Goal: Transaction & Acquisition: Obtain resource

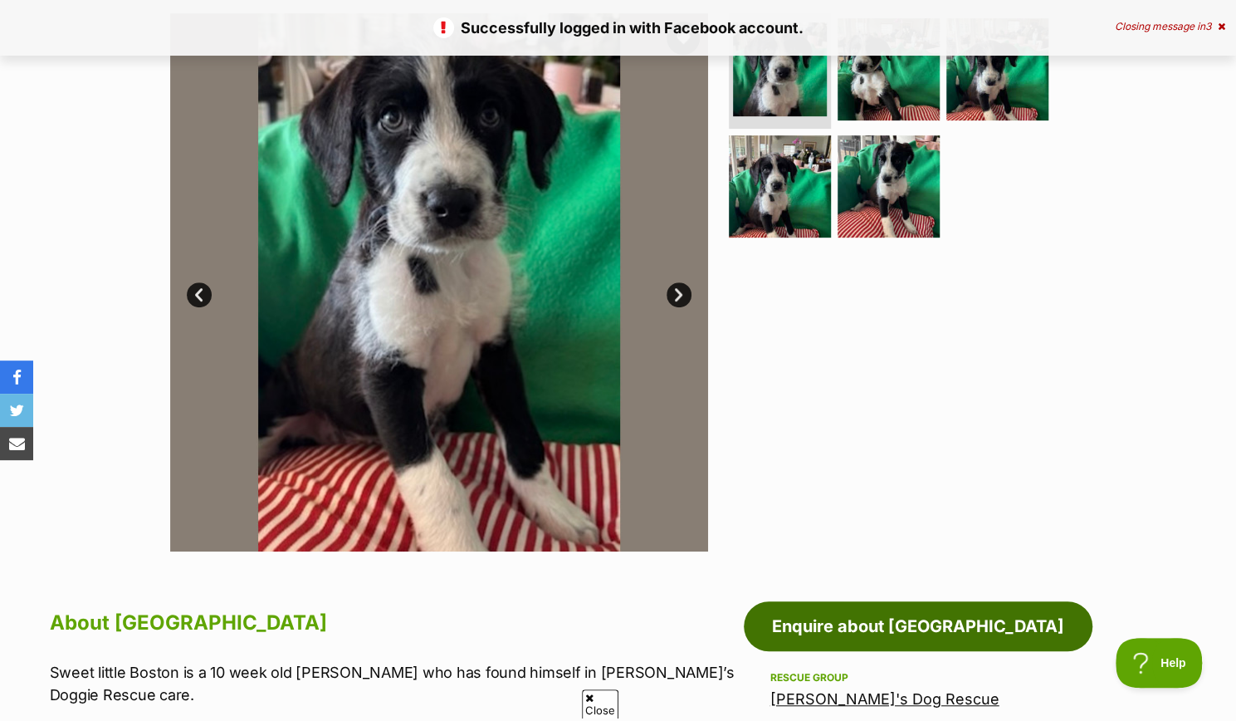
click at [910, 635] on link "Enquire about Boston" at bounding box center [918, 626] width 349 height 50
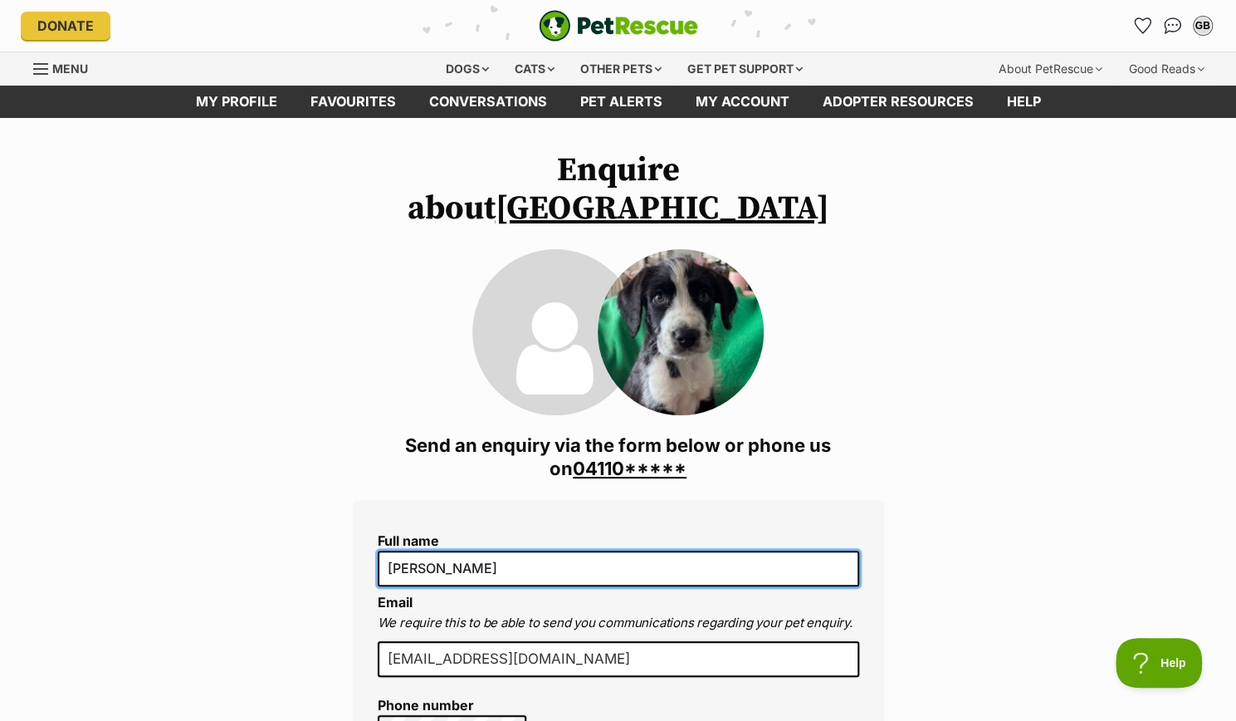
click at [441, 551] on input "[PERSON_NAME]" at bounding box center [619, 568] width 482 height 35
drag, startPoint x: 424, startPoint y: 529, endPoint x: 489, endPoint y: 529, distance: 64.8
click at [489, 551] on input "[PERSON_NAME]" at bounding box center [619, 568] width 482 height 35
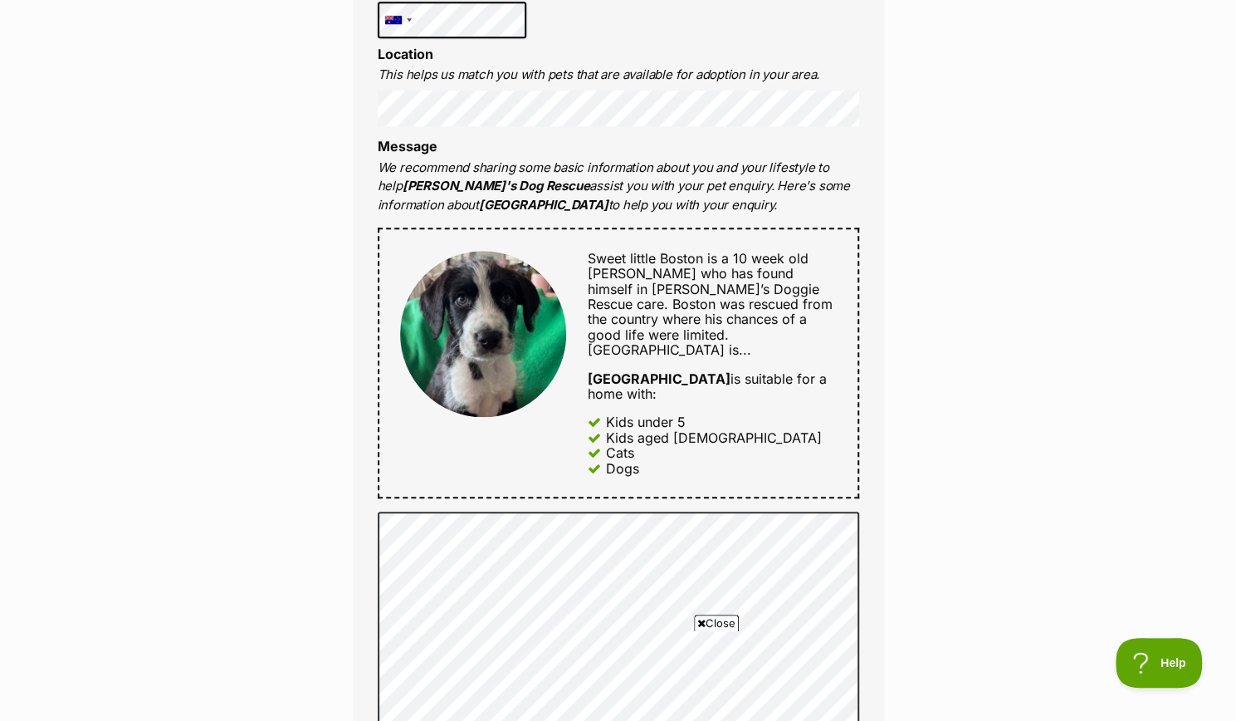
scroll to position [747, 0]
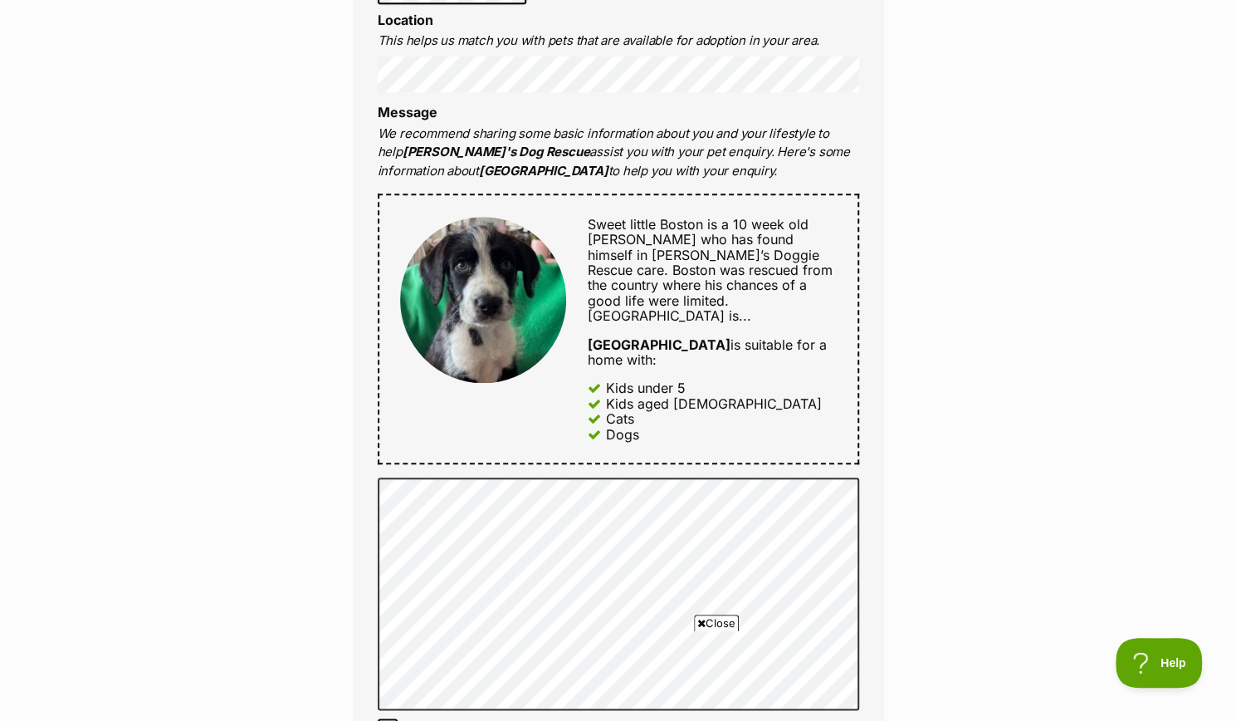
type input "Galia Durbach"
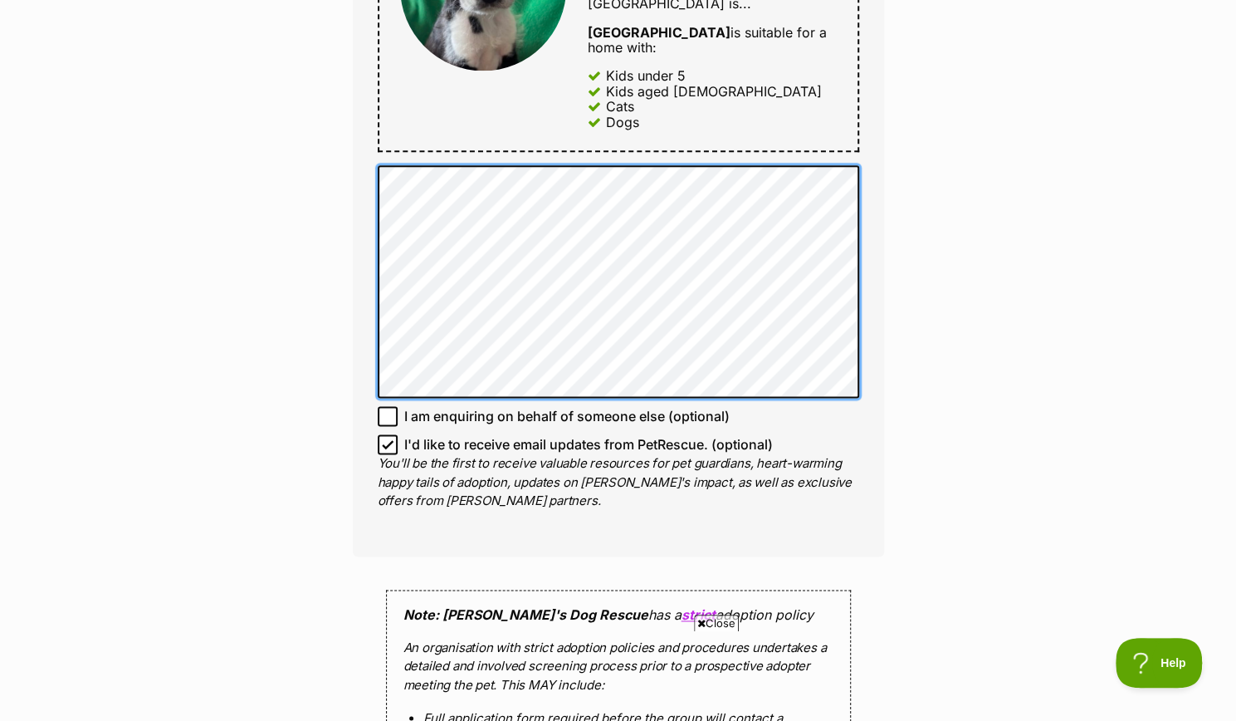
scroll to position [1080, 0]
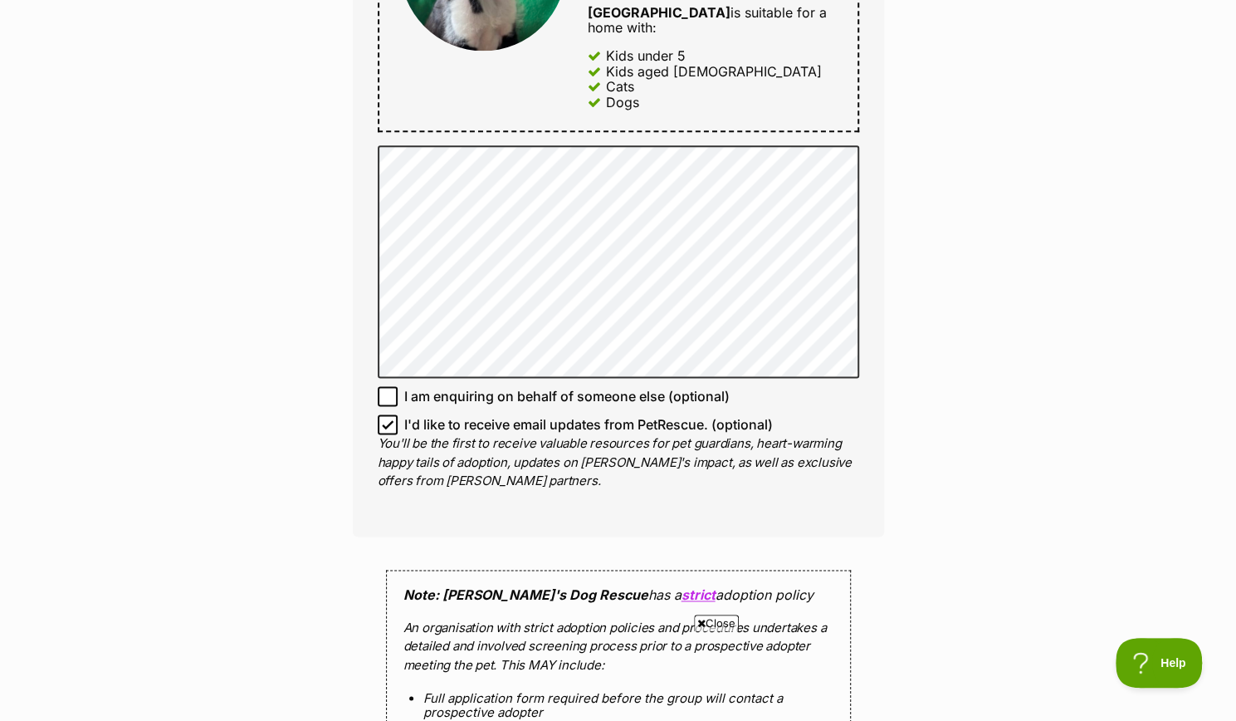
click at [390, 421] on icon at bounding box center [388, 424] width 10 height 7
click at [390, 414] on input "I'd like to receive email updates from PetRescue. (optional)" at bounding box center [388, 424] width 20 height 20
checkbox input "false"
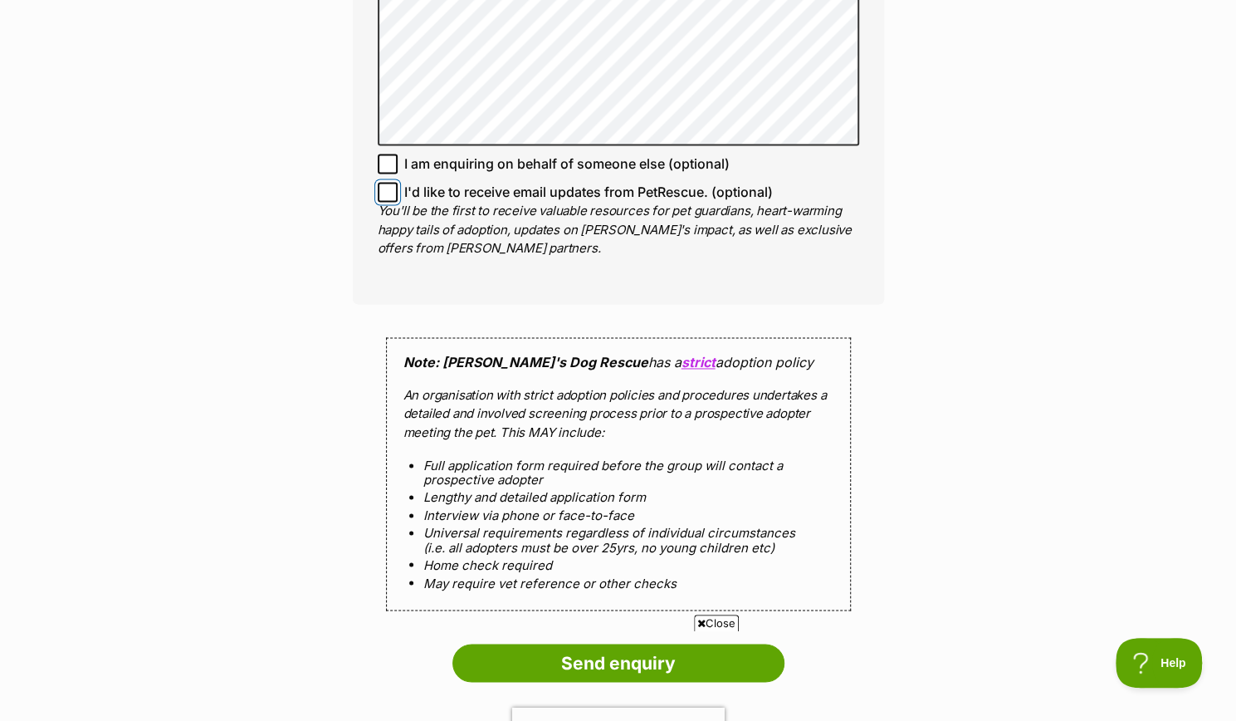
scroll to position [1329, 0]
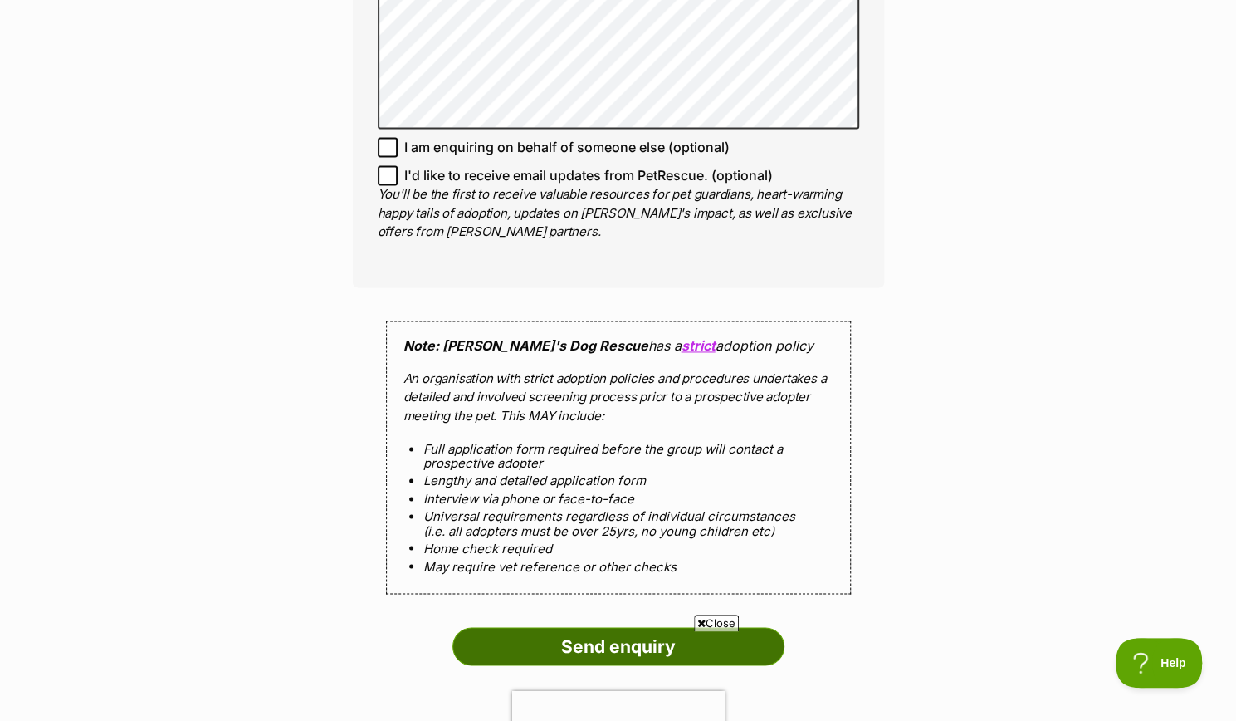
click at [603, 627] on input "Send enquiry" at bounding box center [619, 646] width 332 height 38
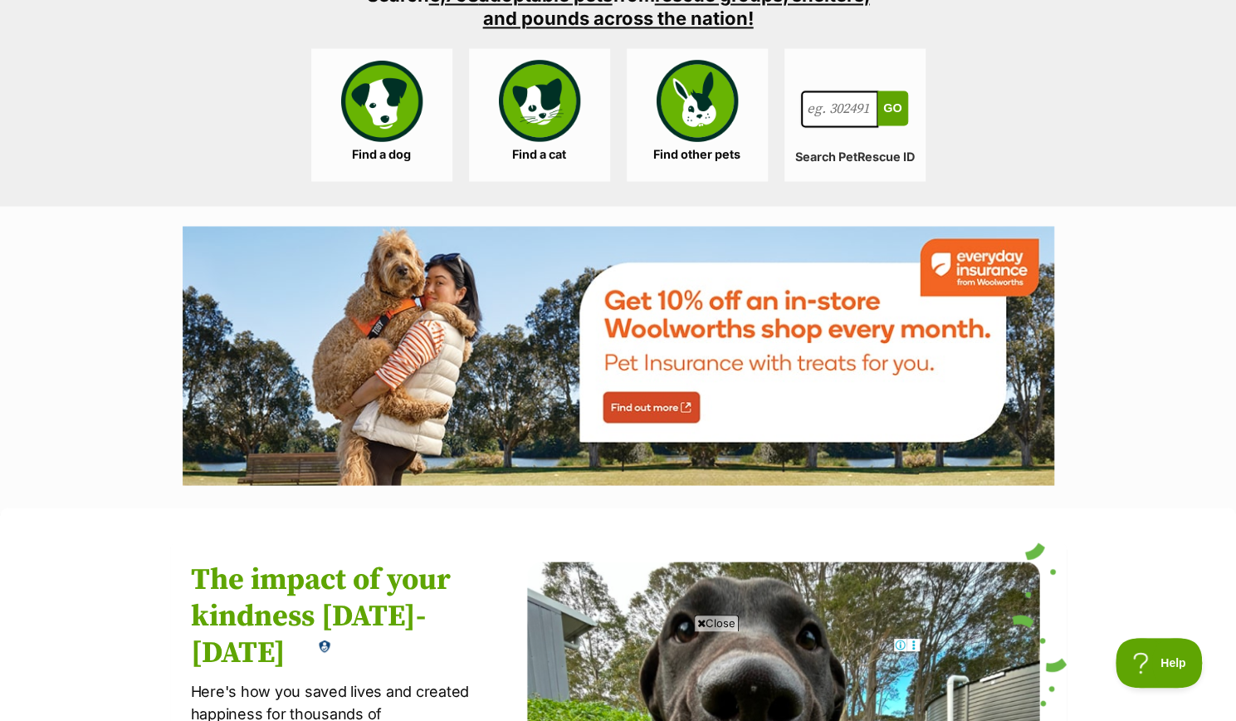
scroll to position [1661, 0]
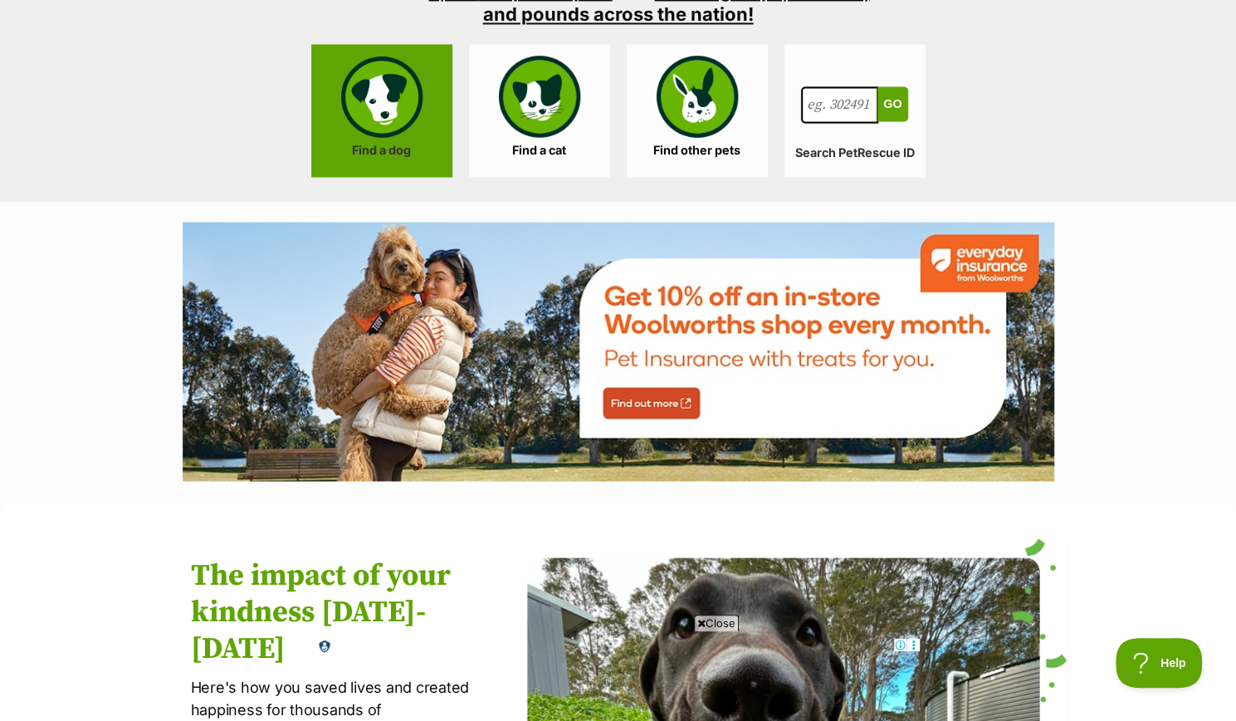
click at [367, 107] on link "Find a dog" at bounding box center [381, 110] width 141 height 133
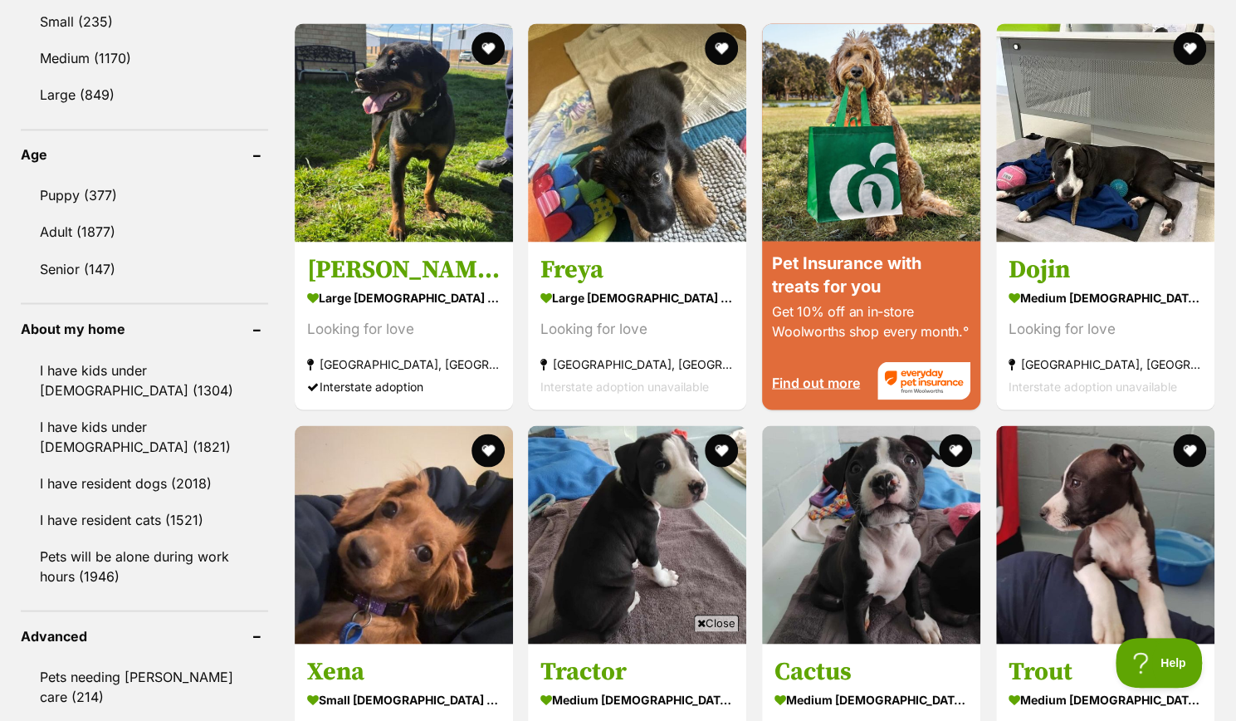
scroll to position [1578, 0]
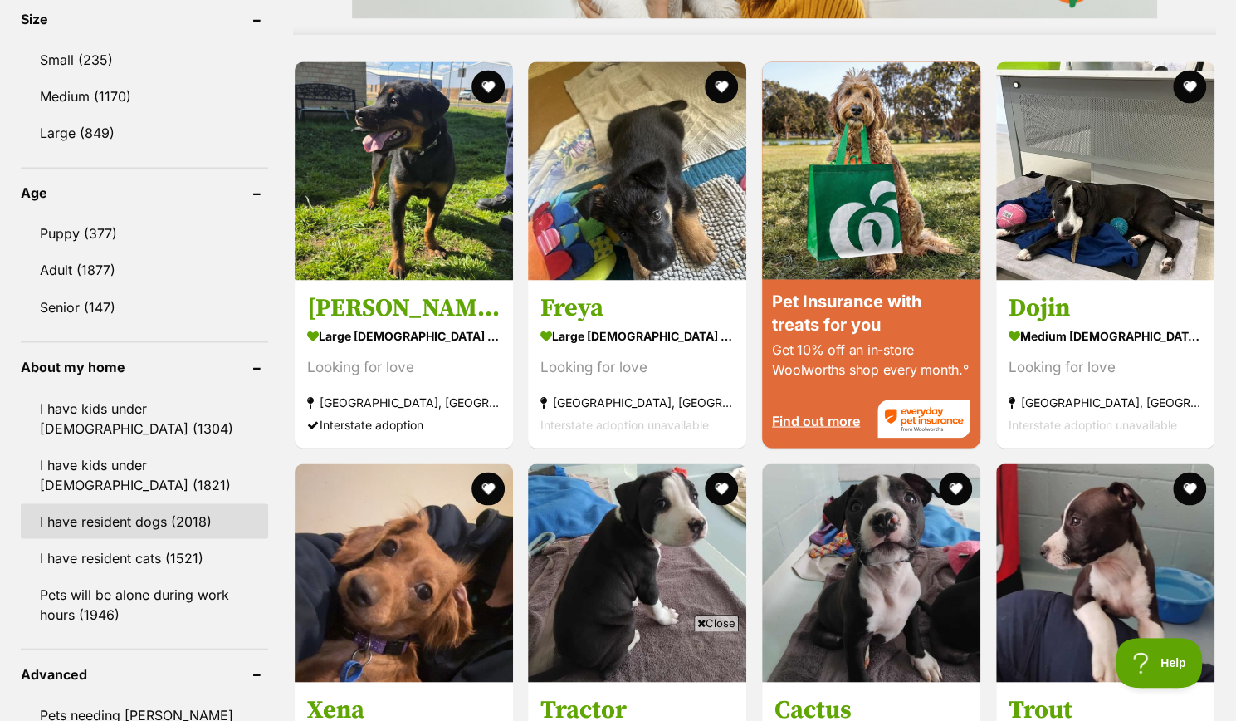
click at [88, 519] on link "I have resident dogs (2018)" at bounding box center [144, 520] width 247 height 35
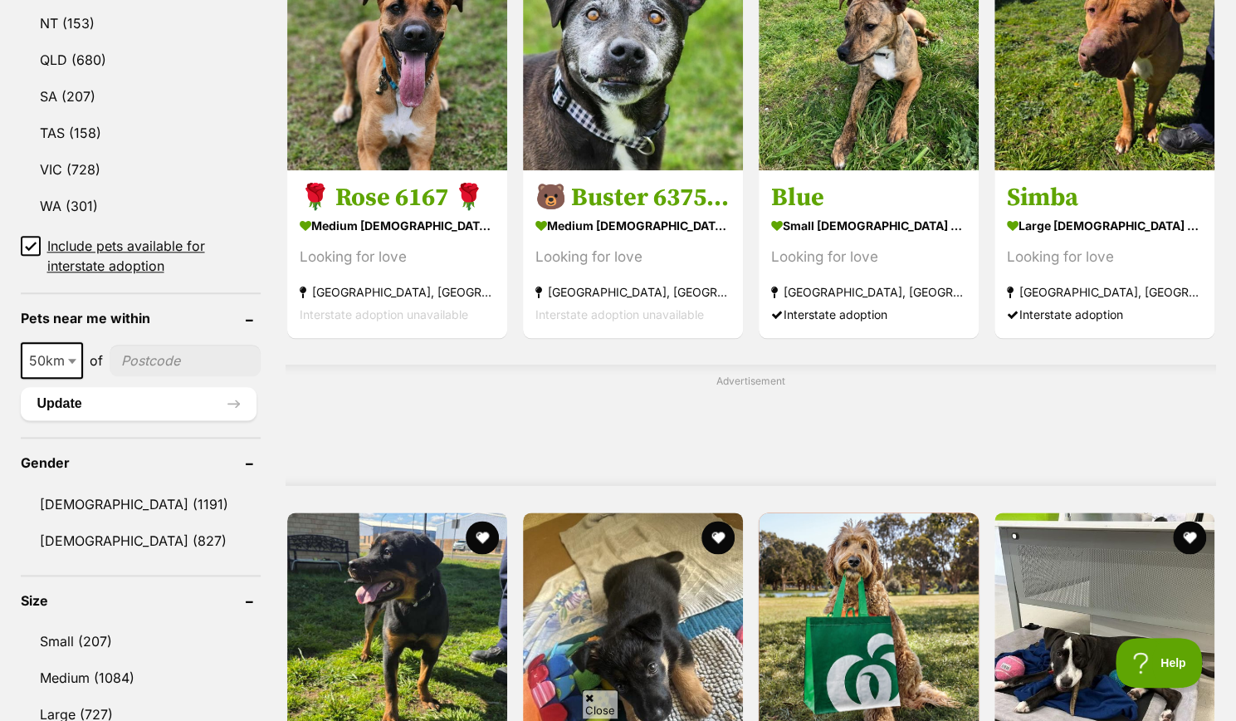
click at [56, 342] on span "50km" at bounding box center [52, 360] width 62 height 37
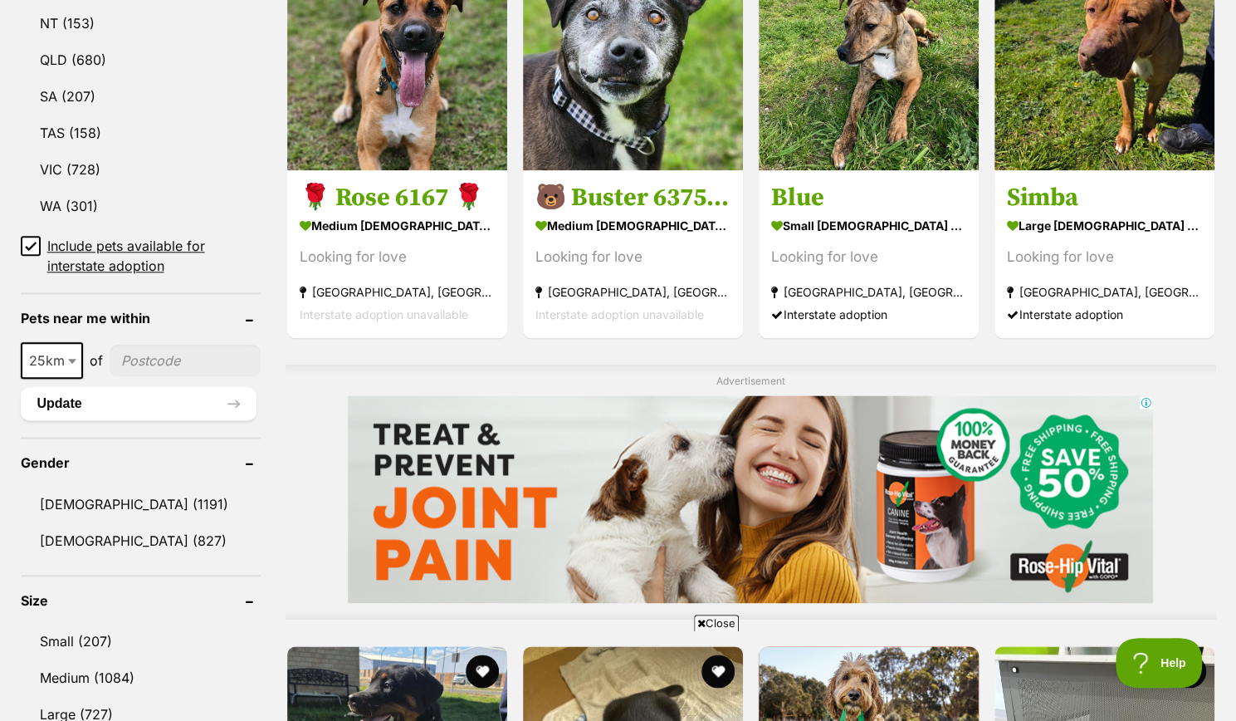
select select "25"
click at [143, 360] on input"] "postcode" at bounding box center [185, 361] width 151 height 32
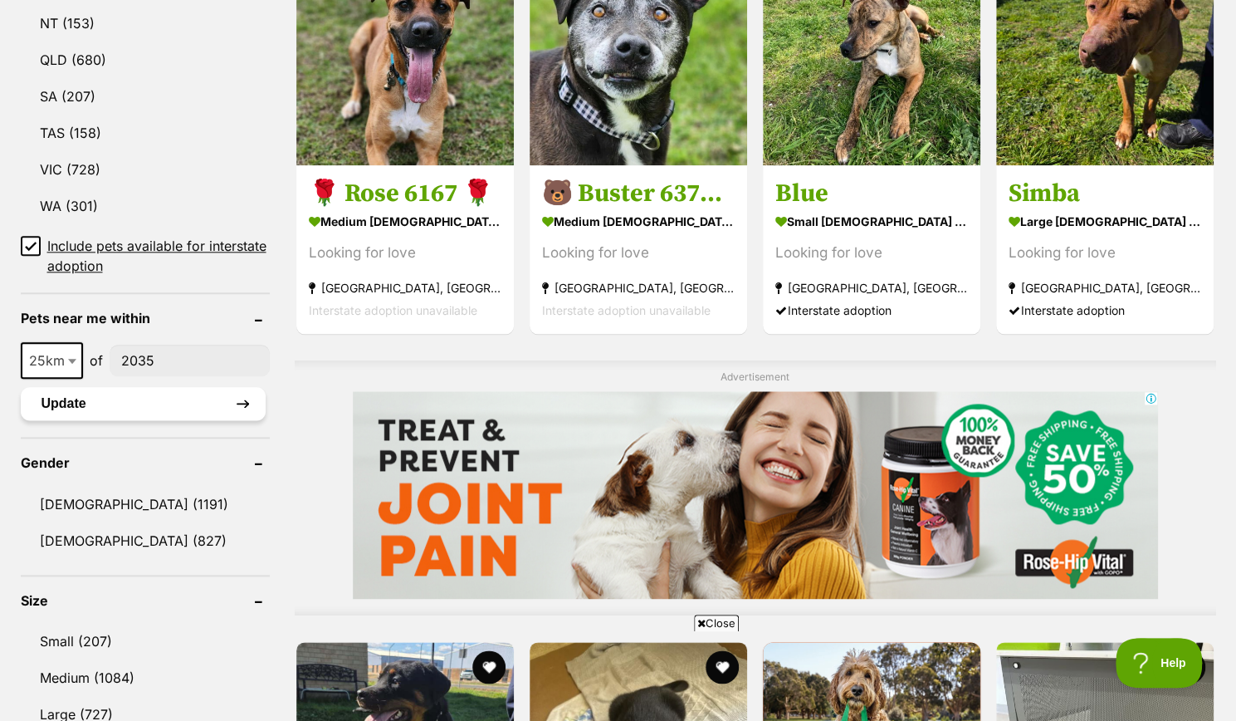
type input"] "2035"
click at [125, 401] on button "Update" at bounding box center [143, 403] width 245 height 33
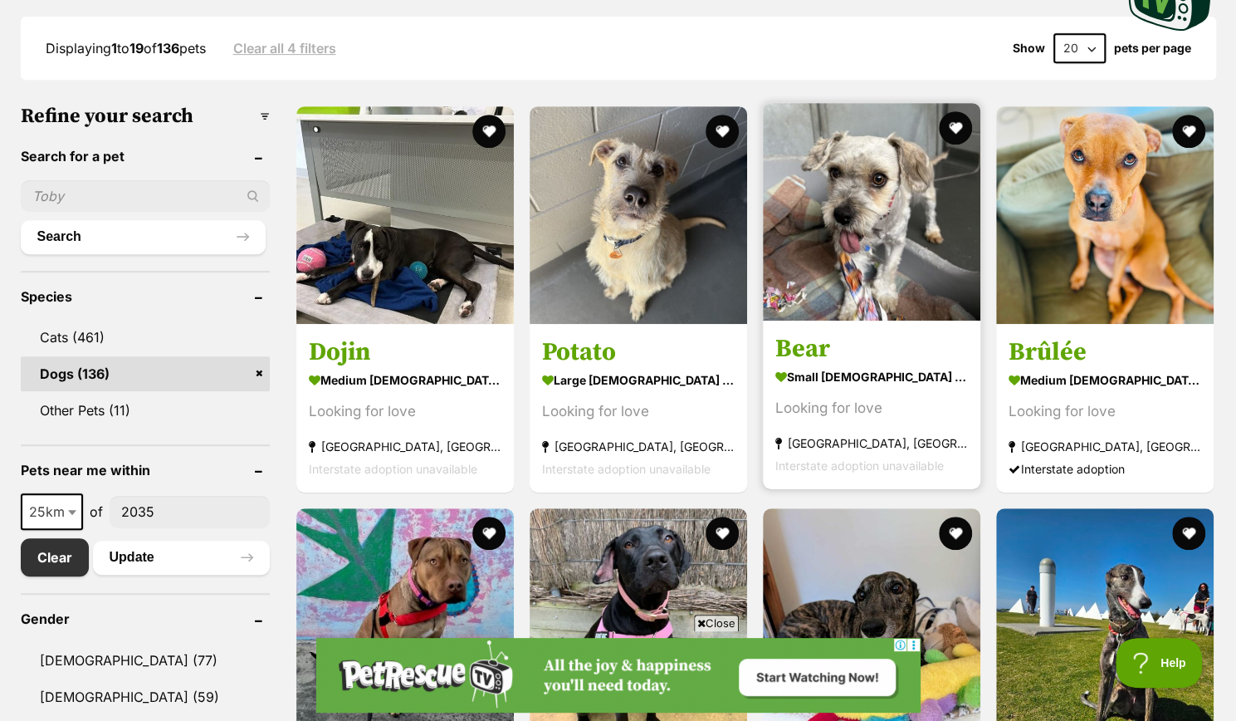
scroll to position [415, 0]
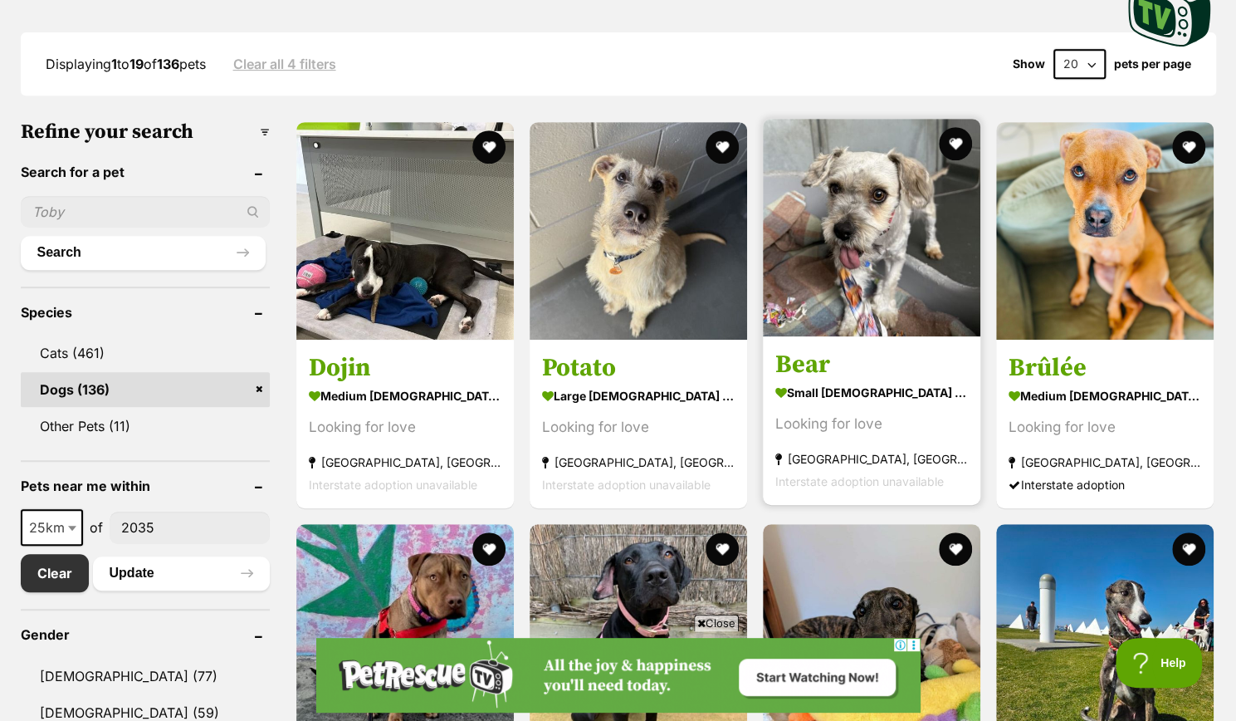
click at [816, 273] on img at bounding box center [872, 228] width 218 height 218
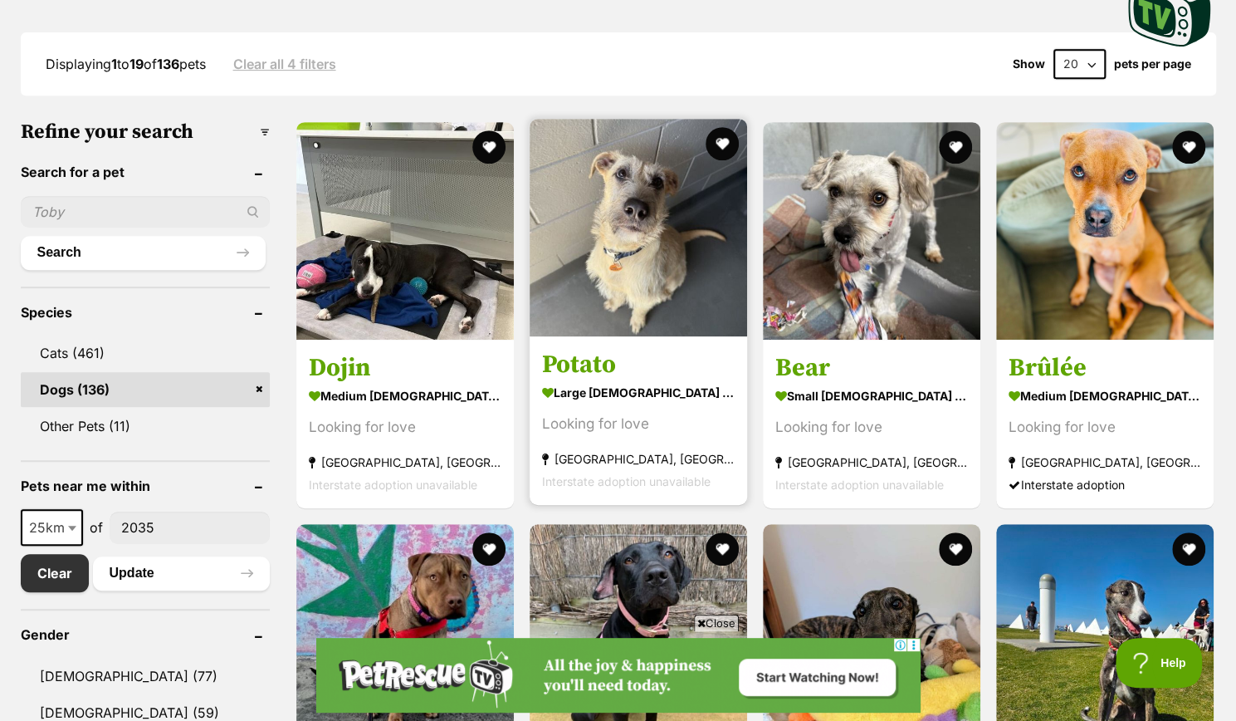
click at [639, 278] on img at bounding box center [639, 228] width 218 height 218
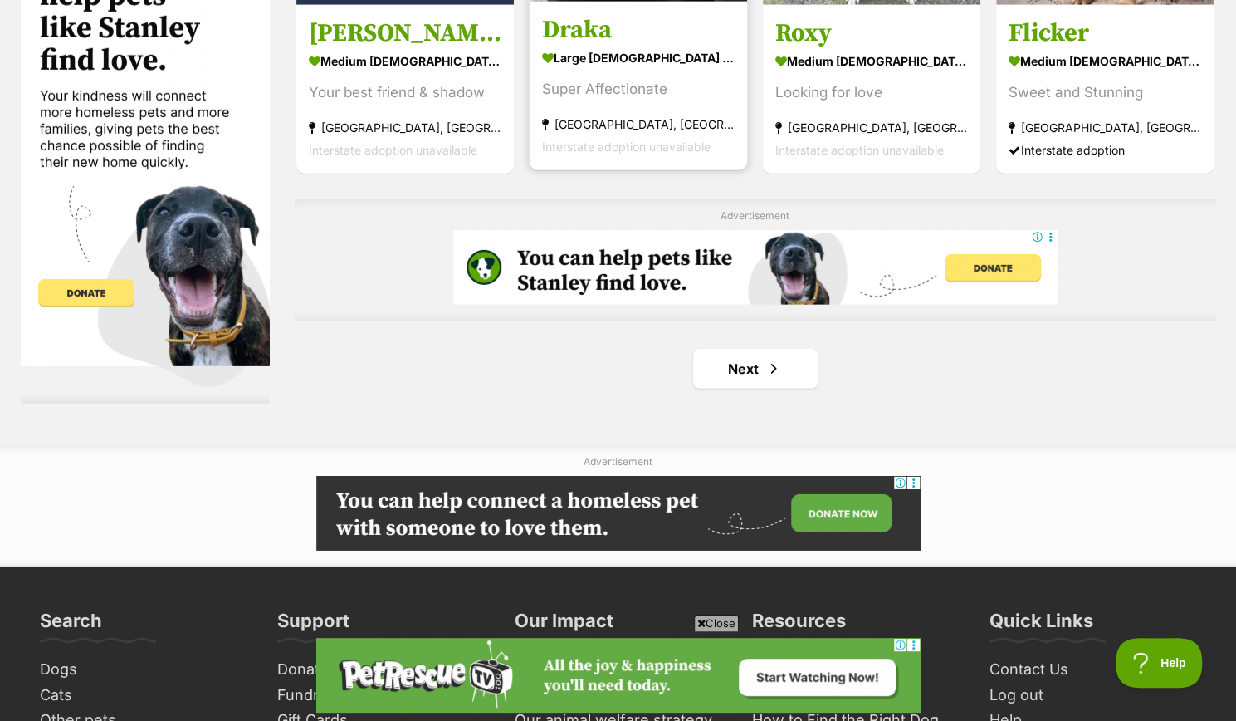
scroll to position [2823, 0]
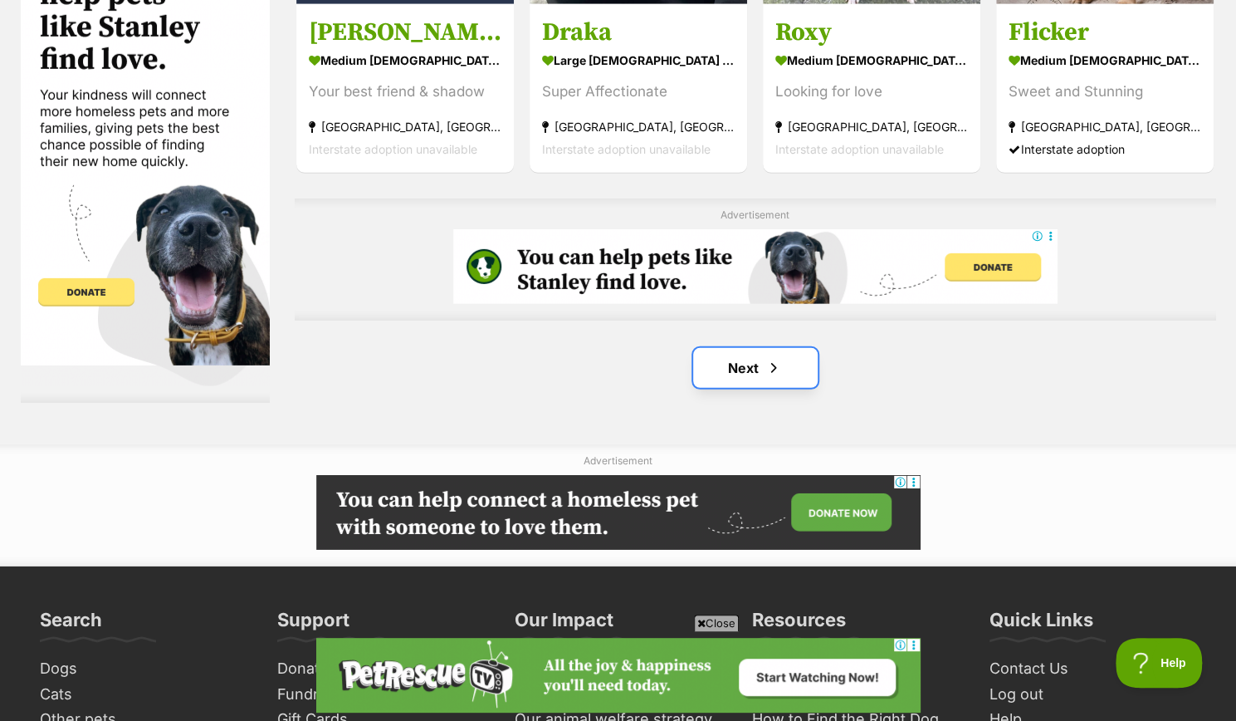
click at [722, 371] on link "Next" at bounding box center [755, 368] width 125 height 40
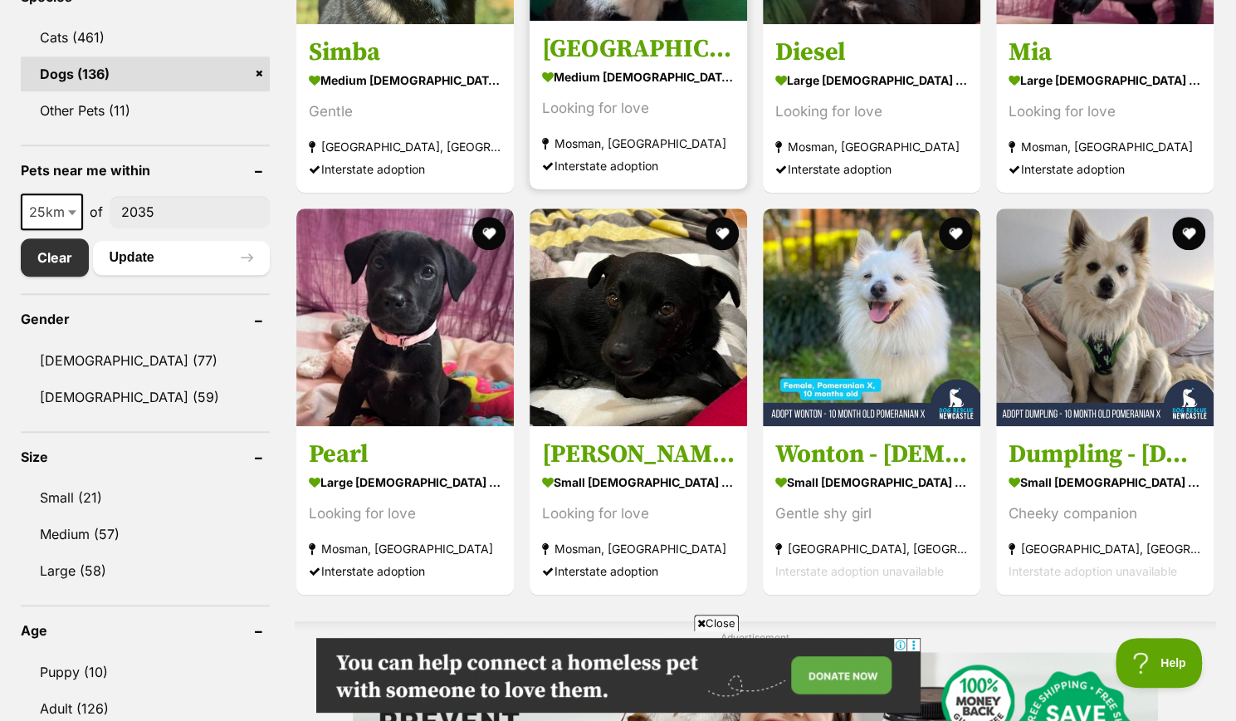
scroll to position [747, 0]
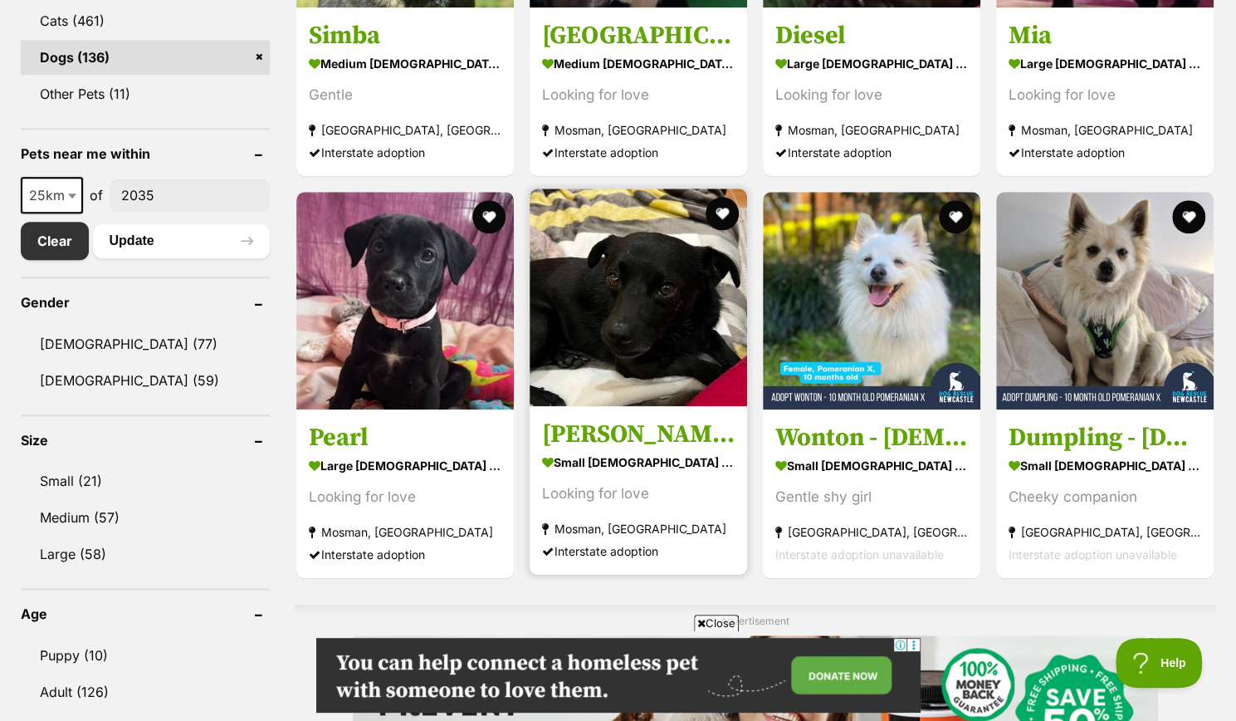
click at [647, 331] on img at bounding box center [639, 297] width 218 height 218
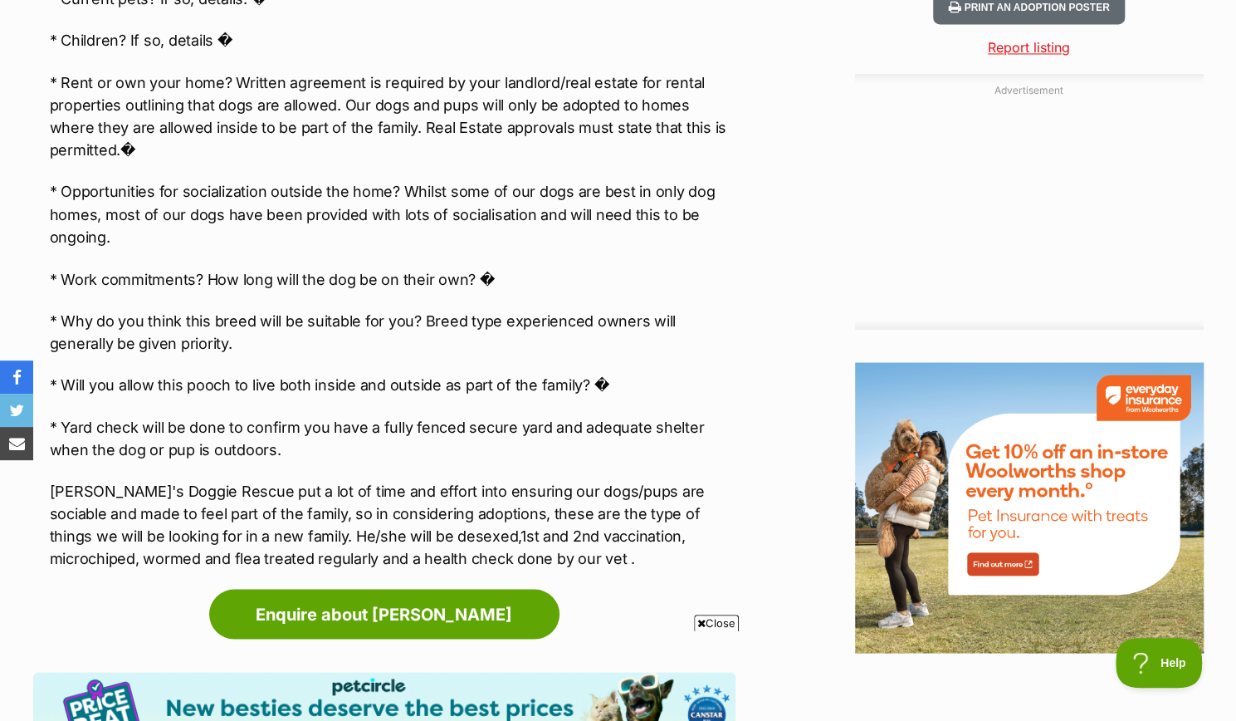
scroll to position [1661, 0]
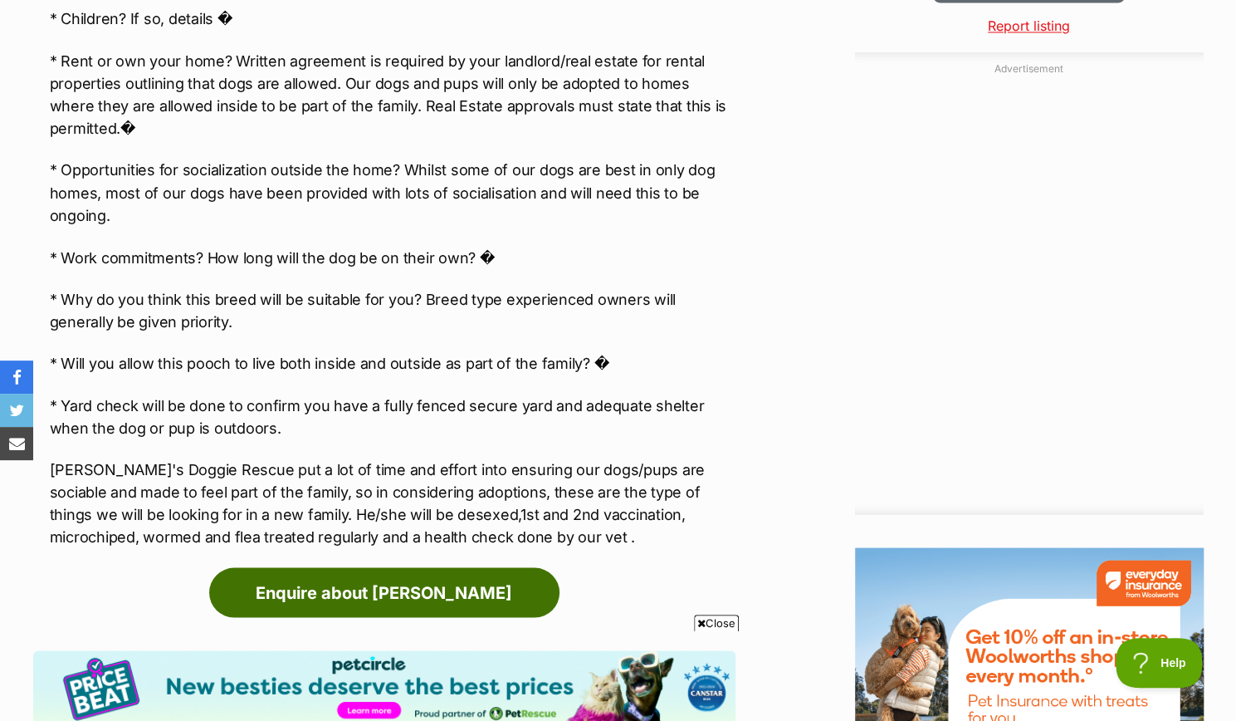
click at [381, 567] on link "Enquire about Carlos" at bounding box center [384, 592] width 350 height 50
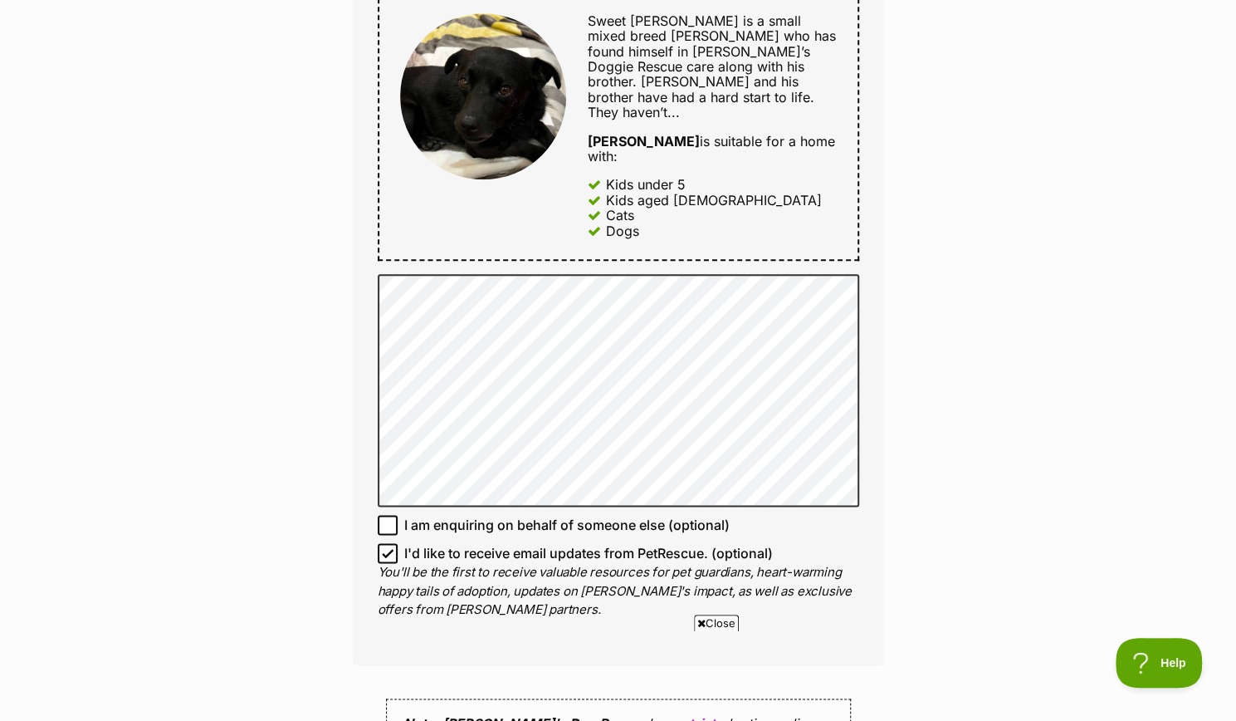
scroll to position [913, 0]
click at [390, 549] on icon at bounding box center [388, 552] width 10 height 7
click at [390, 542] on input "I'd like to receive email updates from PetRescue. (optional)" at bounding box center [388, 552] width 20 height 20
checkbox input "false"
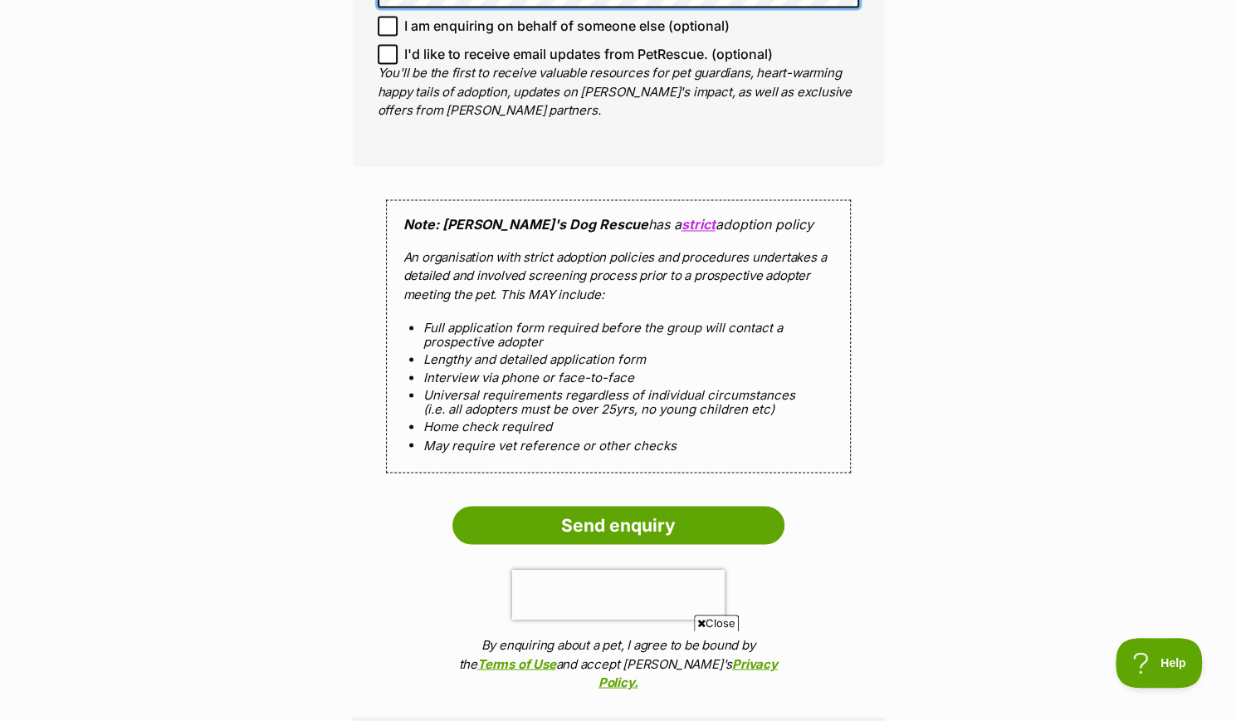
scroll to position [1495, 0]
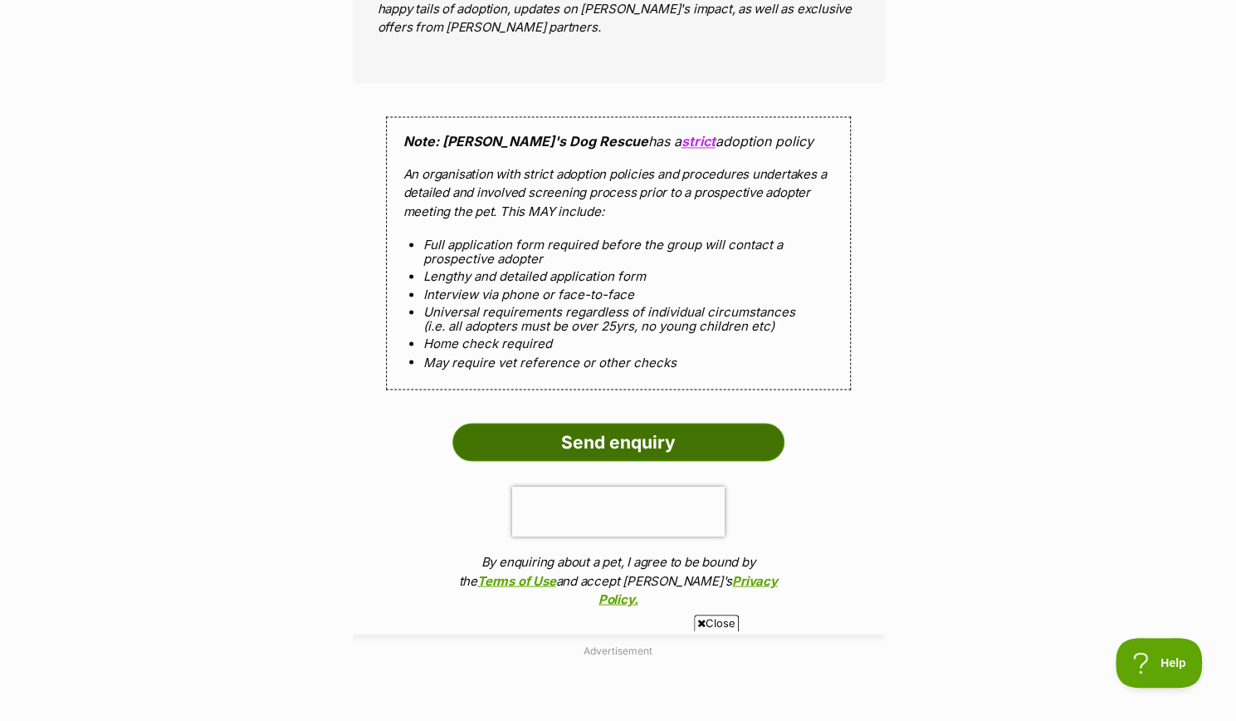
click at [558, 423] on input "Send enquiry" at bounding box center [619, 442] width 332 height 38
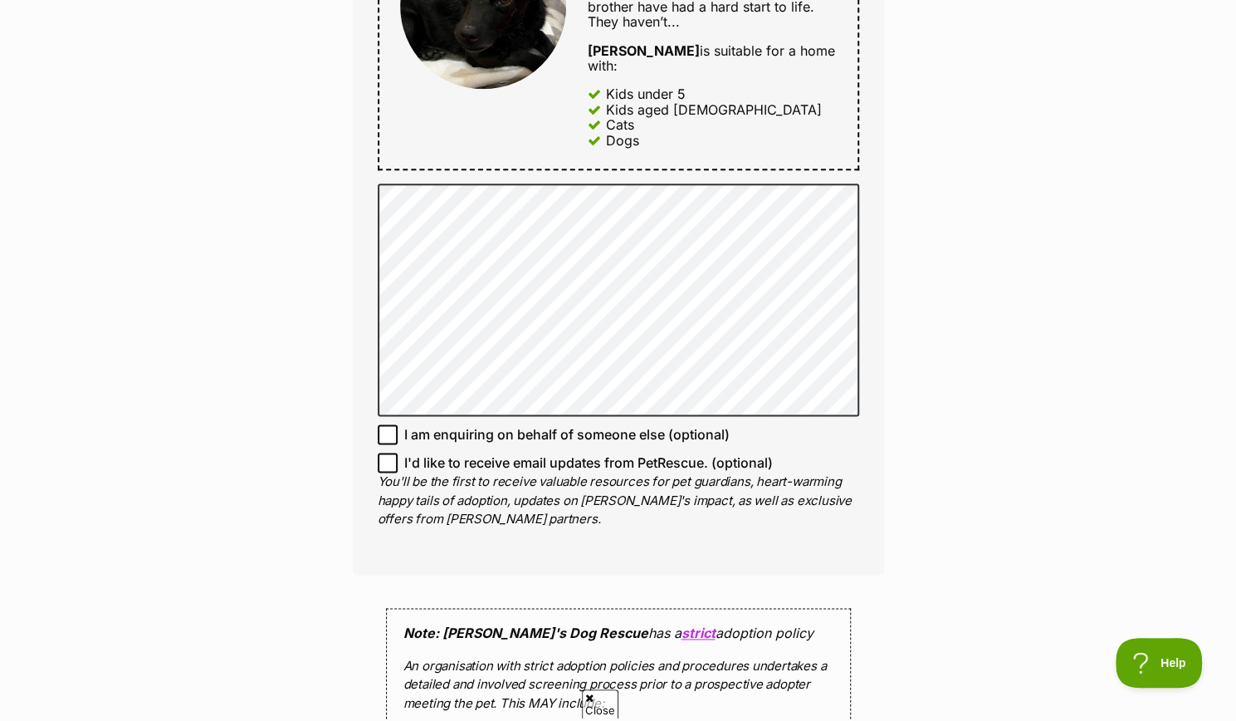
scroll to position [913, 0]
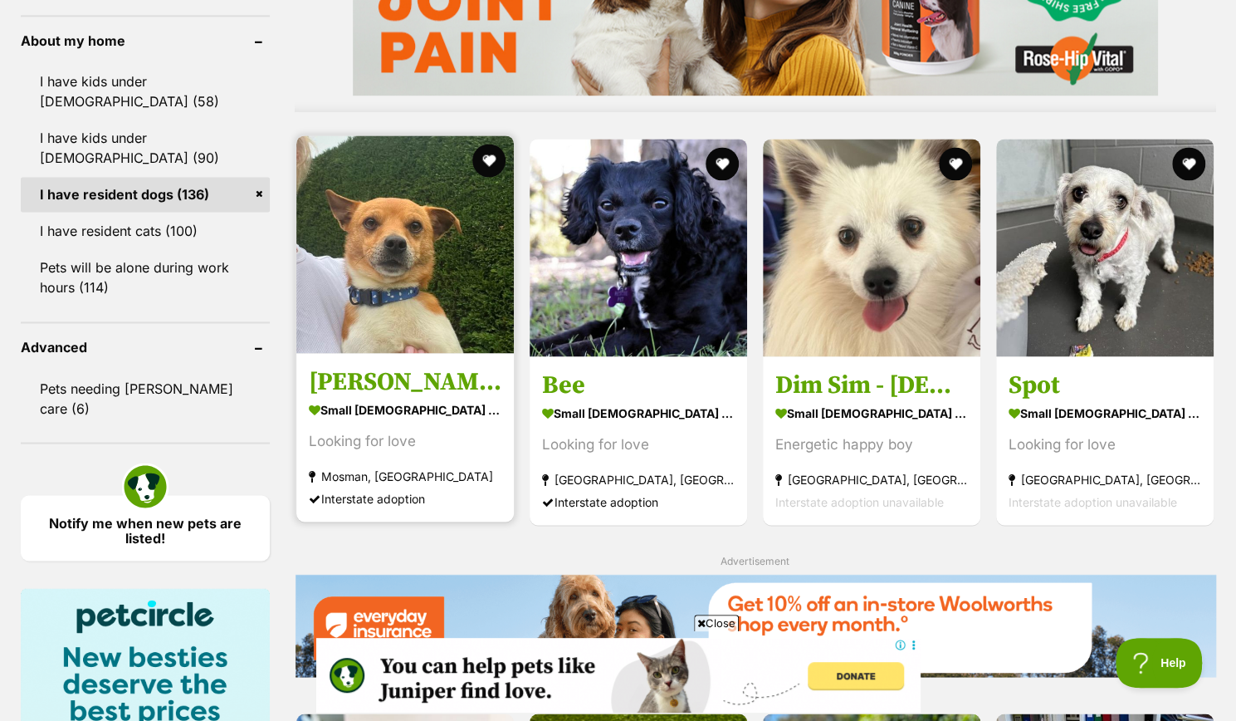
click at [428, 311] on img at bounding box center [405, 244] width 218 height 218
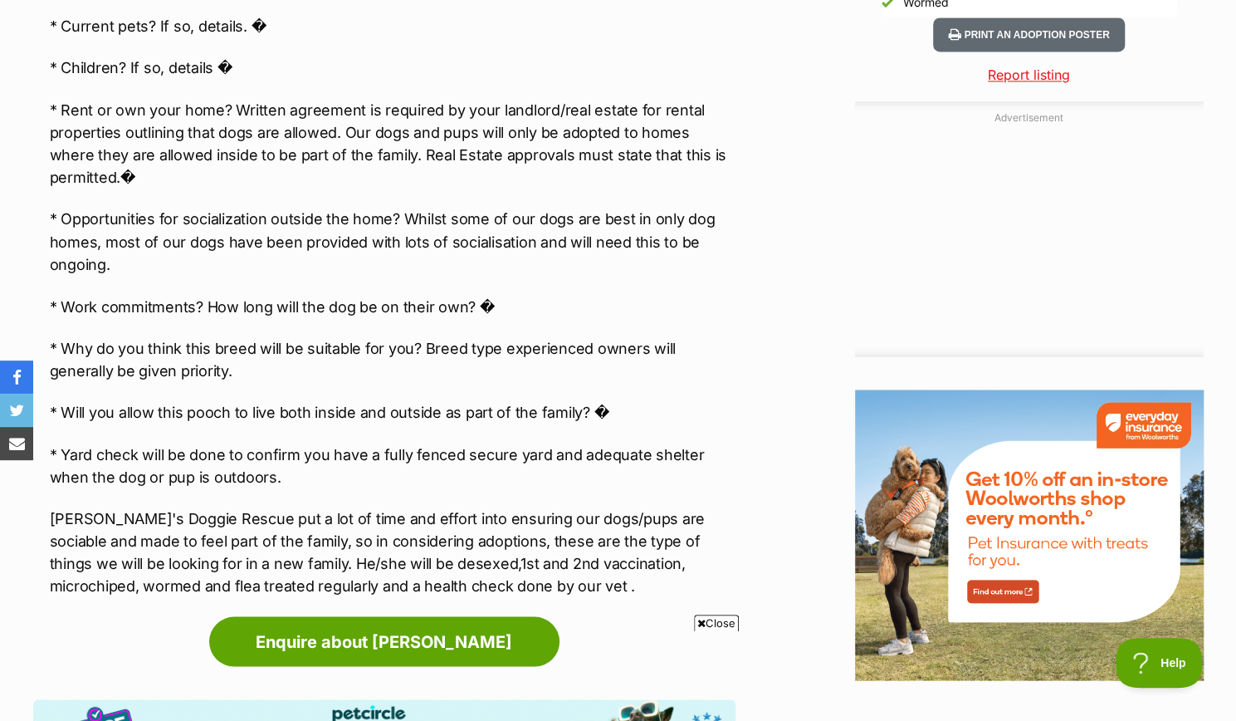
scroll to position [1744, 0]
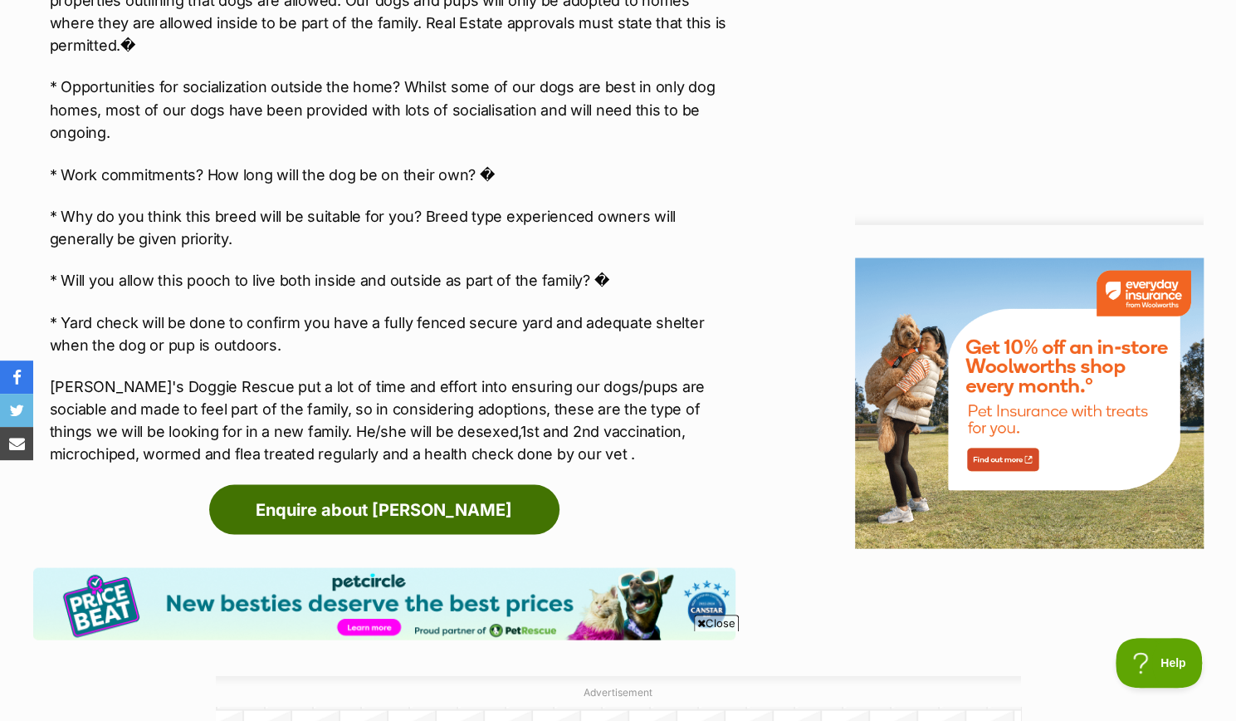
click at [394, 484] on link "Enquire about [PERSON_NAME]" at bounding box center [384, 509] width 350 height 50
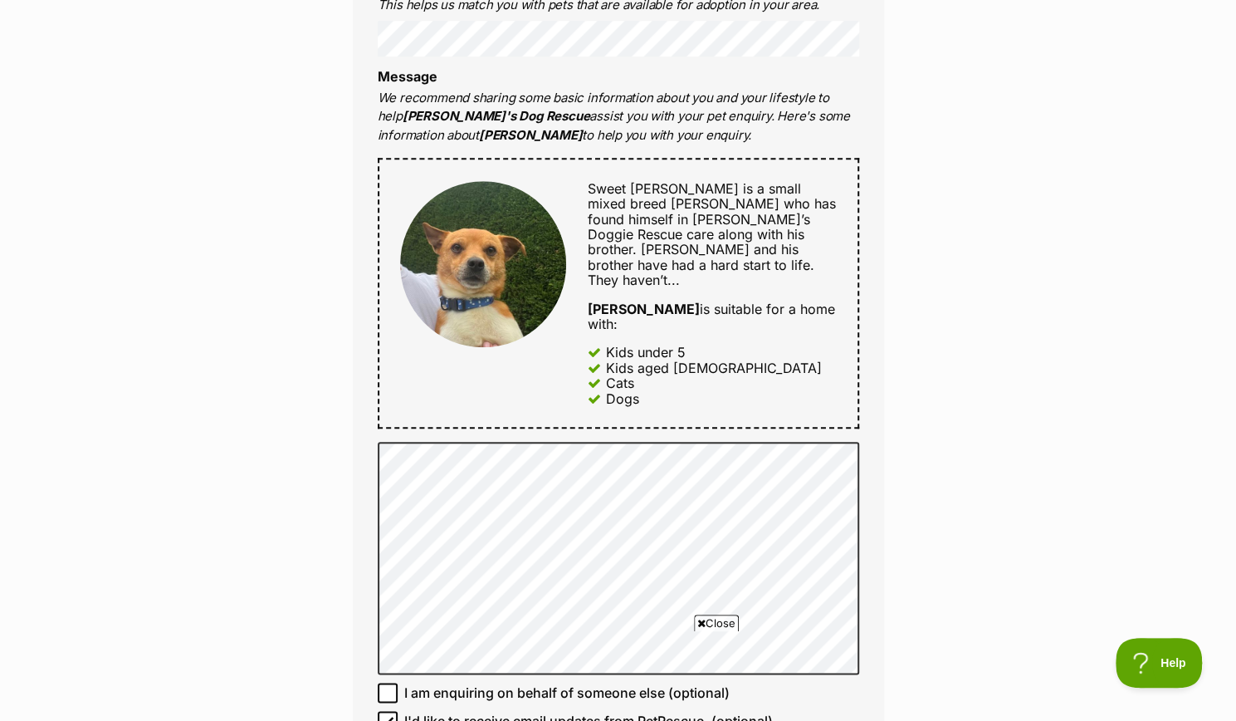
scroll to position [913, 0]
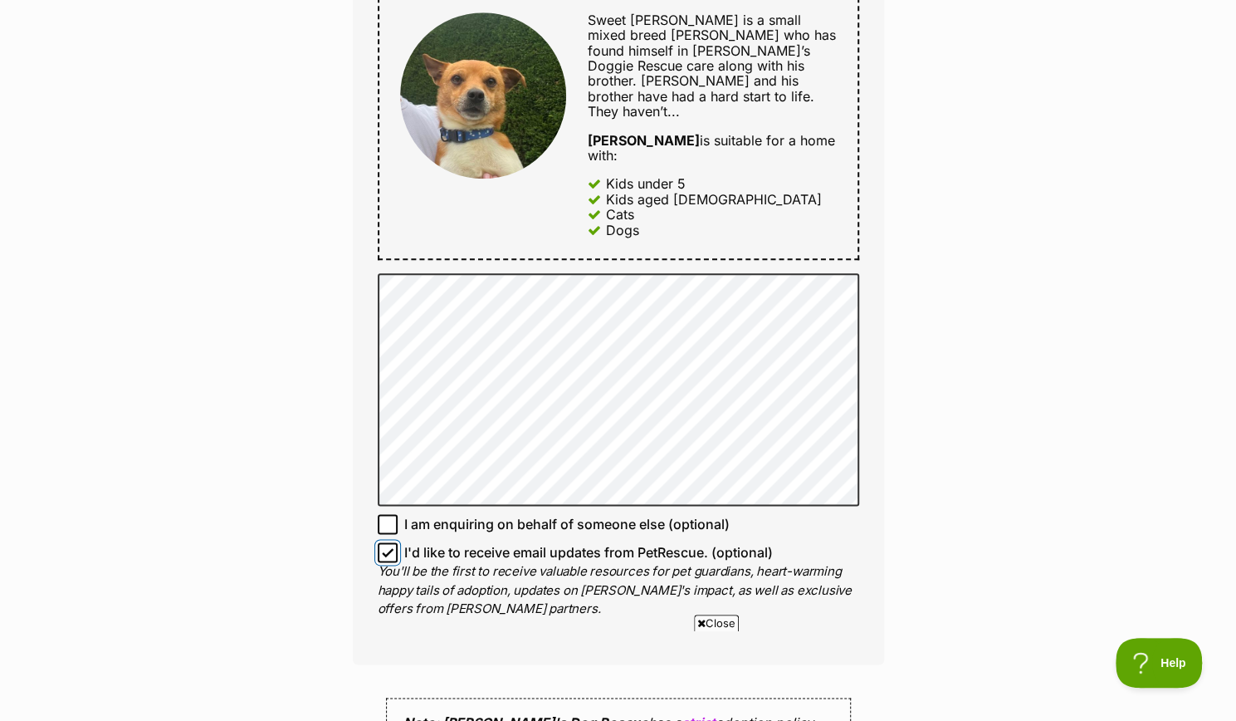
click at [394, 542] on input "I'd like to receive email updates from PetRescue. (optional)" at bounding box center [388, 552] width 20 height 20
checkbox input "false"
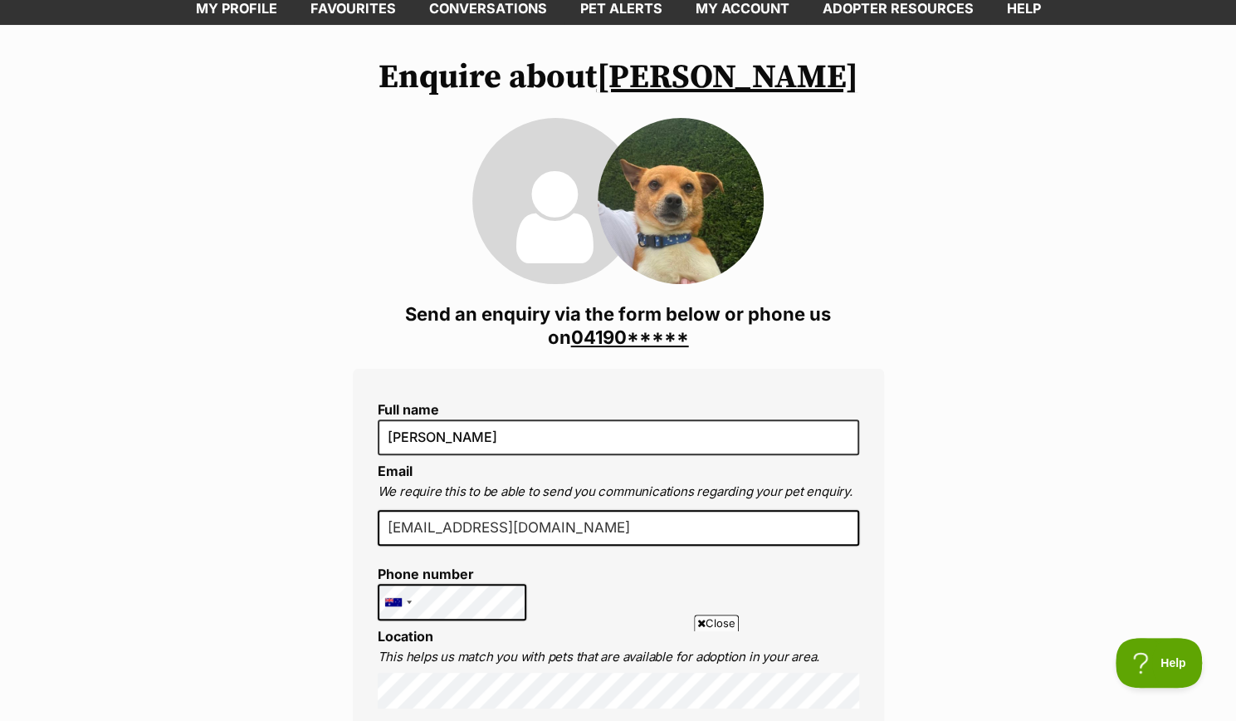
scroll to position [83, 0]
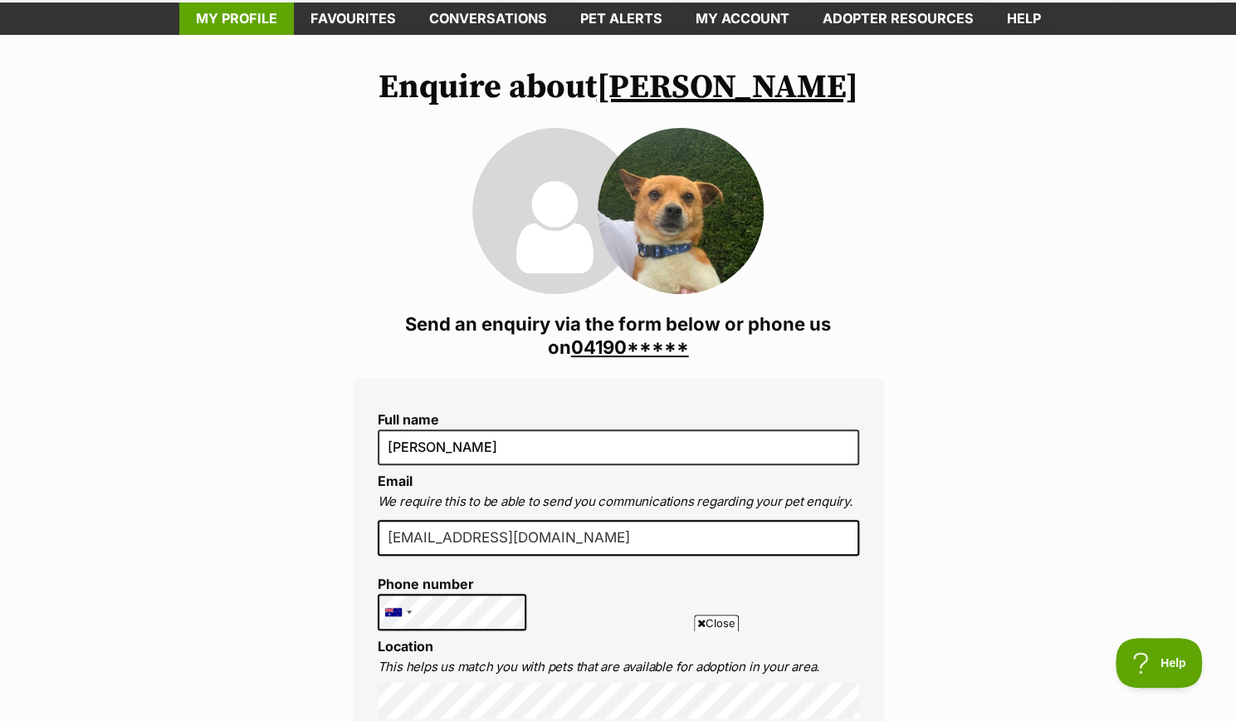
click at [225, 23] on link "My profile" at bounding box center [236, 18] width 115 height 32
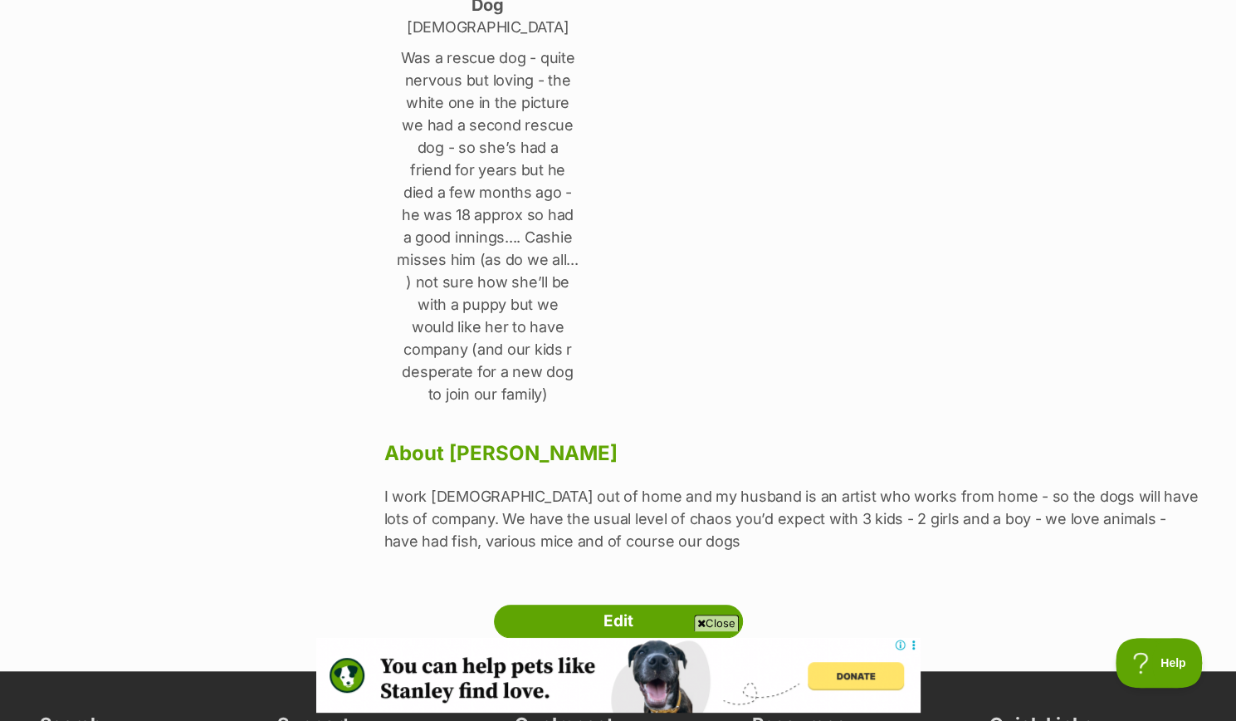
scroll to position [581, 0]
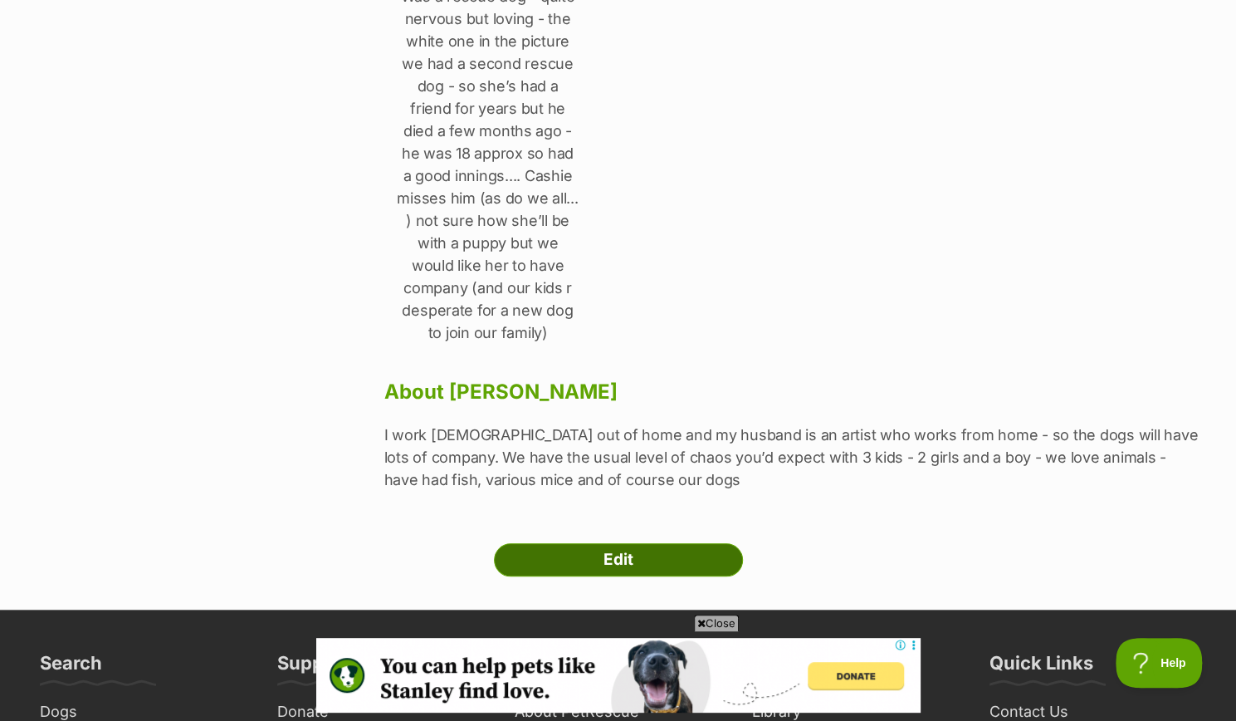
click at [573, 543] on link "Edit" at bounding box center [618, 559] width 249 height 33
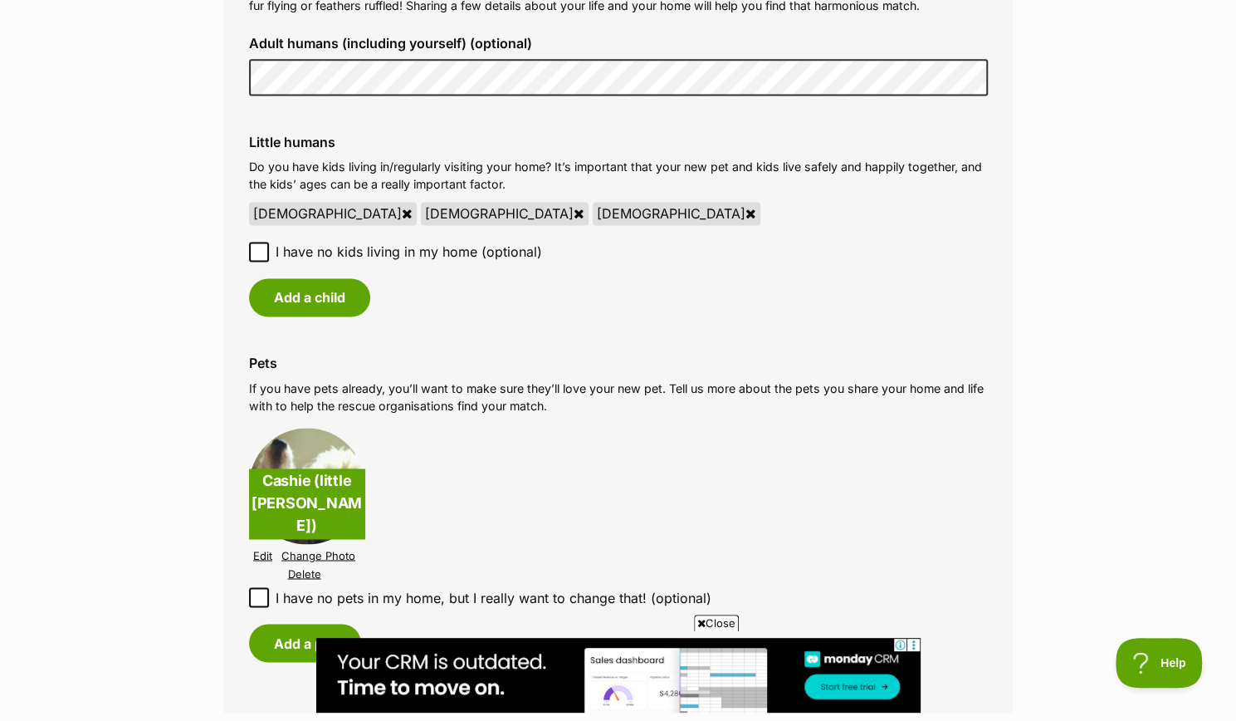
scroll to position [1495, 0]
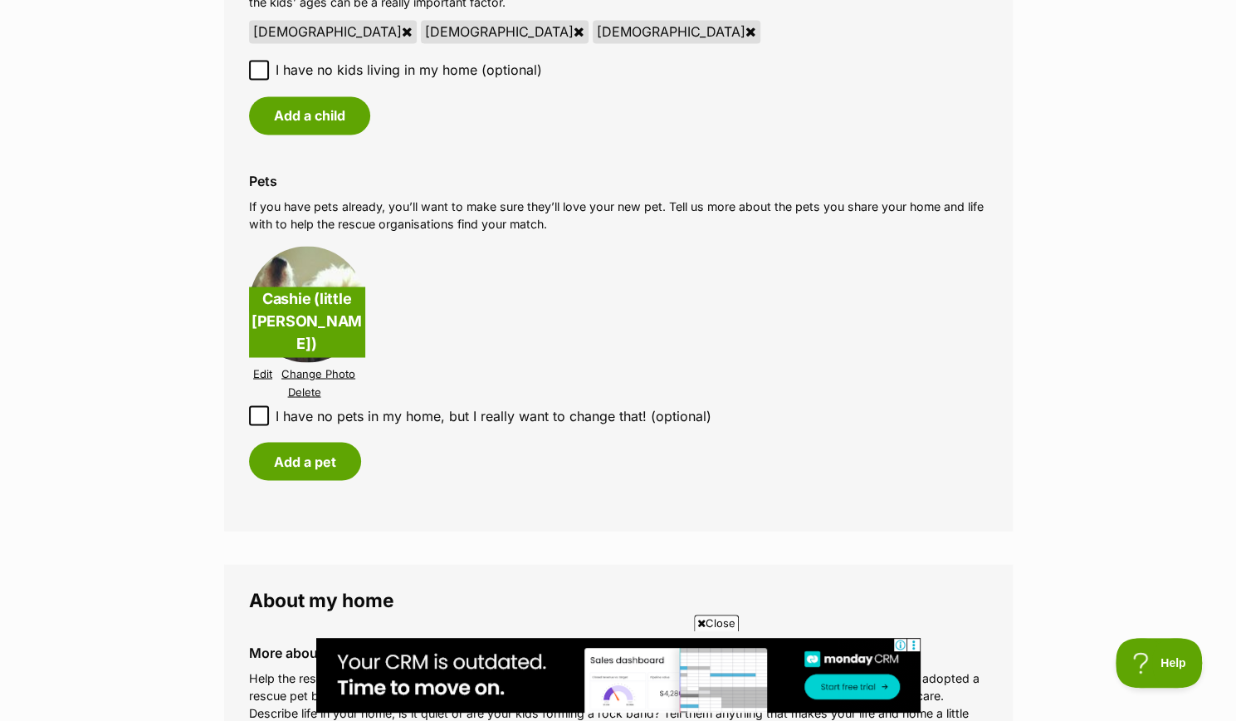
click at [267, 375] on link "Edit" at bounding box center [262, 373] width 19 height 12
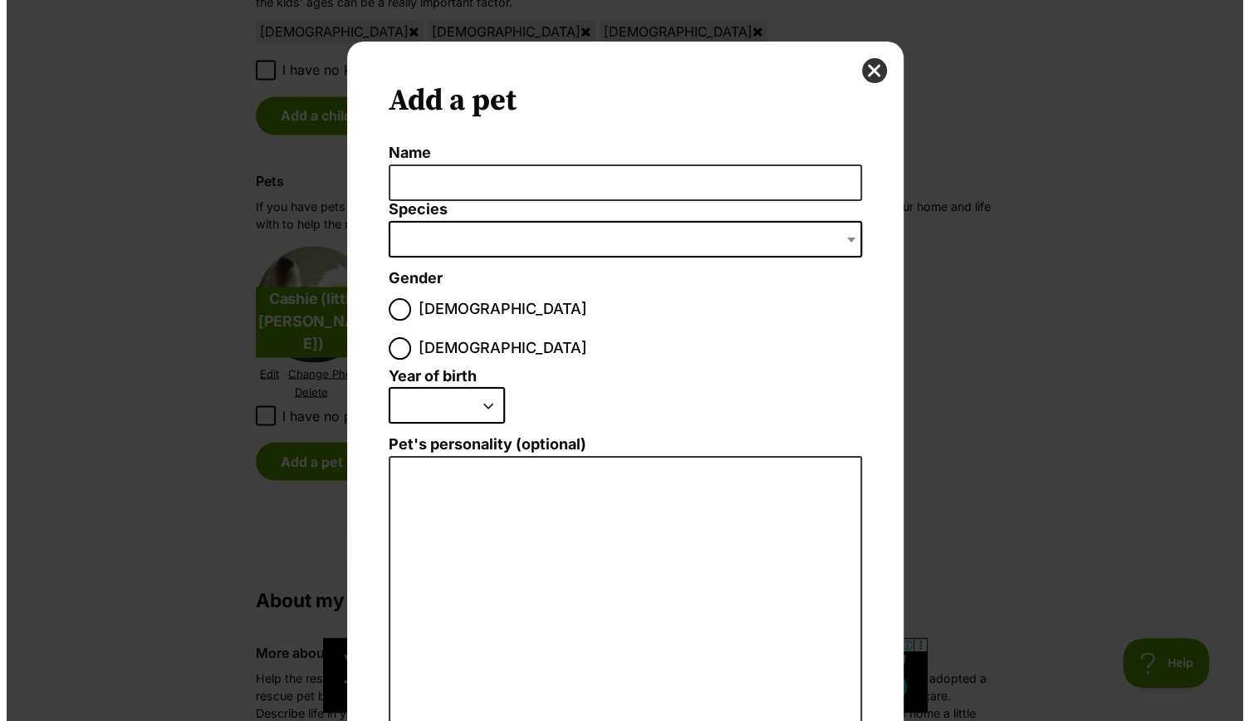
scroll to position [0, 0]
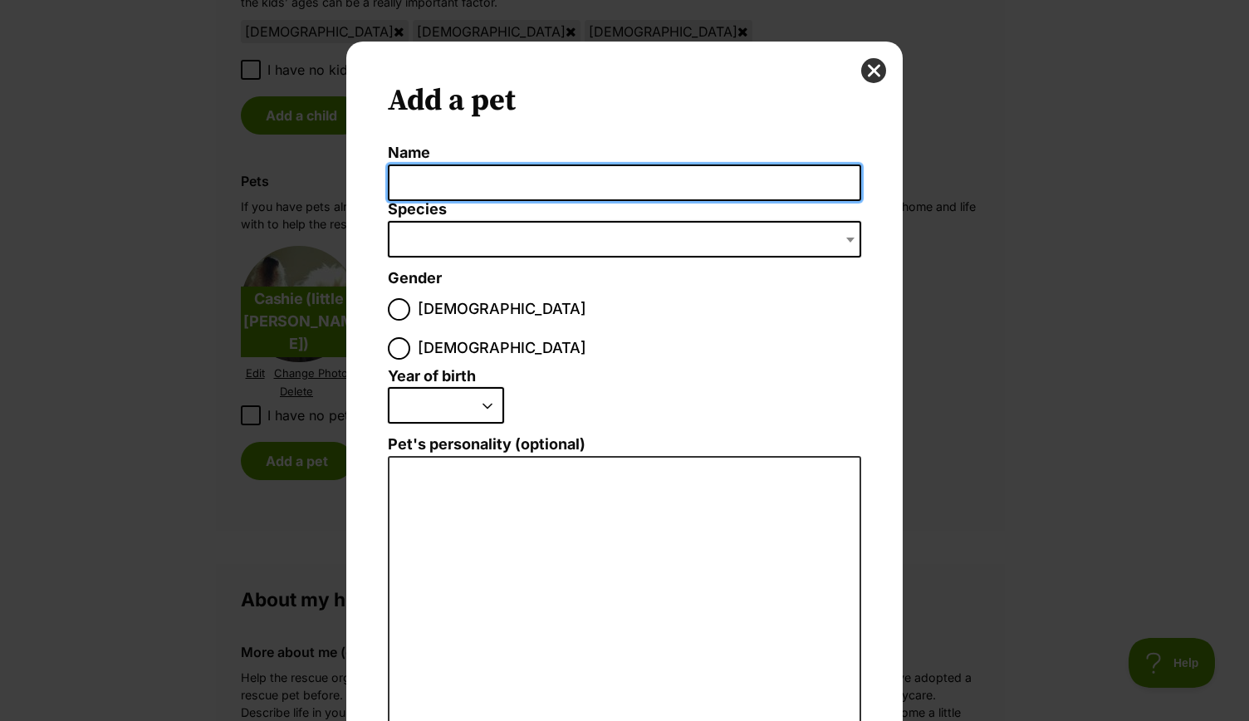
click at [410, 185] on input "Name" at bounding box center [624, 182] width 473 height 37
type input "OJ"
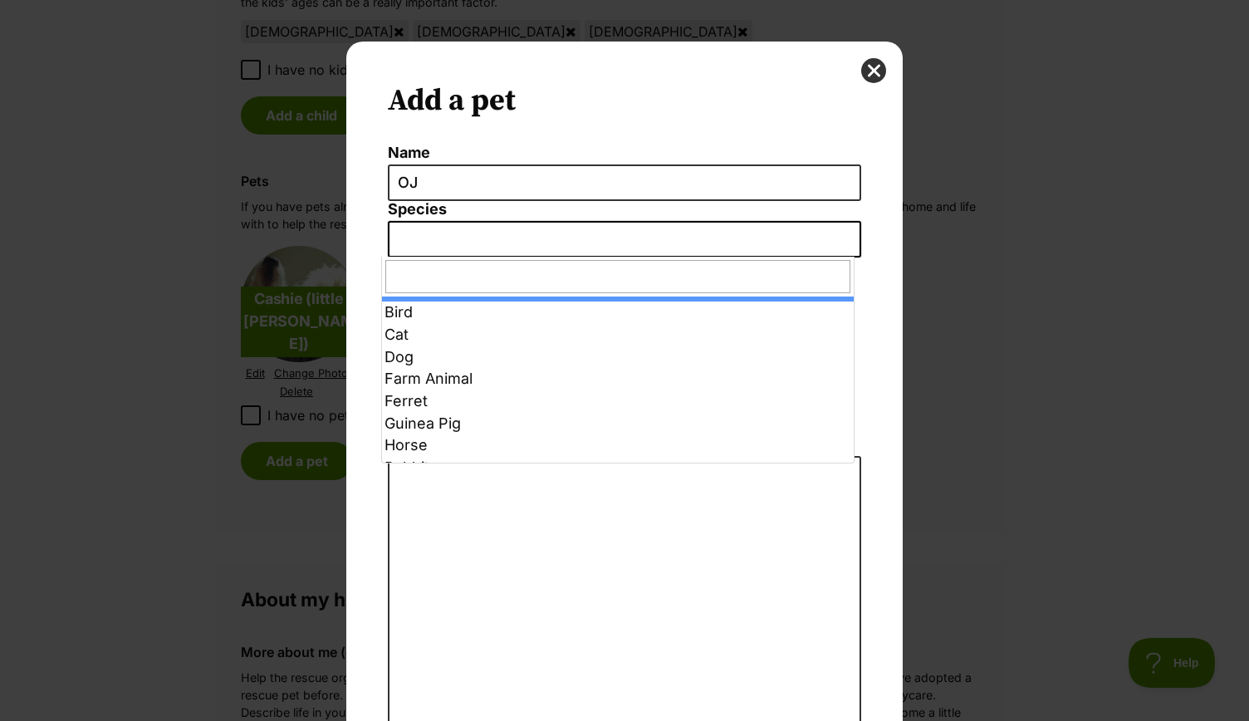
click at [423, 248] on span "Dialog Window - Close (Press escape to close)" at bounding box center [624, 239] width 473 height 37
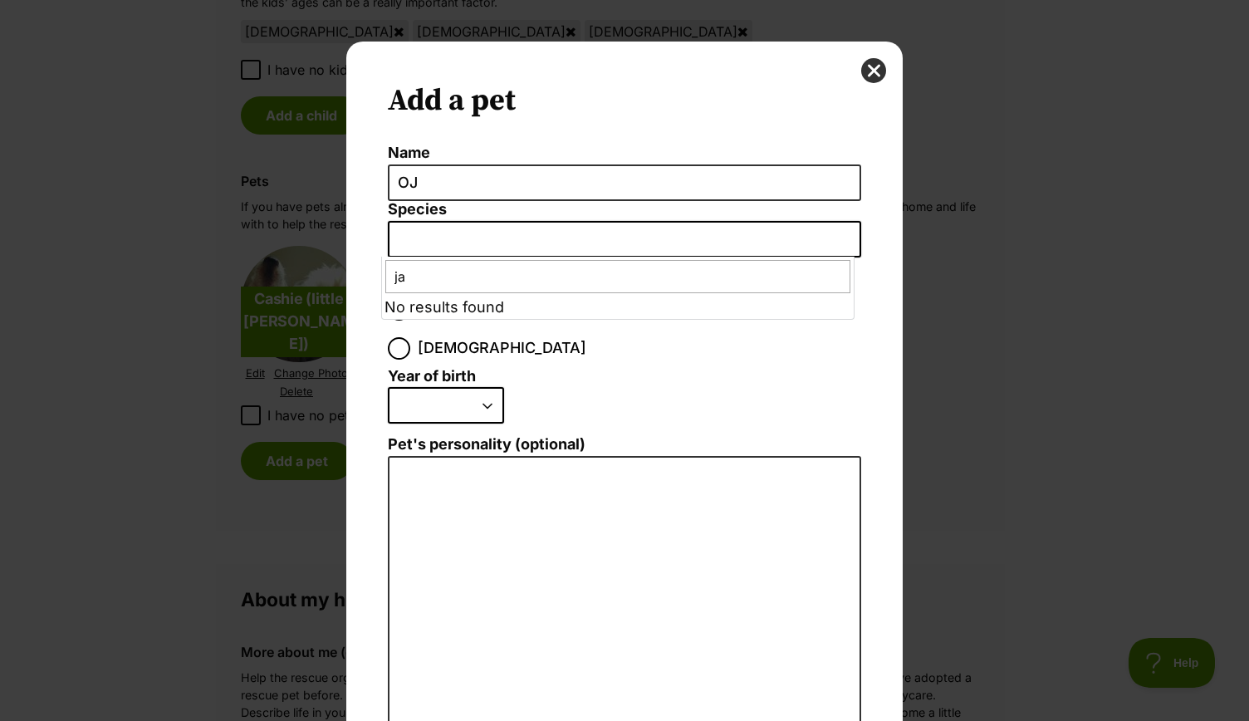
type input "j"
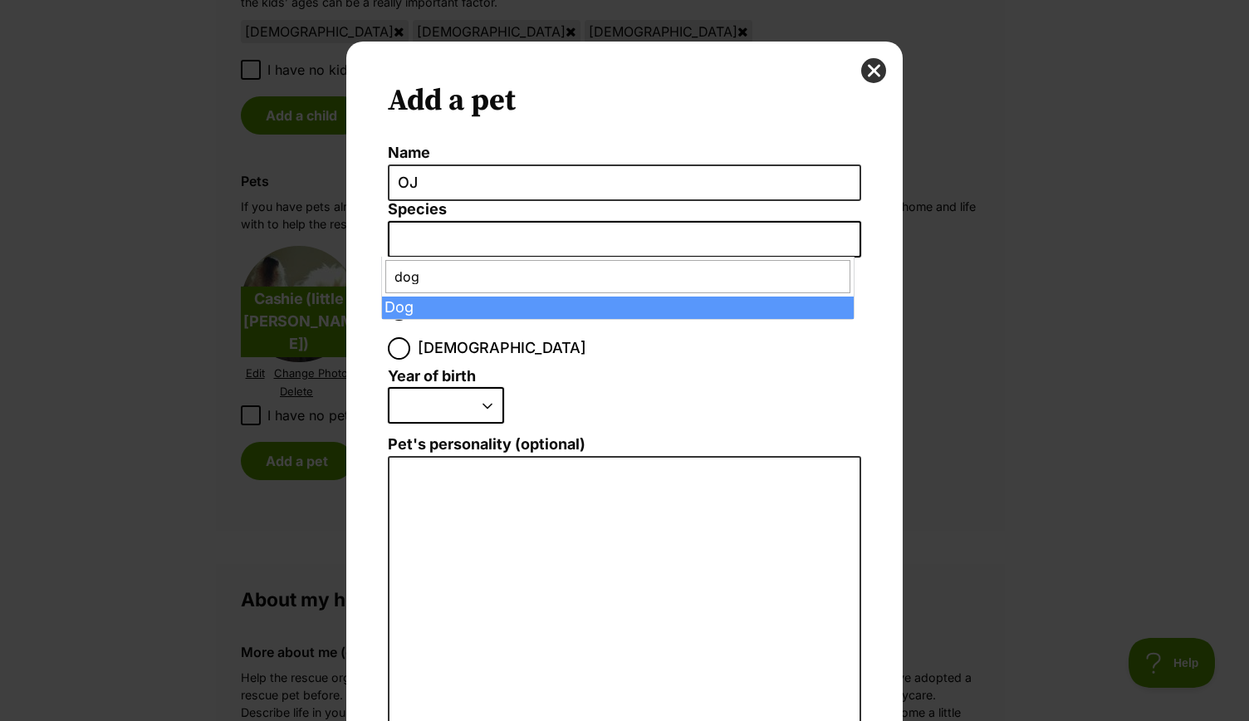
type input "dog"
select select "1"
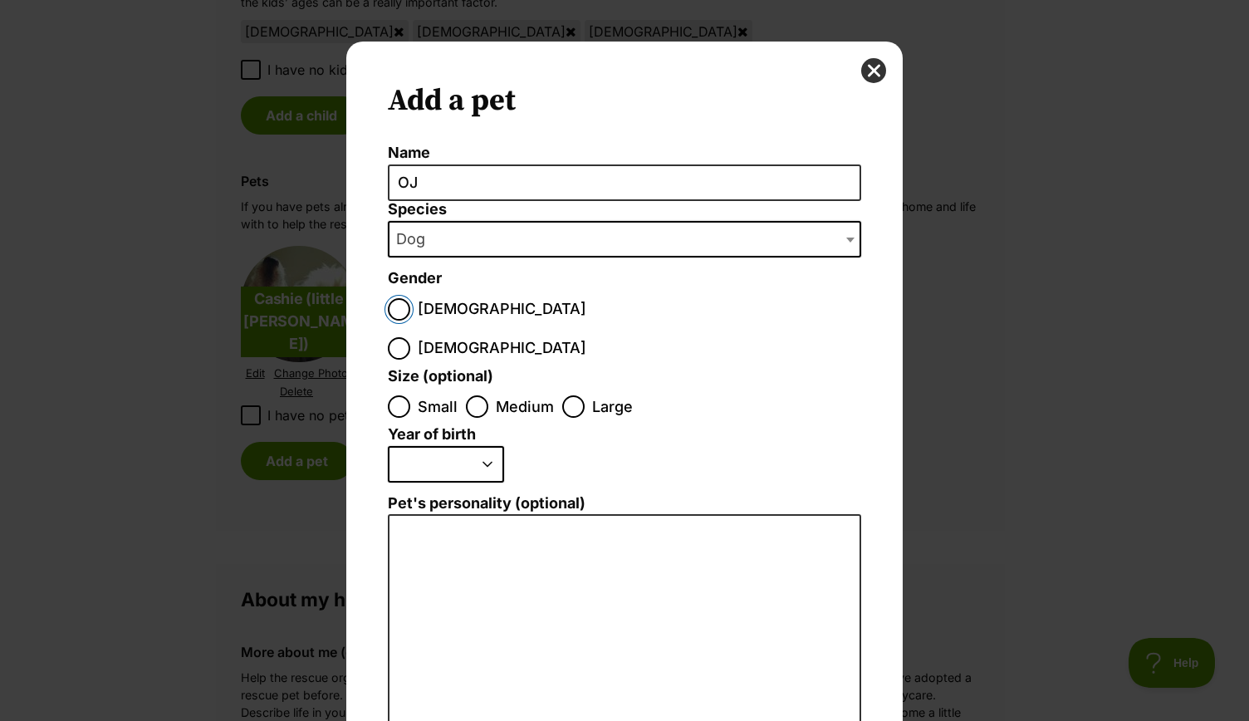
click at [394, 306] on input "Male" at bounding box center [399, 309] width 22 height 22
radio input "true"
click at [392, 395] on input "Small" at bounding box center [399, 406] width 22 height 22
radio input "true"
click at [406, 446] on select "2025 2024 2023 2022 2021 2020 2019 2018 2017 2016 2015 2014 2013 2012 2011 2010…" at bounding box center [446, 464] width 116 height 37
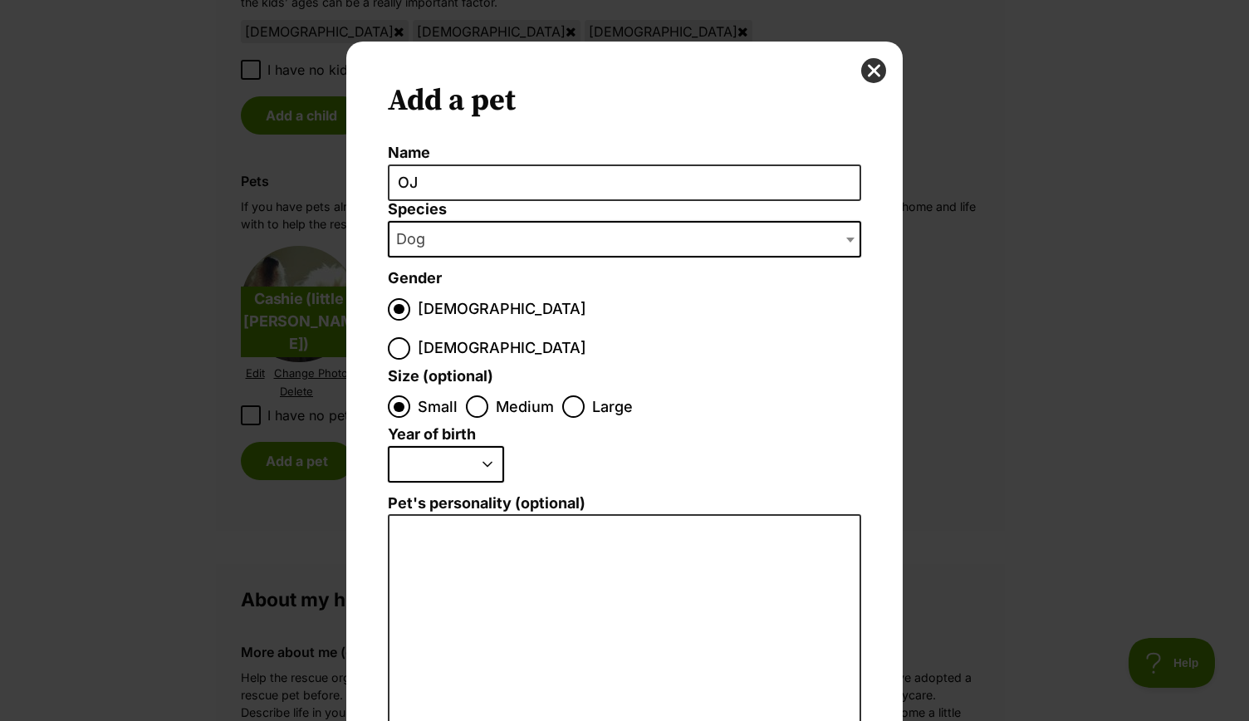
select select "2017"
click at [388, 446] on select "2025 2024 2023 2022 2021 2020 2019 2018 2017 2016 2015 2014 2013 2012 2011 2010…" at bounding box center [446, 464] width 116 height 37
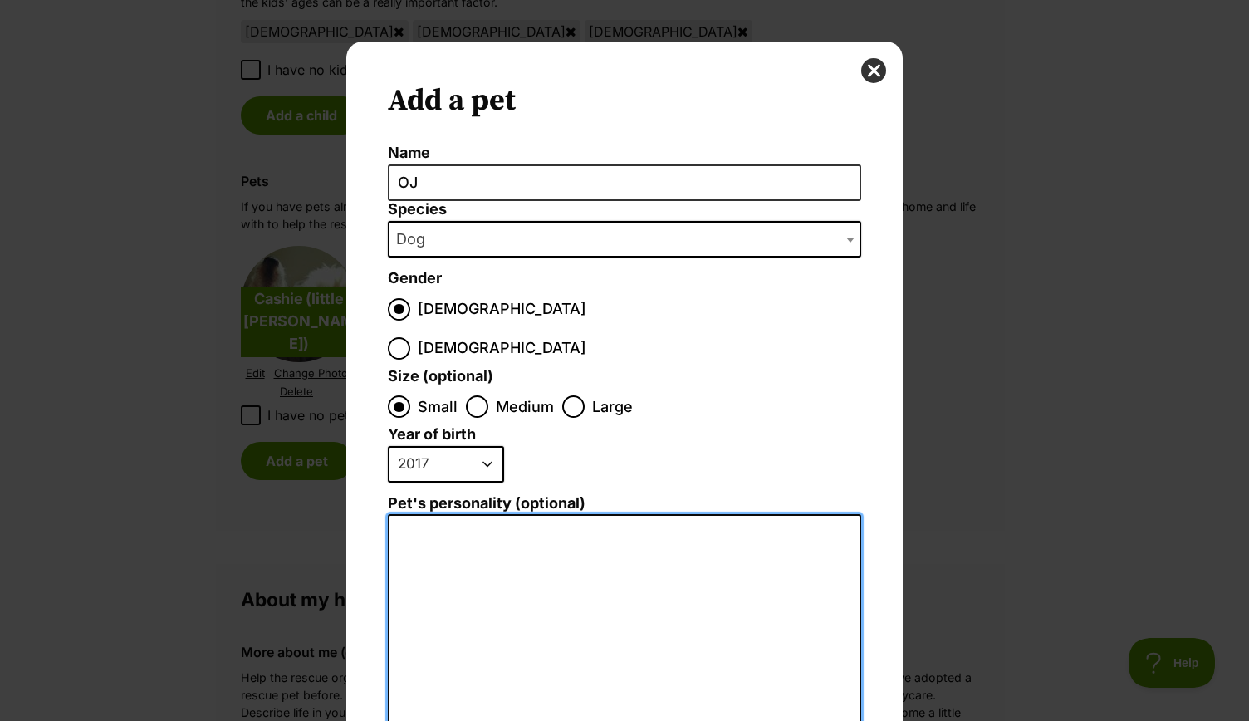
click at [417, 514] on textarea "Pet's personality (optional)" at bounding box center [624, 696] width 473 height 364
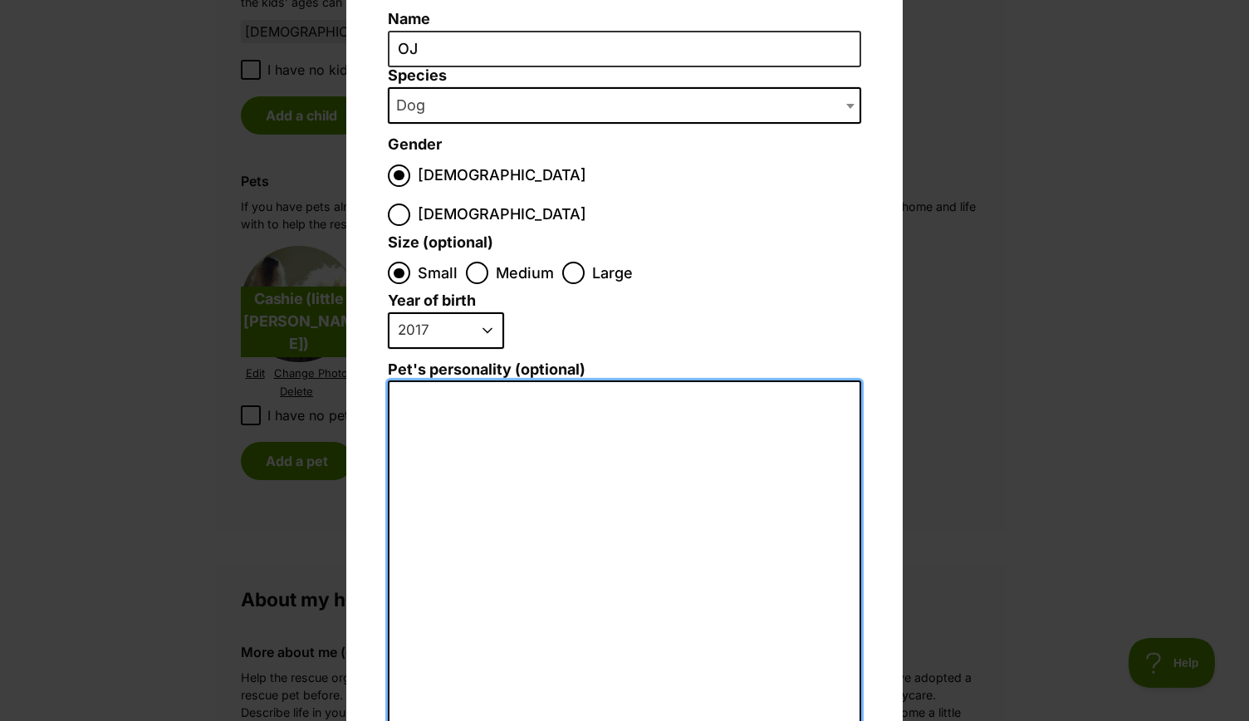
scroll to position [225, 0]
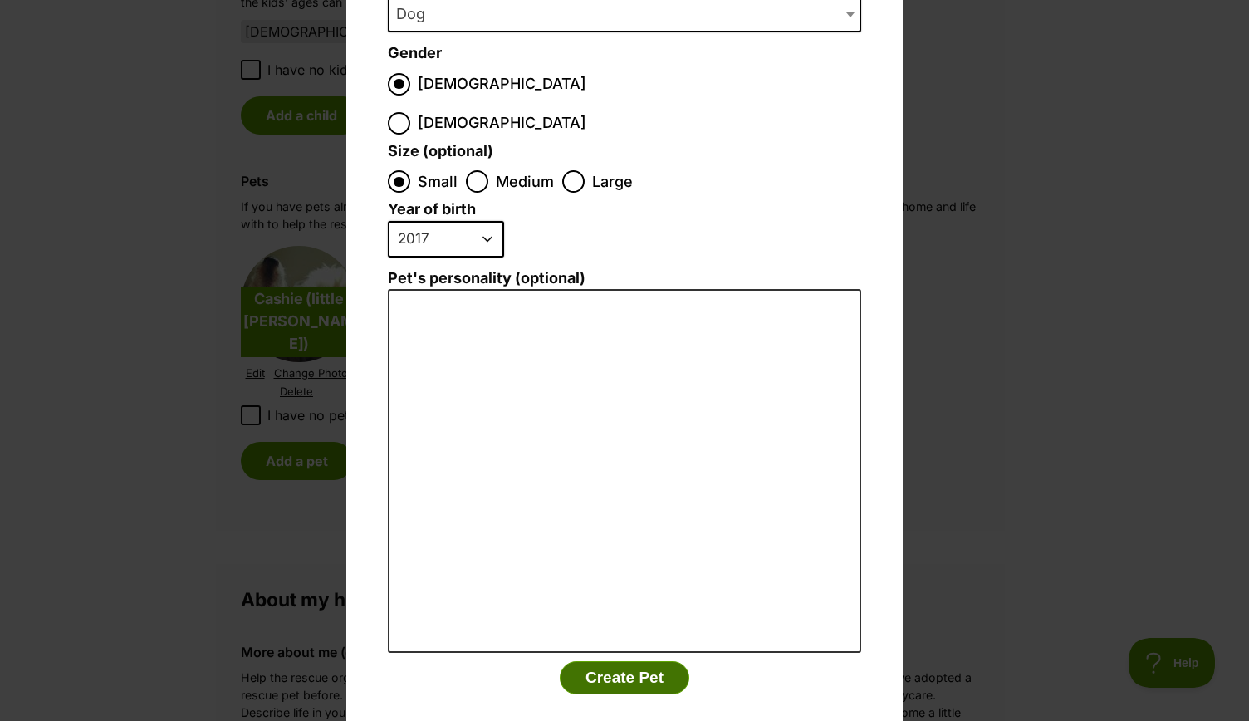
click at [597, 661] on button "Create Pet" at bounding box center [625, 677] width 130 height 33
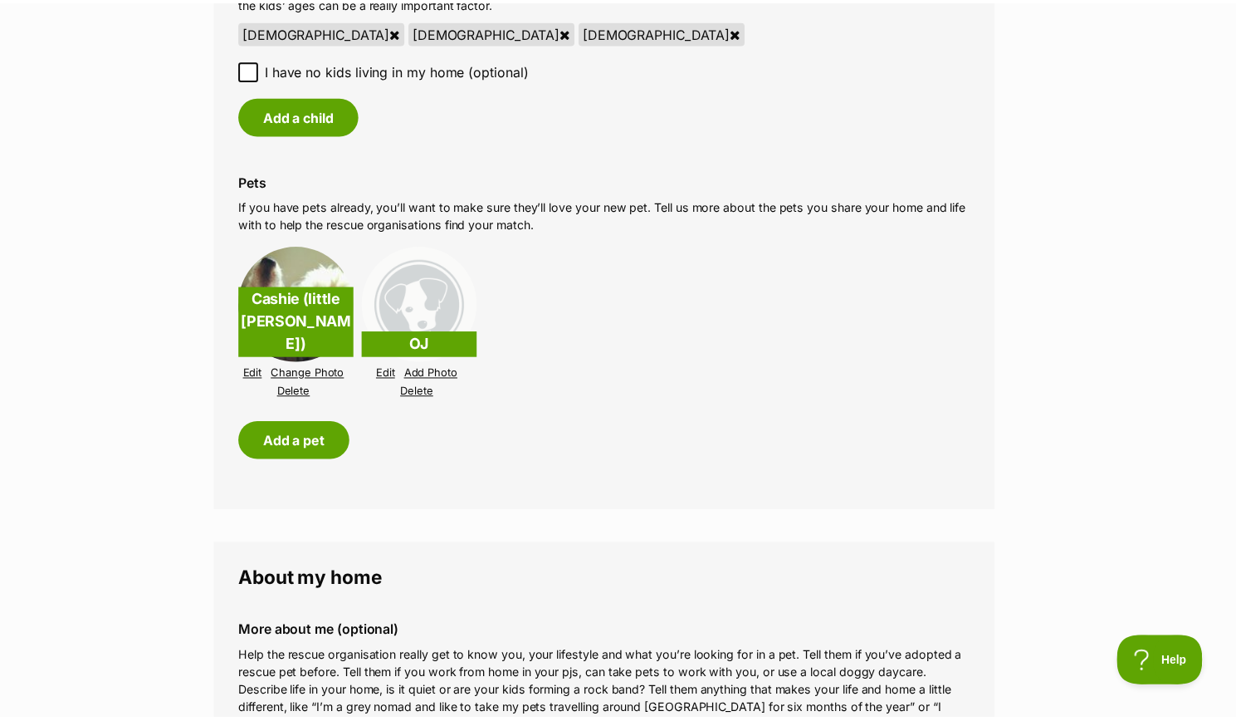
scroll to position [1495, 0]
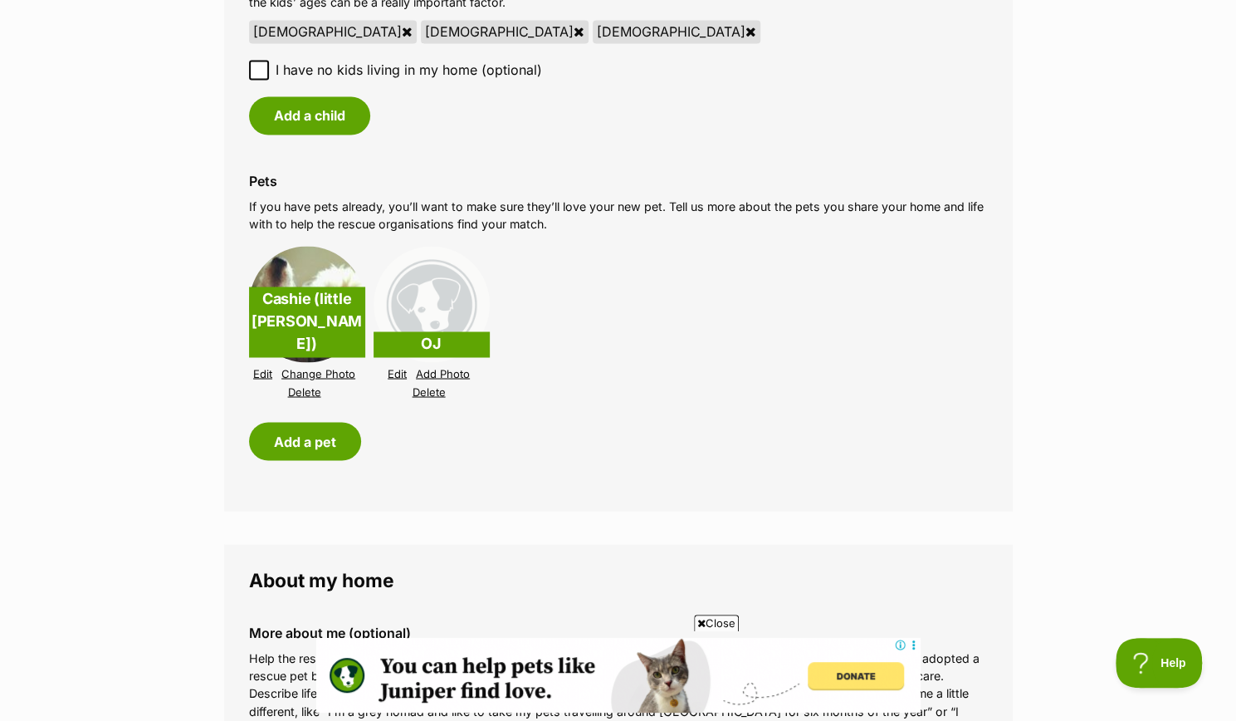
drag, startPoint x: 301, startPoint y: 389, endPoint x: 691, endPoint y: 89, distance: 492.6
click at [301, 389] on link "Delete" at bounding box center [304, 391] width 33 height 12
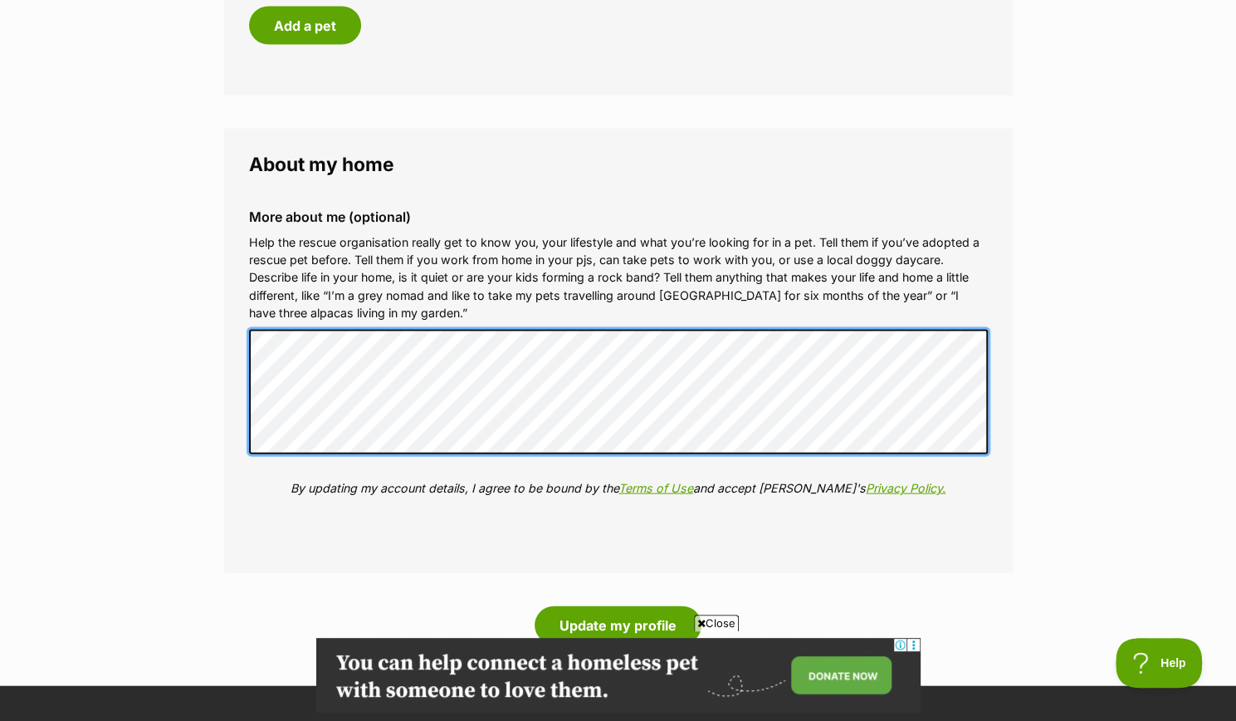
scroll to position [0, 0]
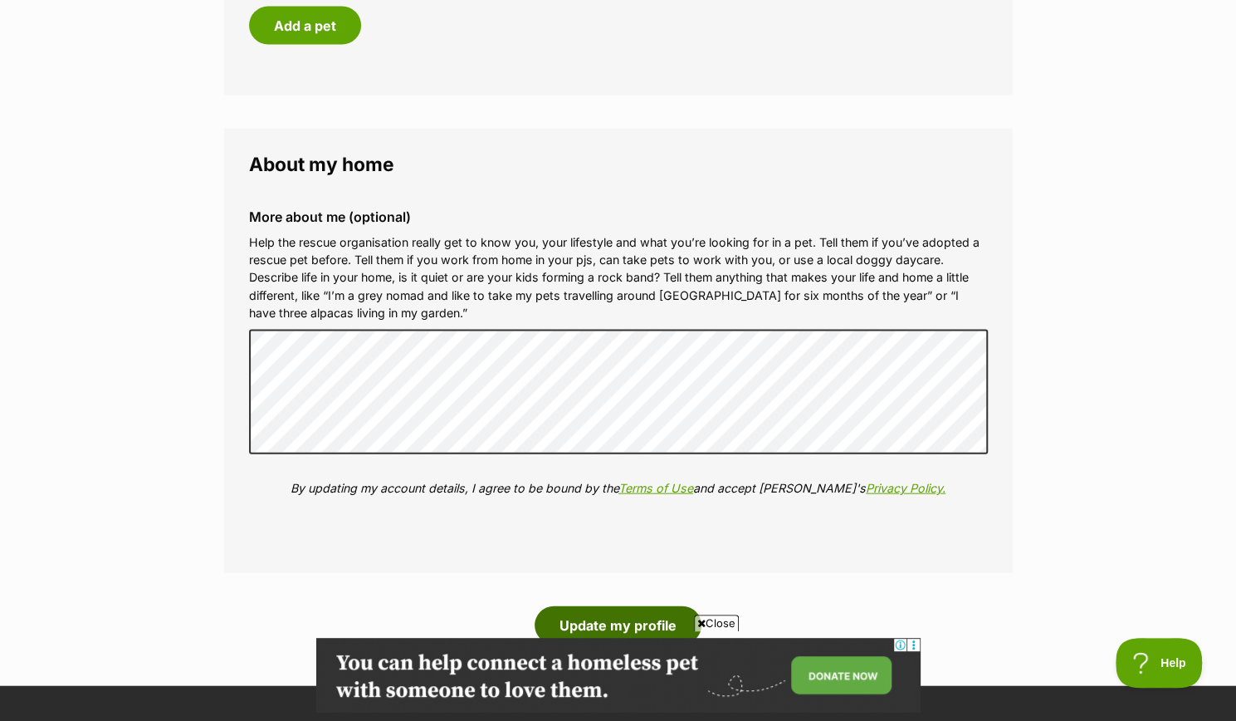
click at [606, 621] on button "Update my profile" at bounding box center [618, 625] width 167 height 38
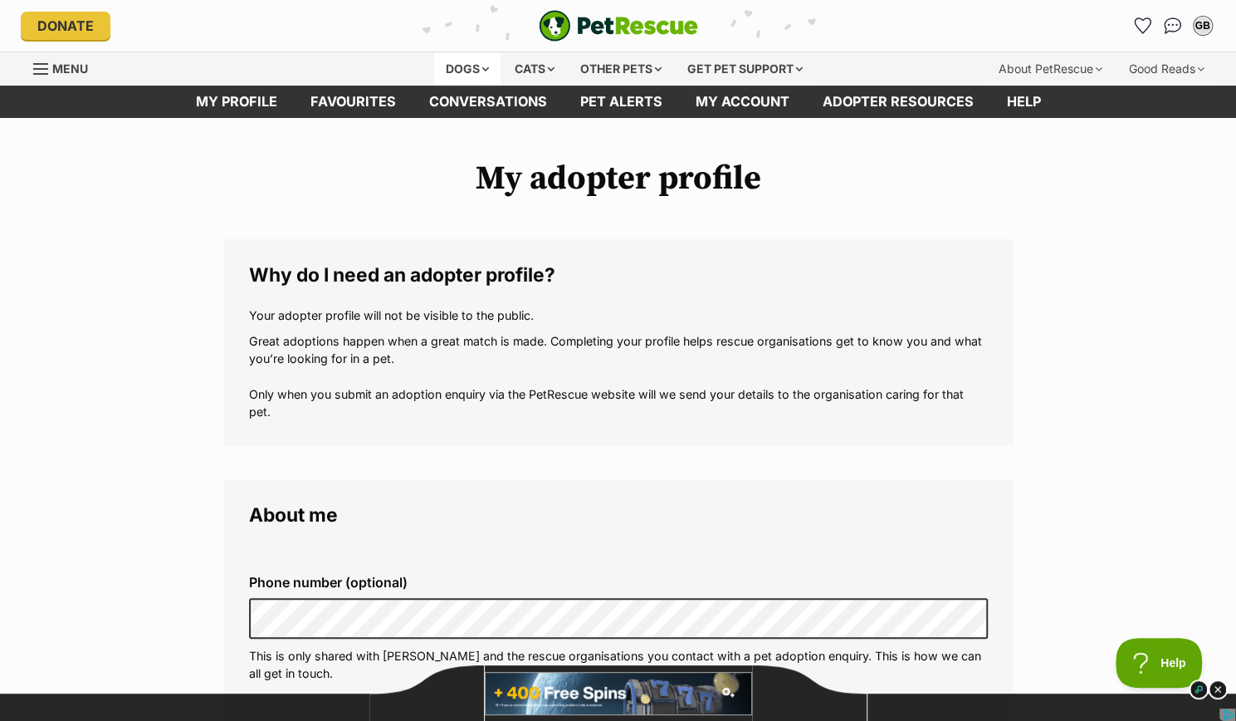
click at [465, 73] on div "Dogs" at bounding box center [467, 68] width 66 height 33
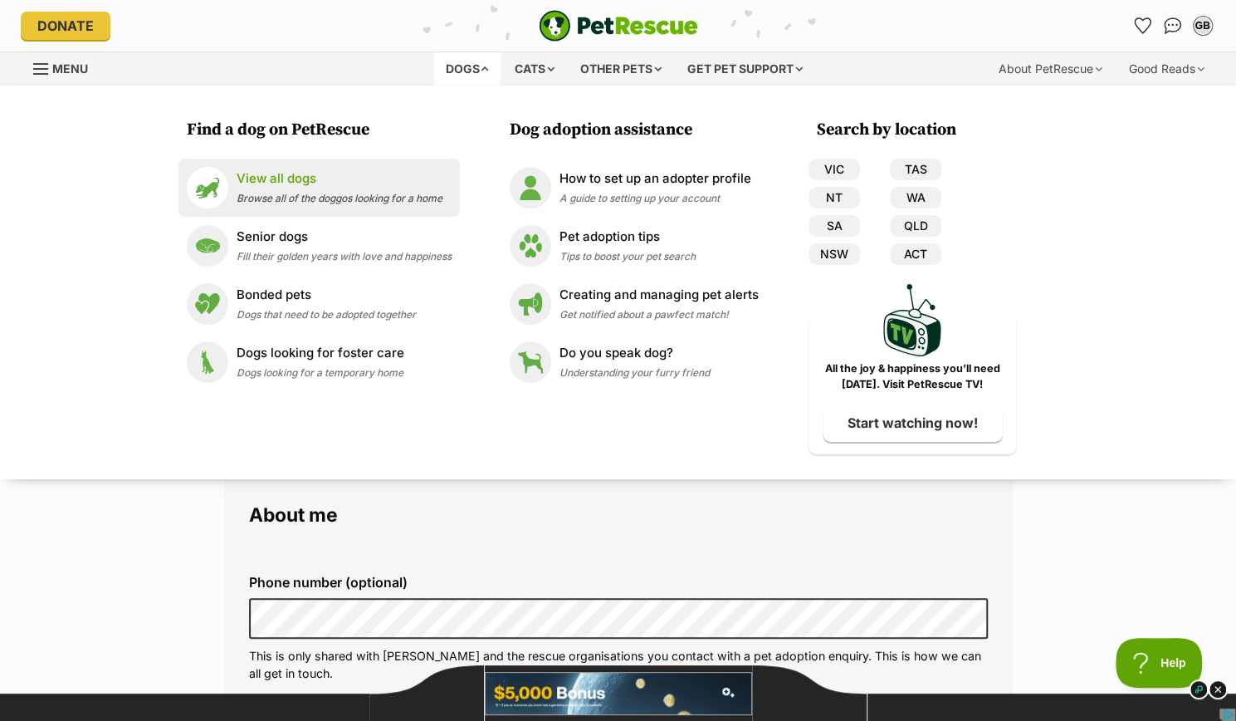
click at [277, 184] on p "View all dogs" at bounding box center [340, 178] width 206 height 19
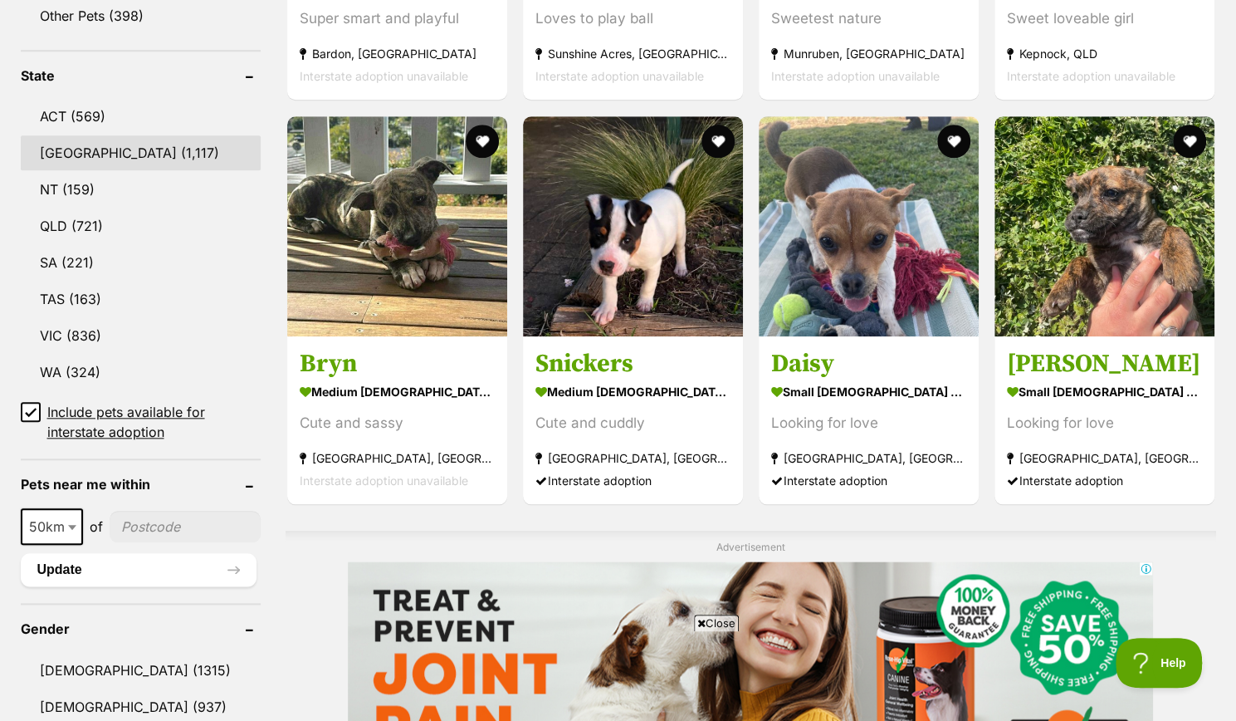
click at [83, 158] on link "NSW (1,117)" at bounding box center [141, 152] width 240 height 35
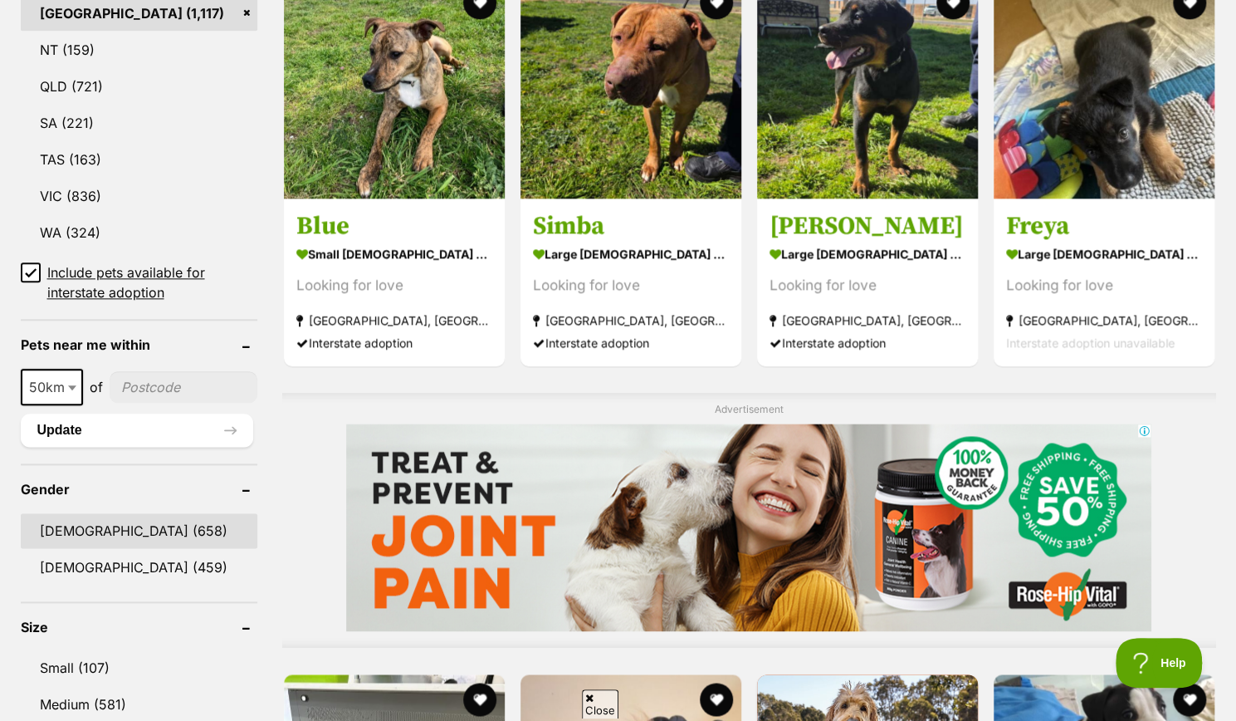
scroll to position [996, 0]
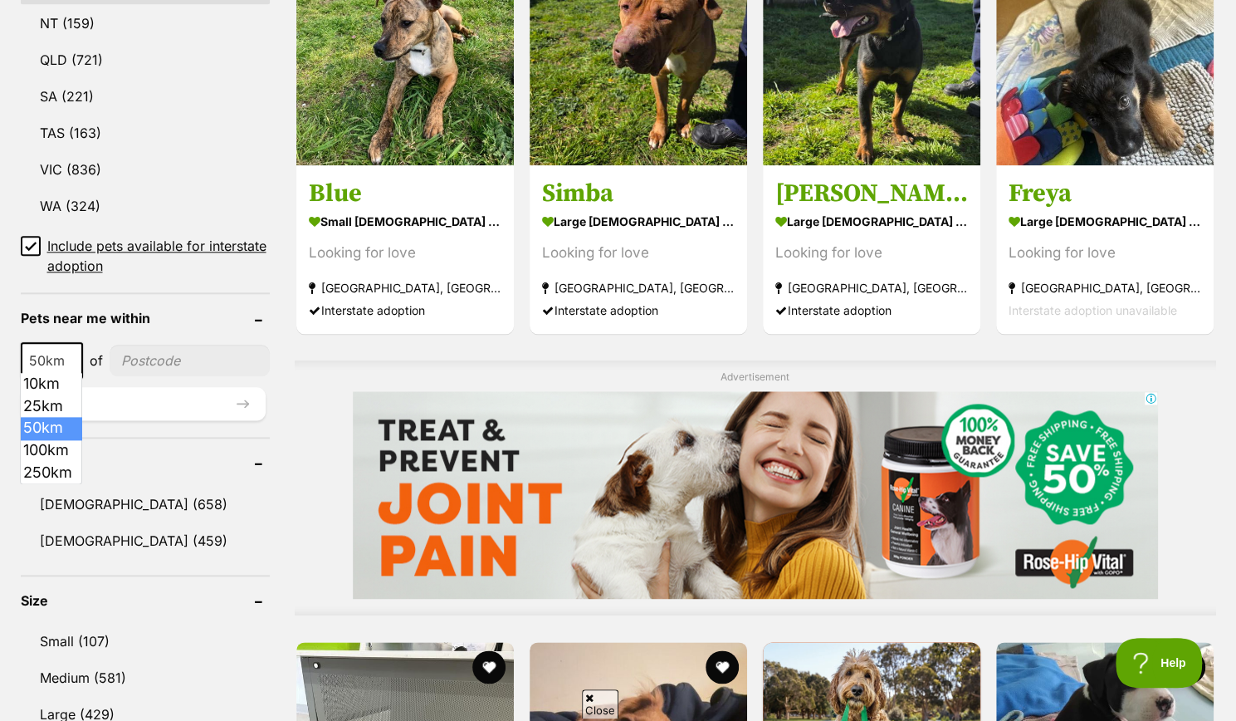
click at [33, 356] on span "50km" at bounding box center [51, 360] width 59 height 23
select select "25"
click at [130, 350] on input"] "postcode" at bounding box center [190, 361] width 160 height 32
type input"] "2035"
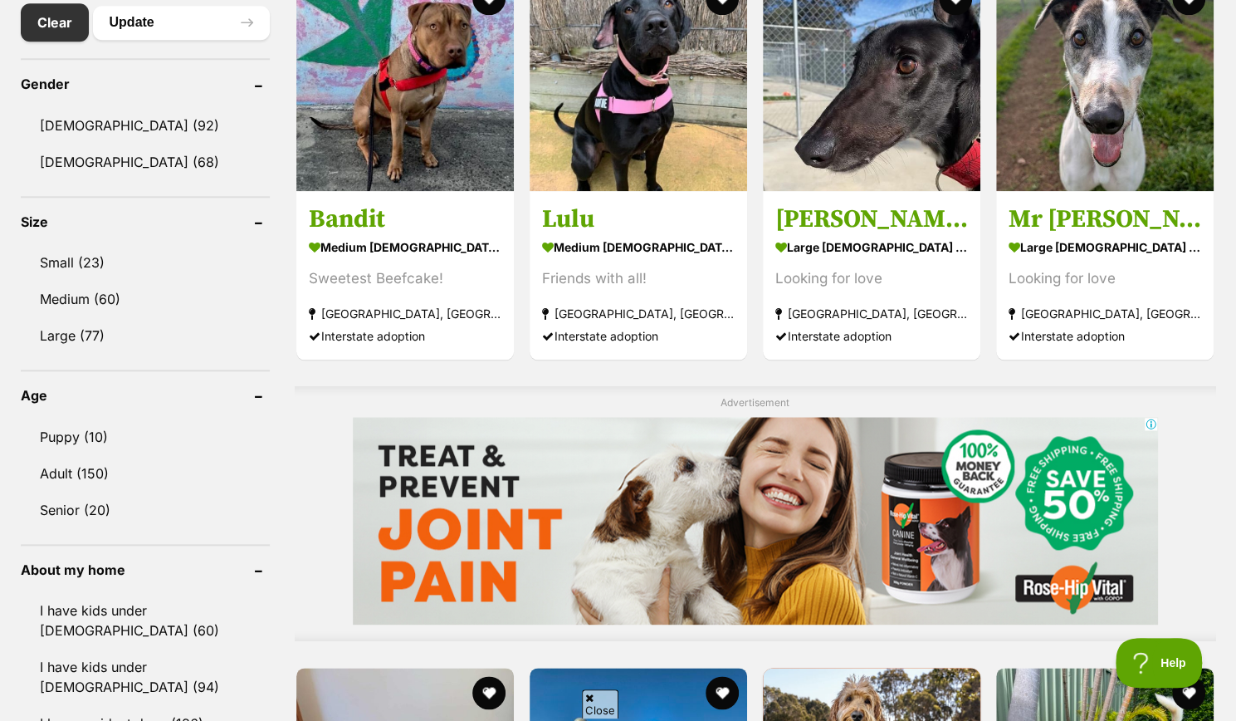
scroll to position [913, 0]
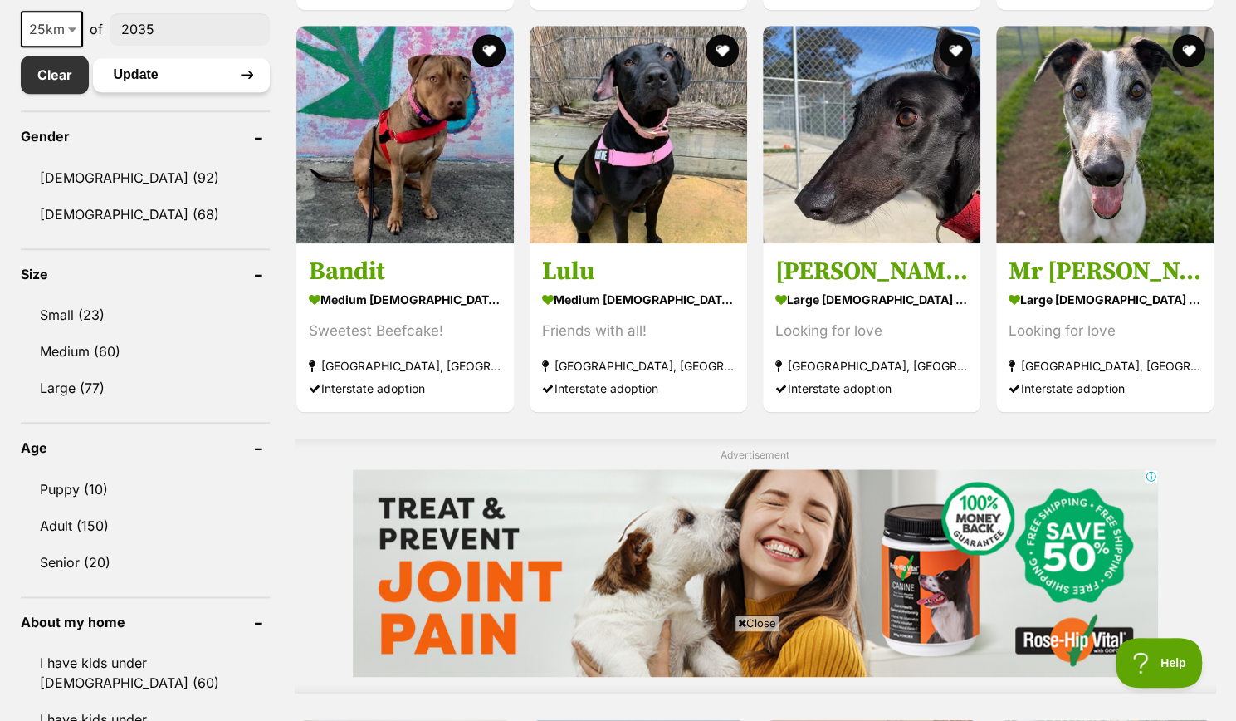
click at [154, 72] on button "Update" at bounding box center [181, 74] width 177 height 33
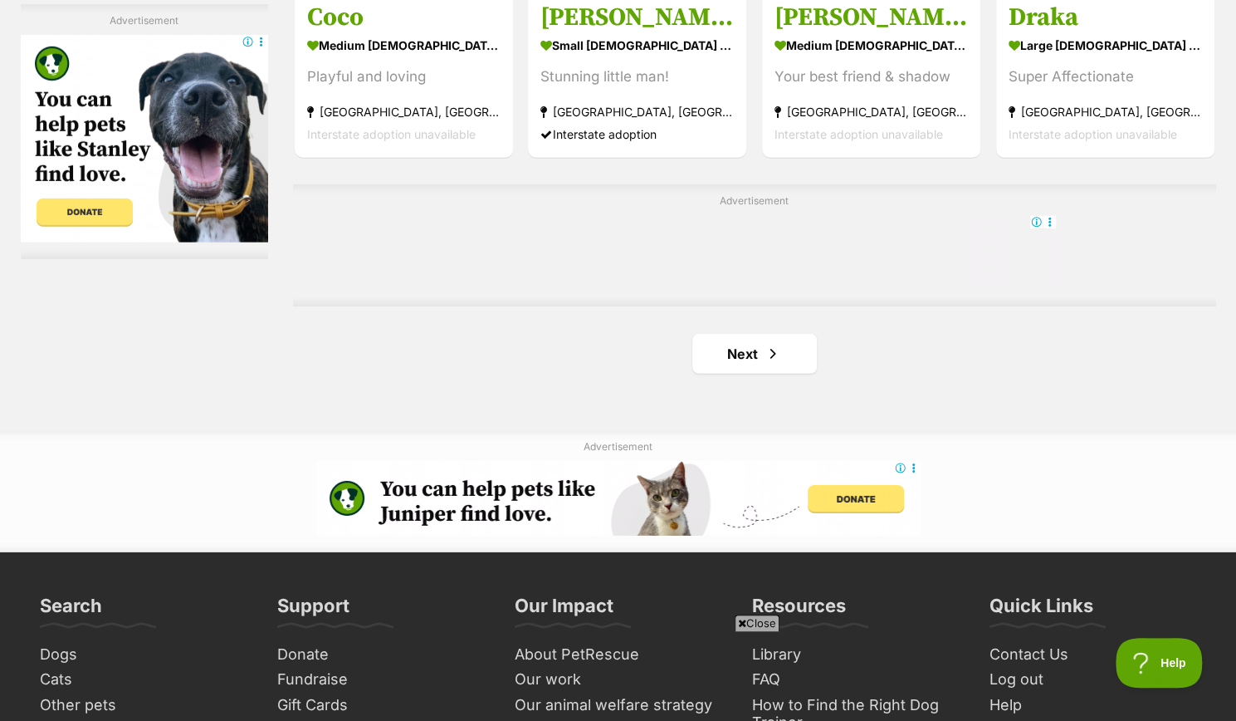
scroll to position [2906, 0]
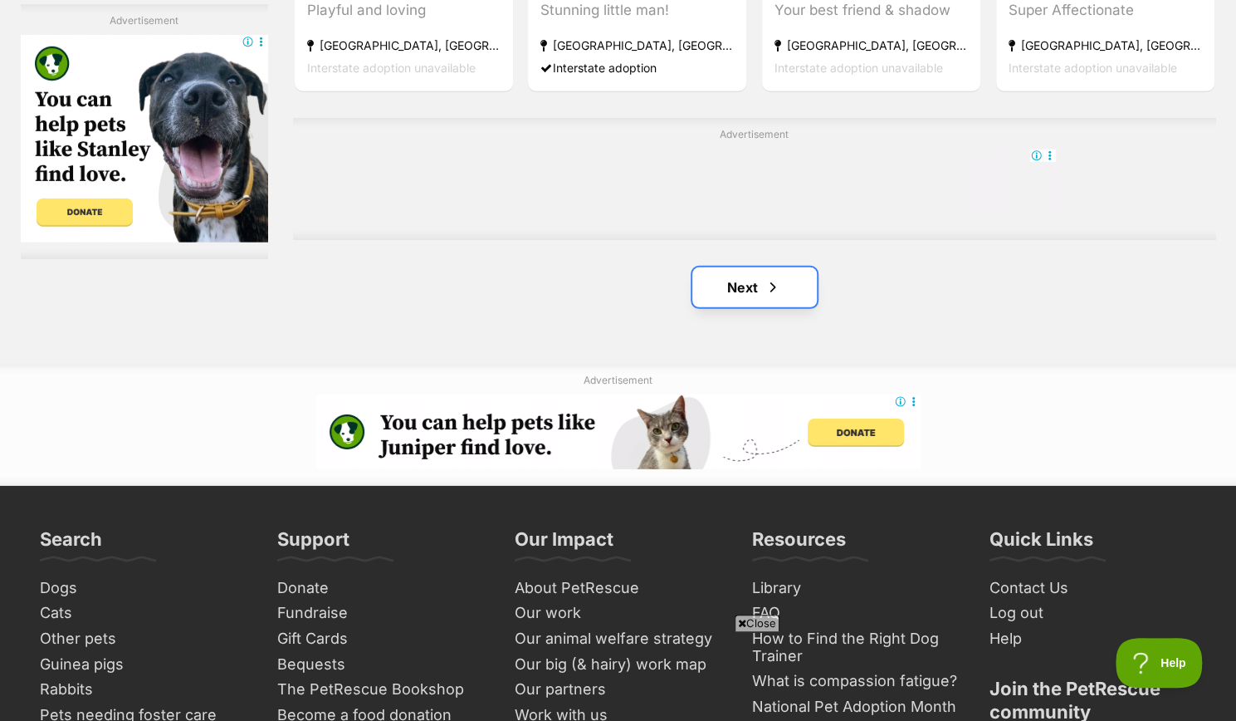
click at [740, 280] on link "Next" at bounding box center [755, 287] width 125 height 40
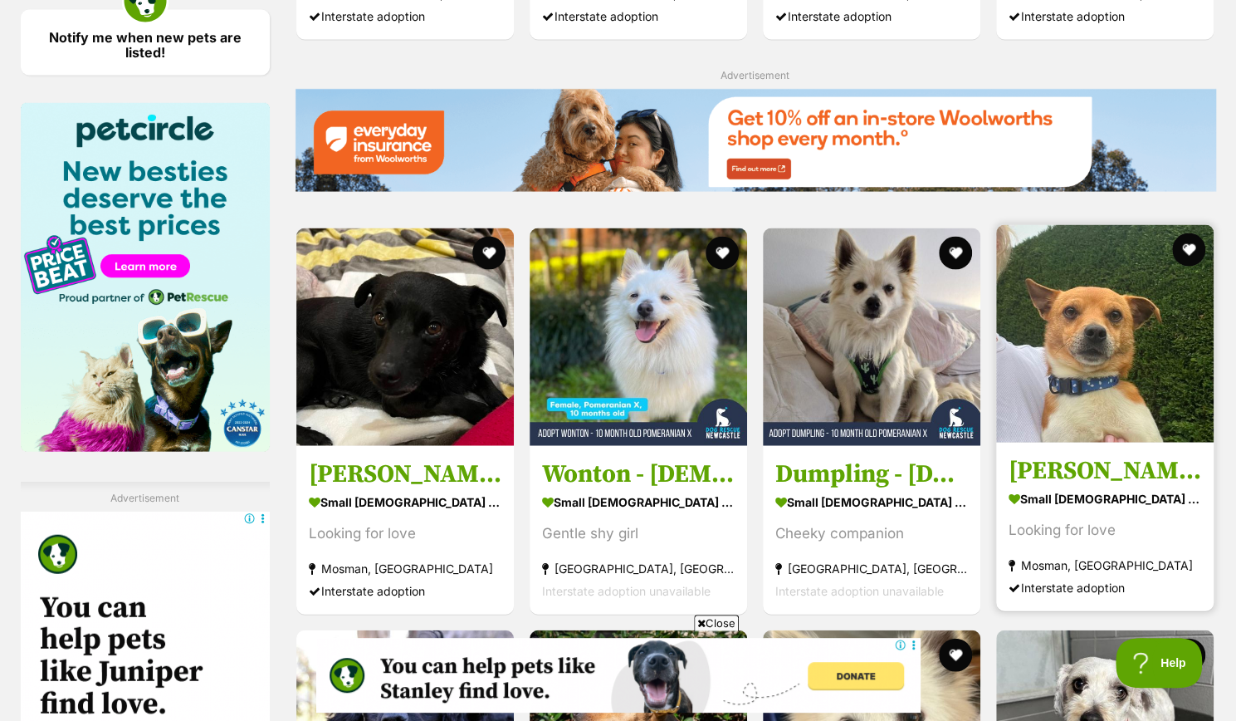
scroll to position [1993, 0]
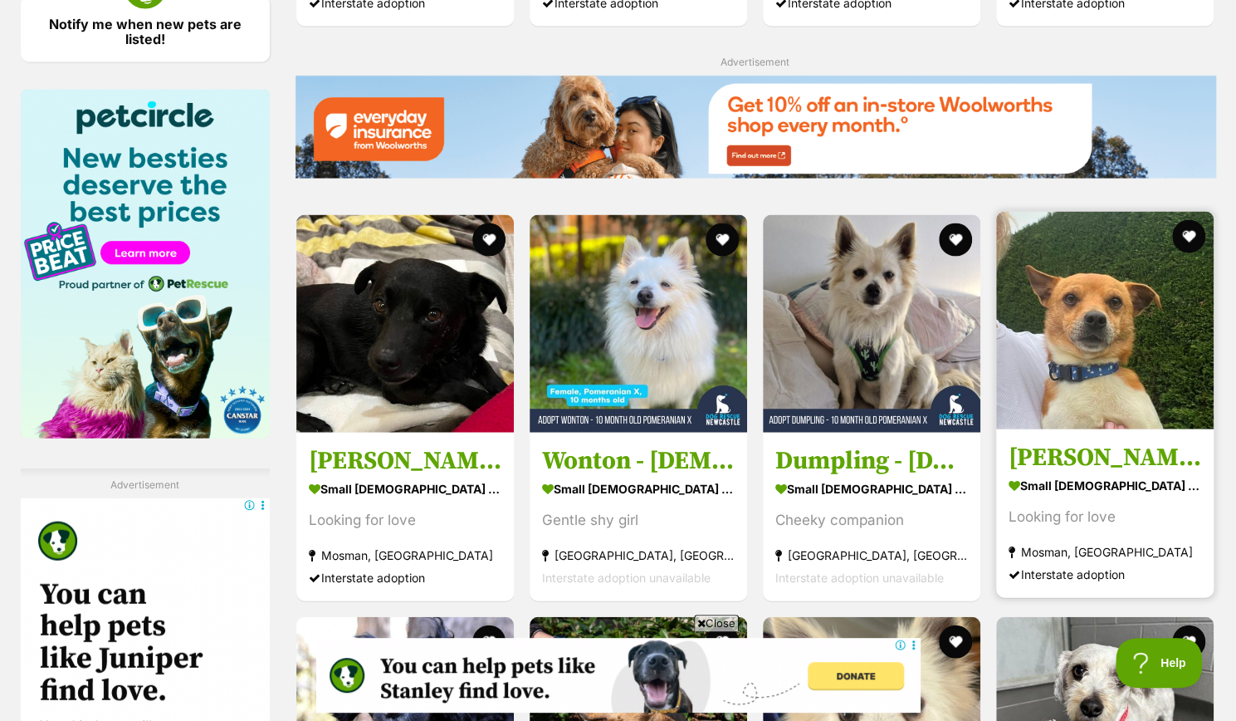
click at [1051, 453] on h3 "[PERSON_NAME]" at bounding box center [1105, 458] width 193 height 32
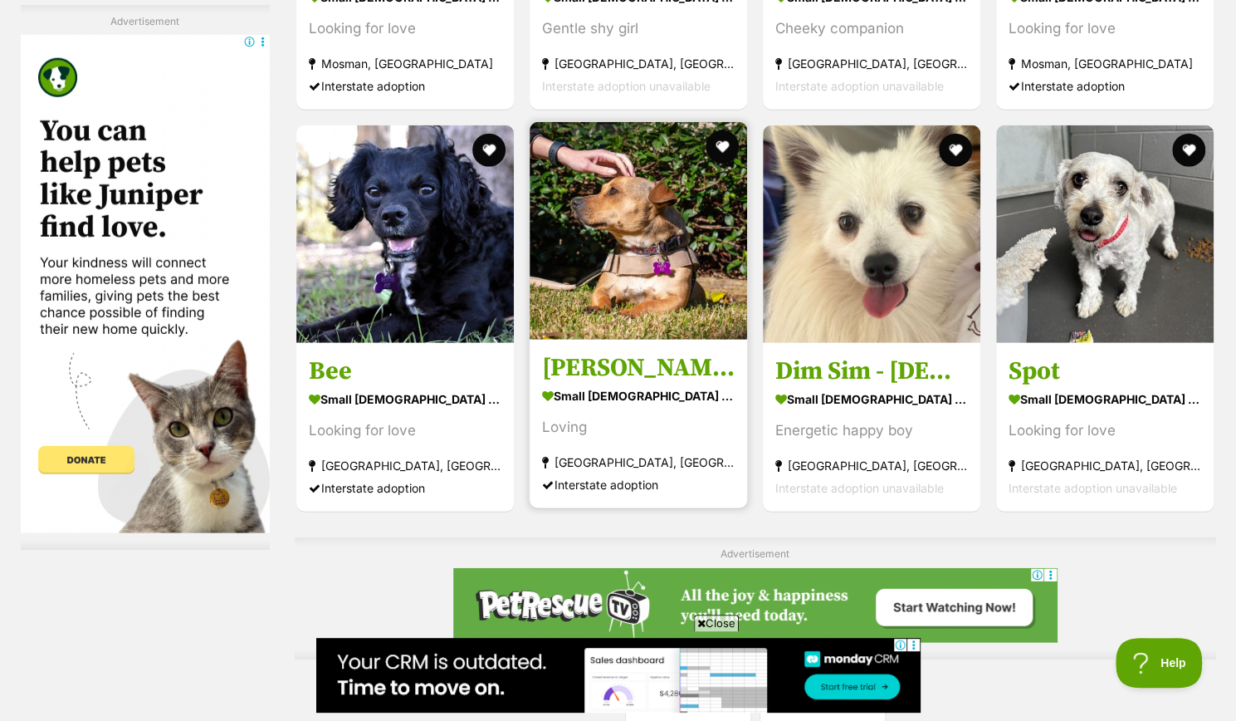
scroll to position [2491, 0]
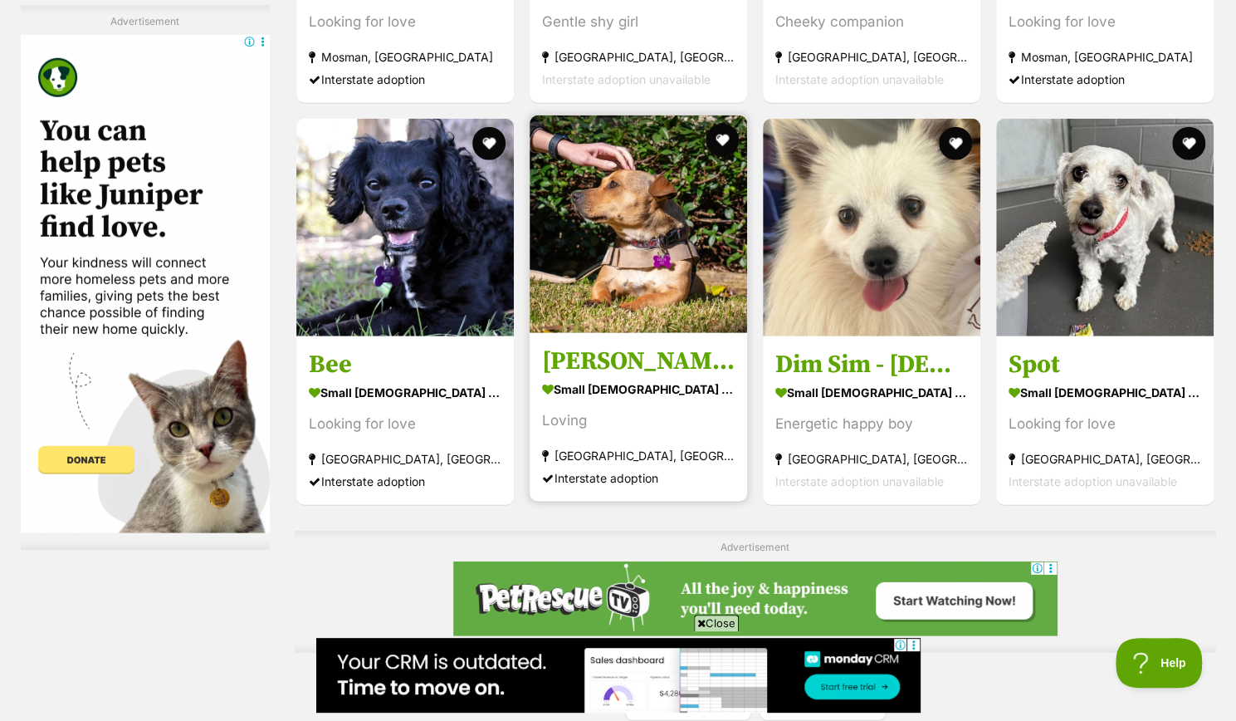
click at [616, 290] on img at bounding box center [639, 224] width 218 height 218
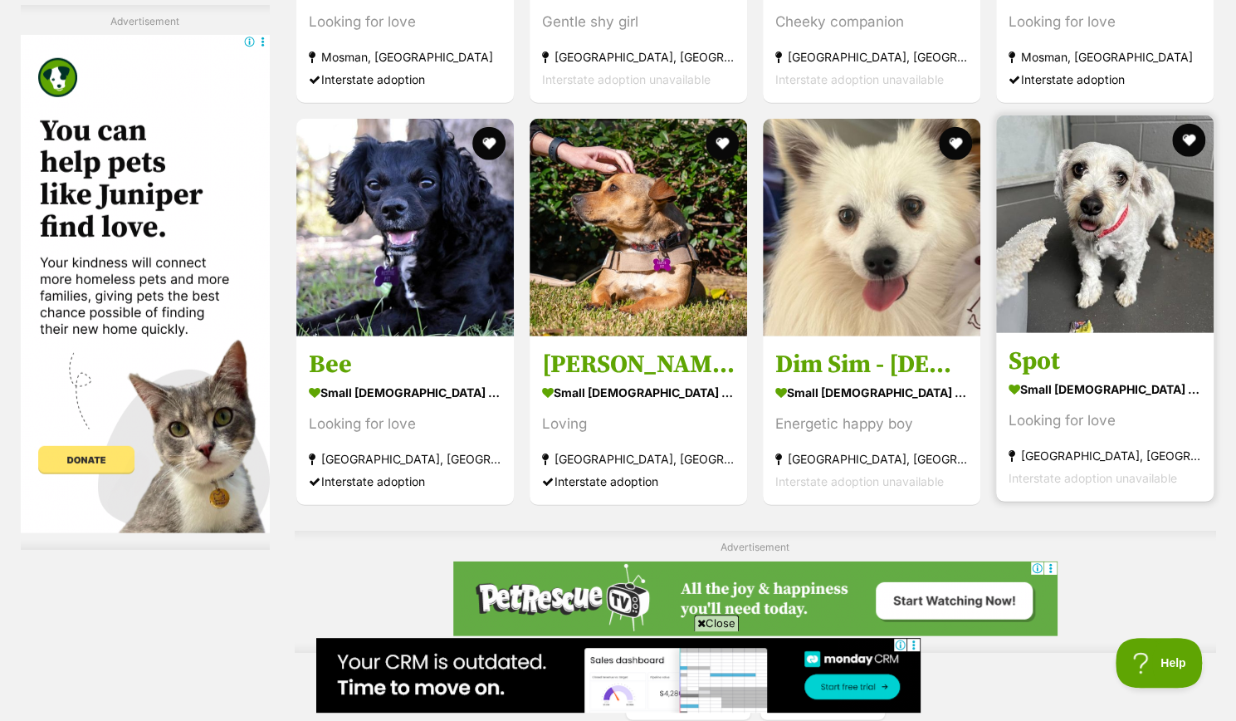
click at [1060, 326] on img at bounding box center [1105, 224] width 218 height 218
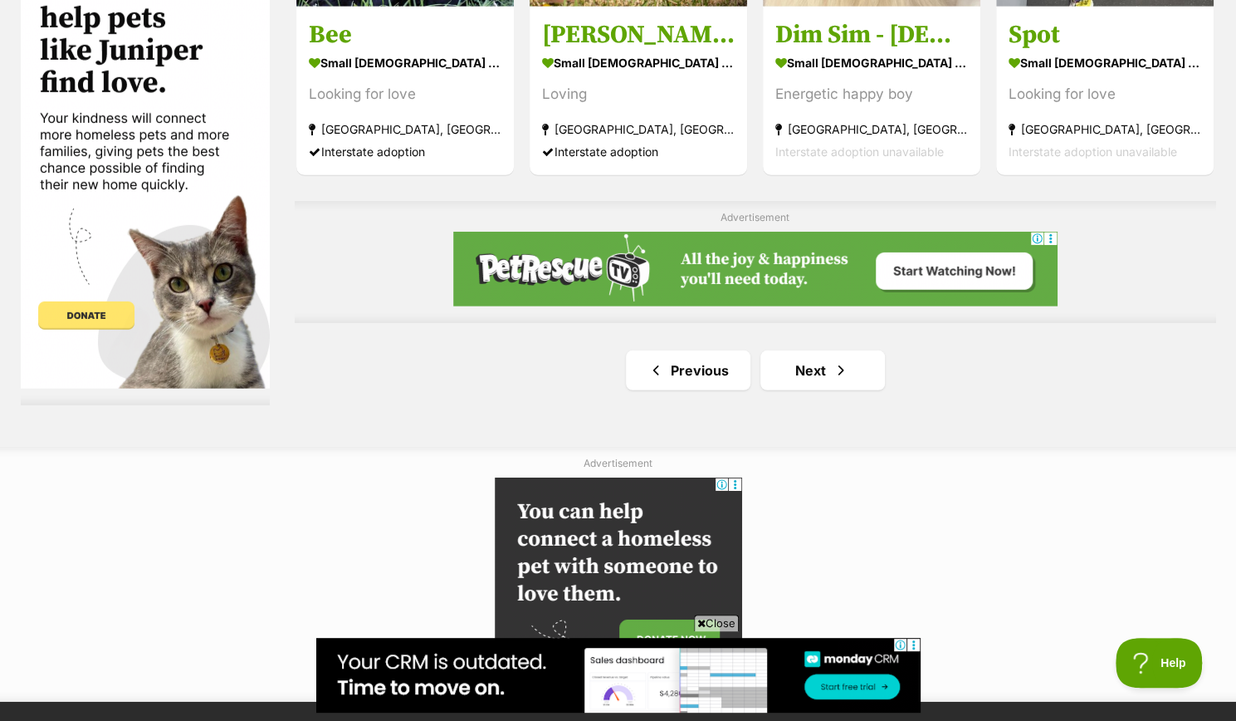
scroll to position [2823, 0]
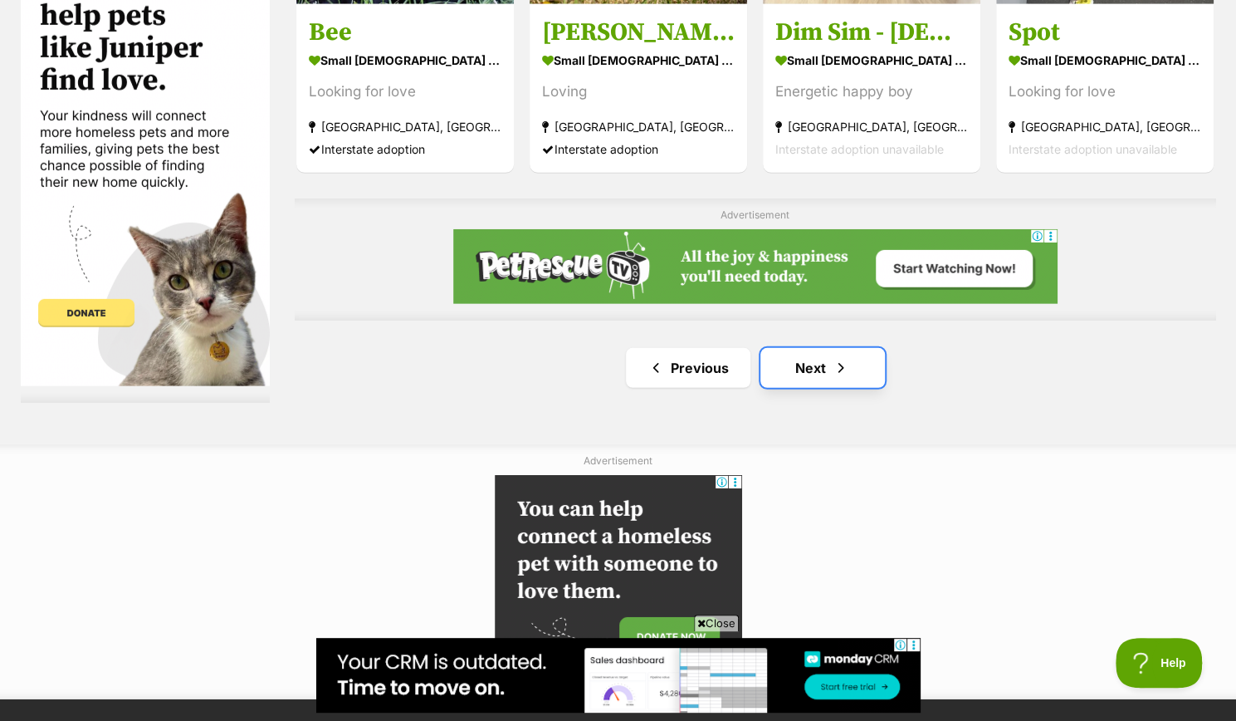
click at [833, 369] on span "Next page" at bounding box center [841, 368] width 17 height 20
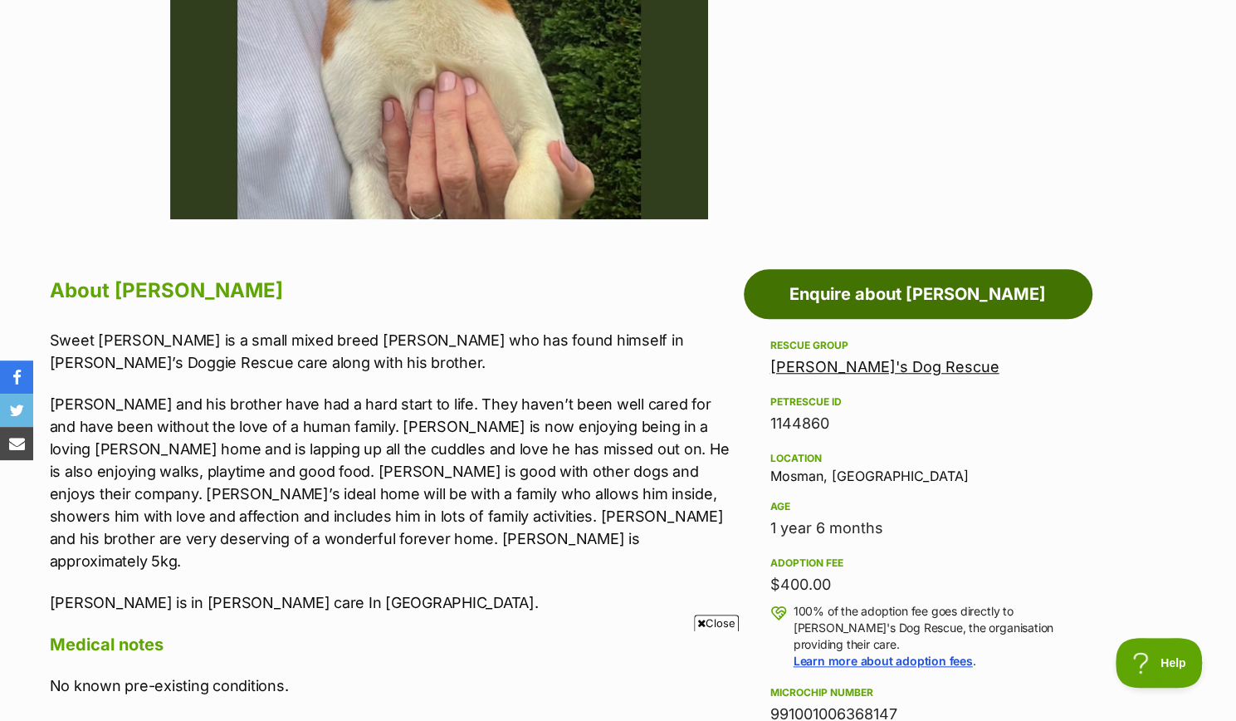
click at [867, 316] on link "Enquire about [PERSON_NAME]" at bounding box center [918, 294] width 349 height 50
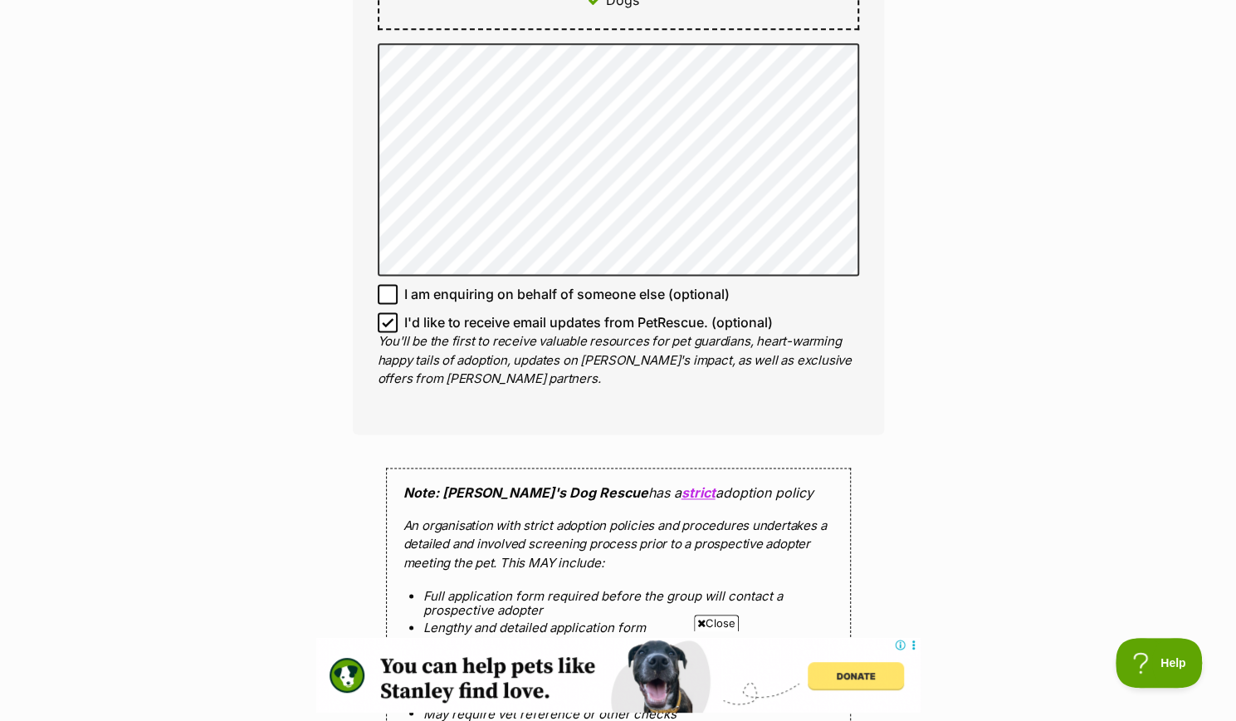
scroll to position [1163, 0]
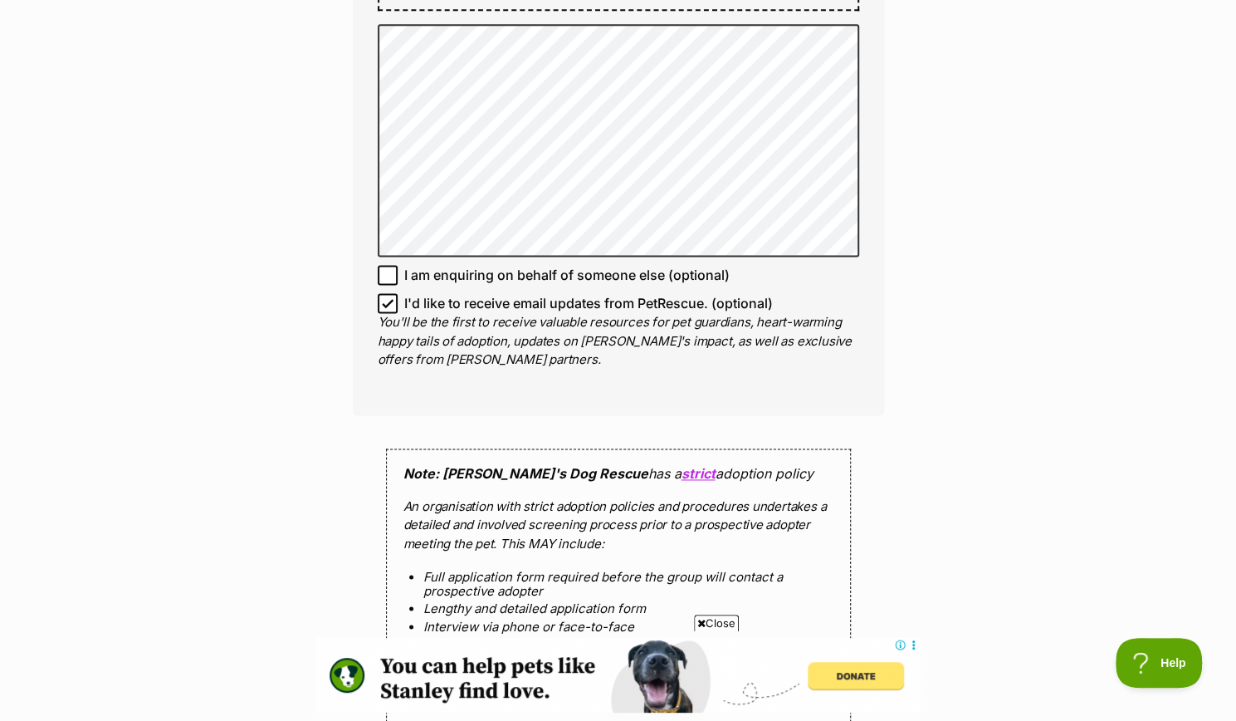
click at [385, 297] on icon at bounding box center [388, 303] width 12 height 12
click at [385, 293] on input "I'd like to receive email updates from PetRescue. (optional)" at bounding box center [388, 303] width 20 height 20
checkbox input "false"
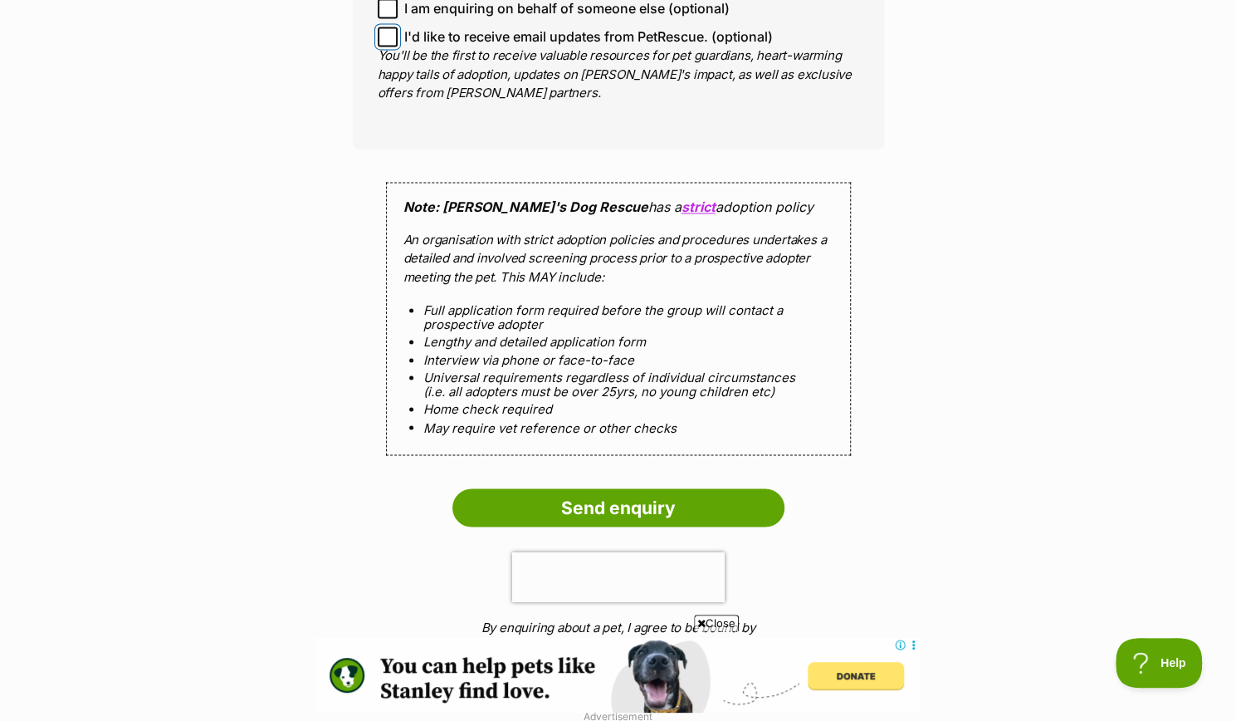
scroll to position [1578, 0]
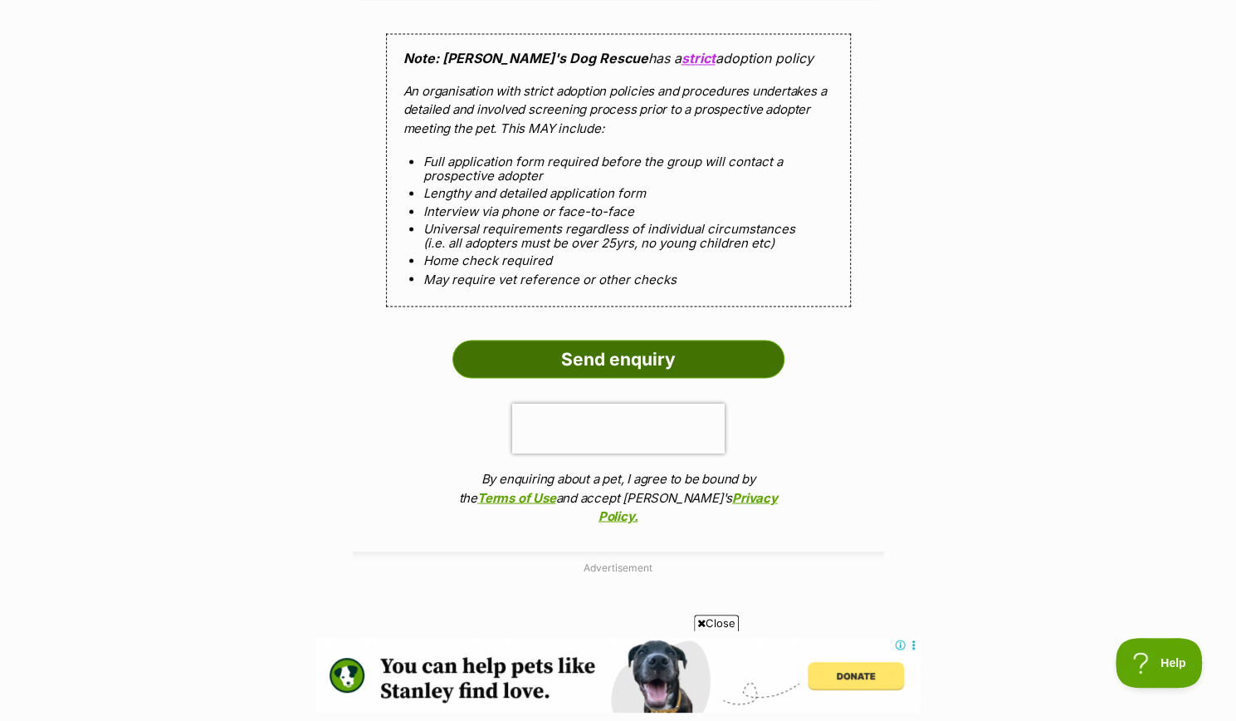
click at [538, 340] on input "Send enquiry" at bounding box center [619, 359] width 332 height 38
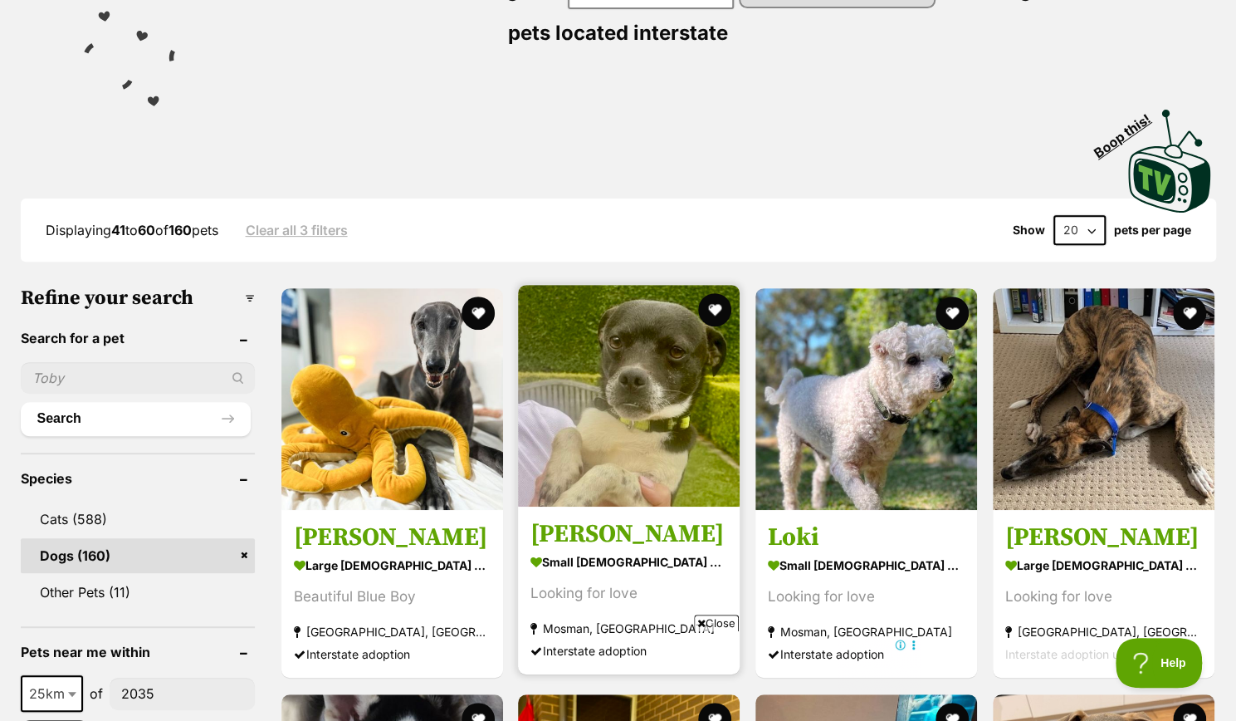
click at [619, 413] on img at bounding box center [629, 396] width 222 height 222
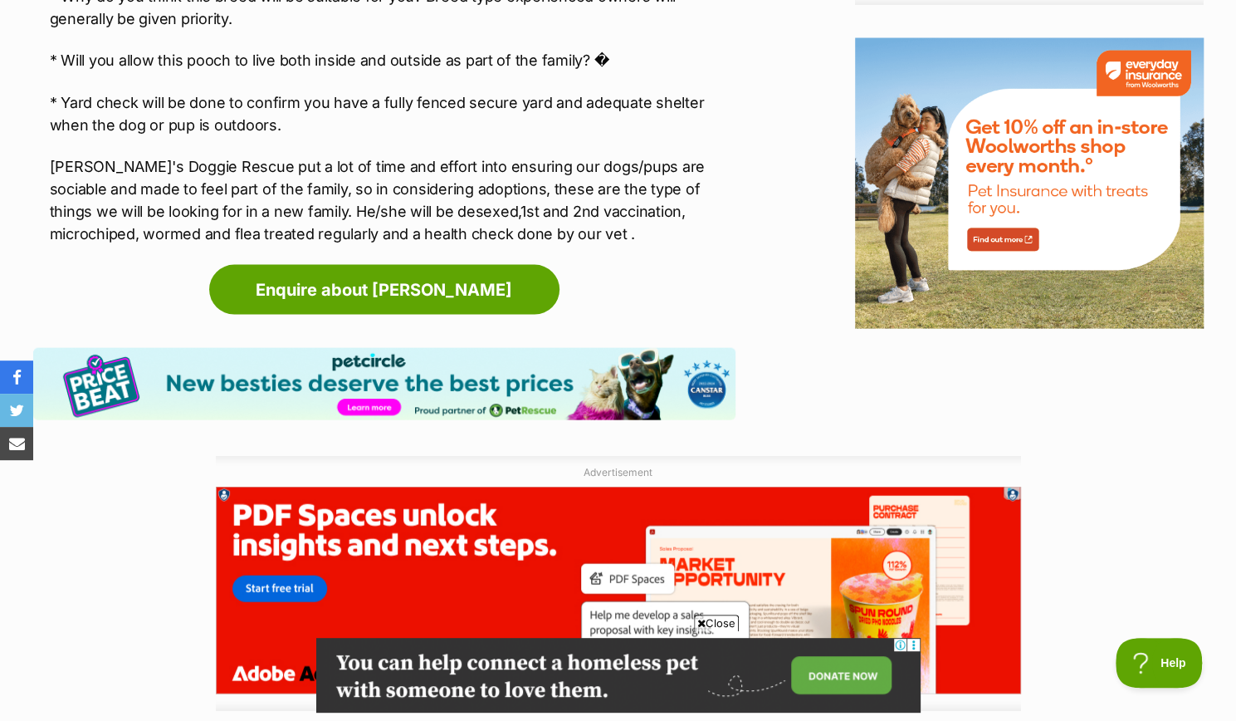
scroll to position [1993, 0]
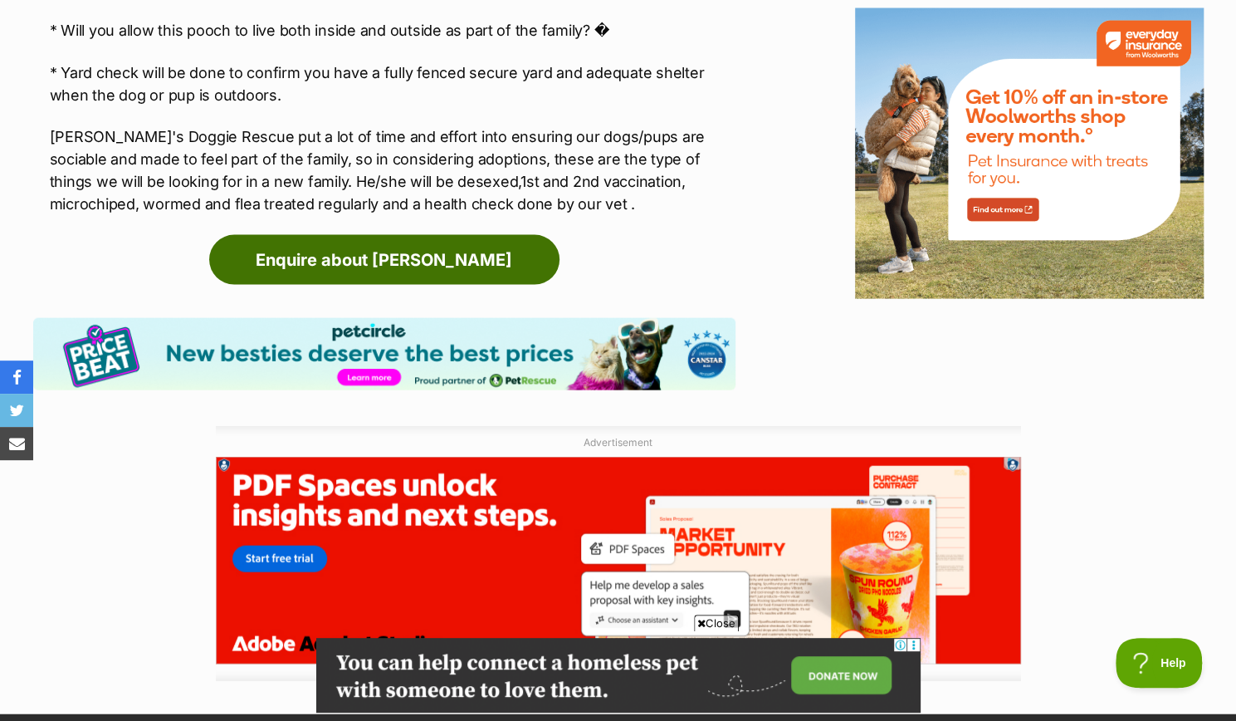
click at [415, 235] on link "Enquire about Marco" at bounding box center [384, 260] width 350 height 50
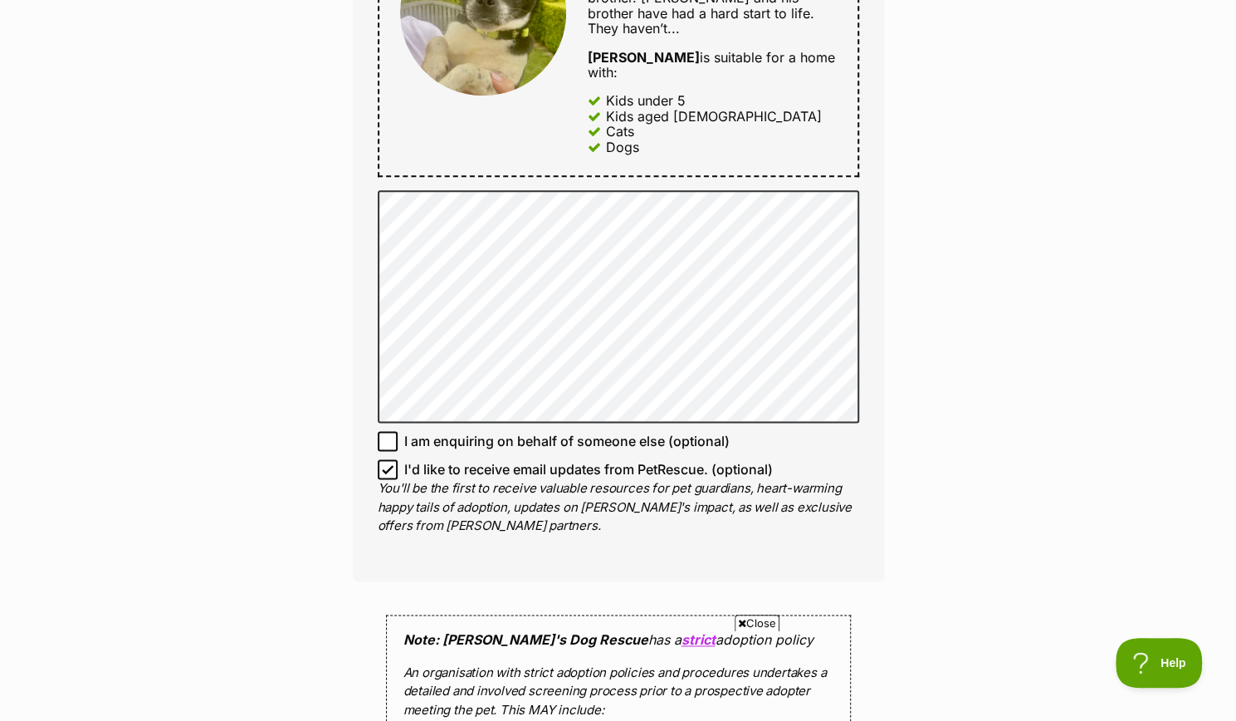
click at [384, 466] on icon at bounding box center [388, 469] width 10 height 7
click at [384, 459] on input "I'd like to receive email updates from PetRescue. (optional)" at bounding box center [388, 469] width 20 height 20
checkbox input "false"
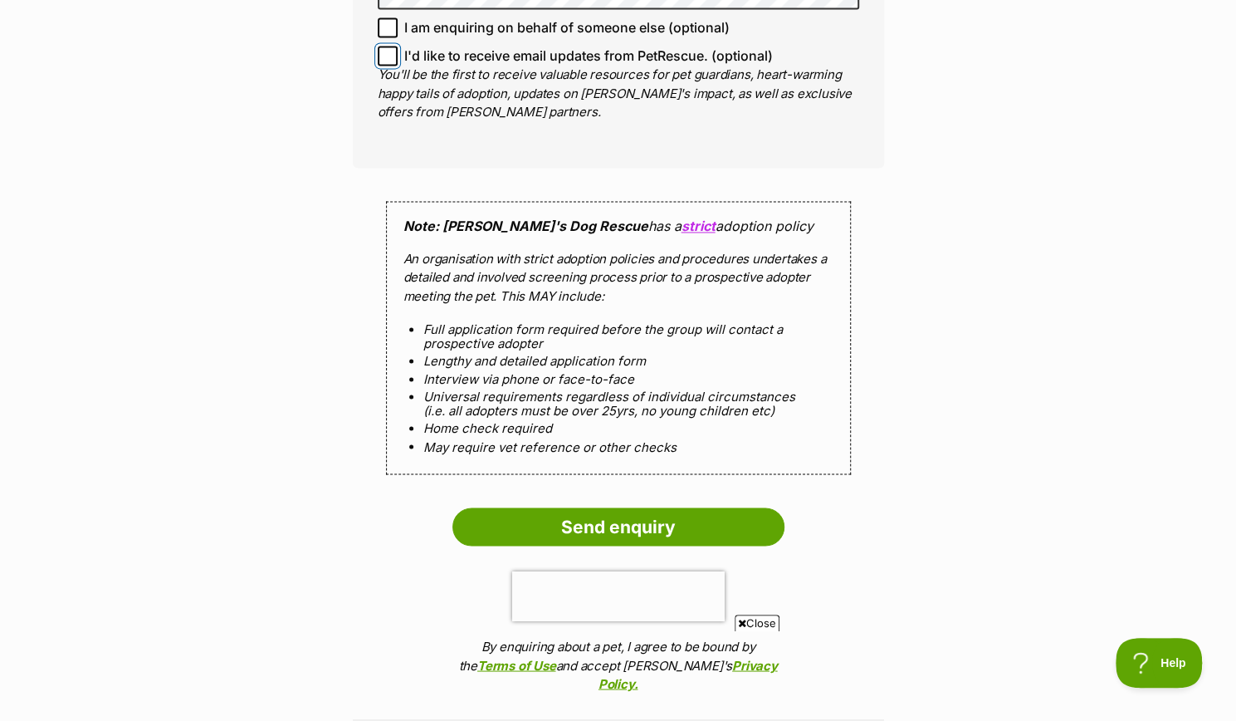
scroll to position [1412, 0]
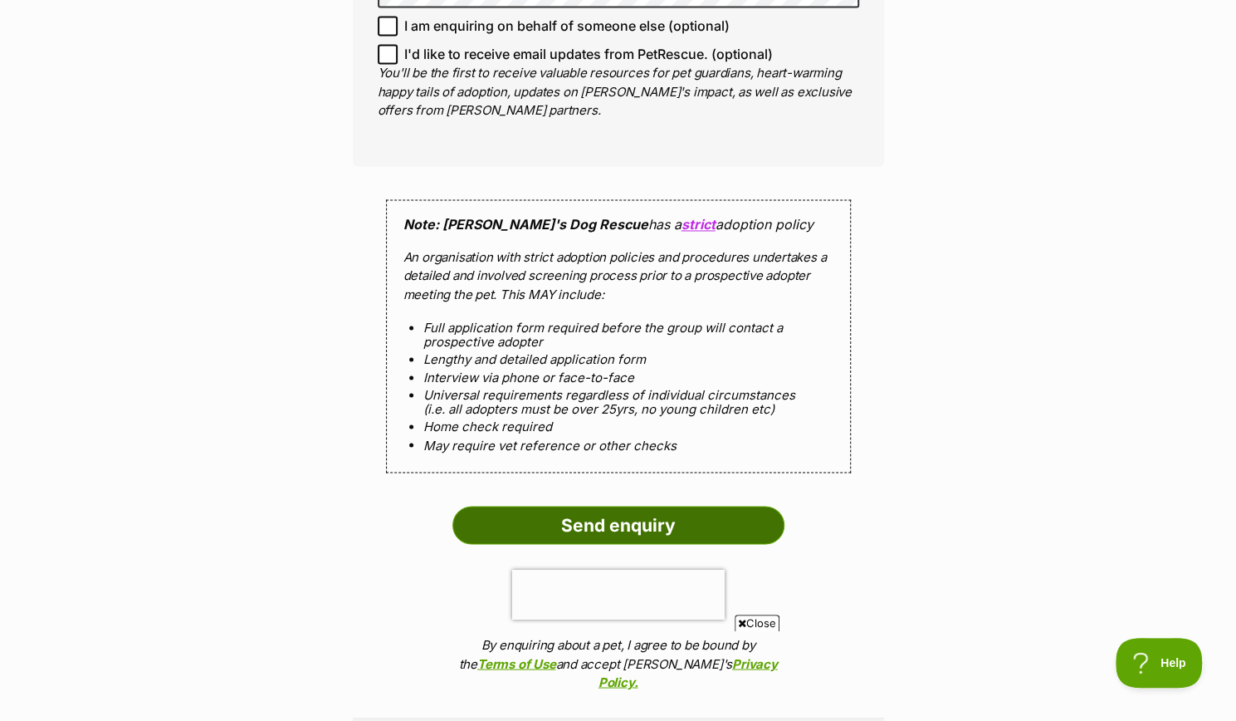
click at [658, 506] on input "Send enquiry" at bounding box center [619, 525] width 332 height 38
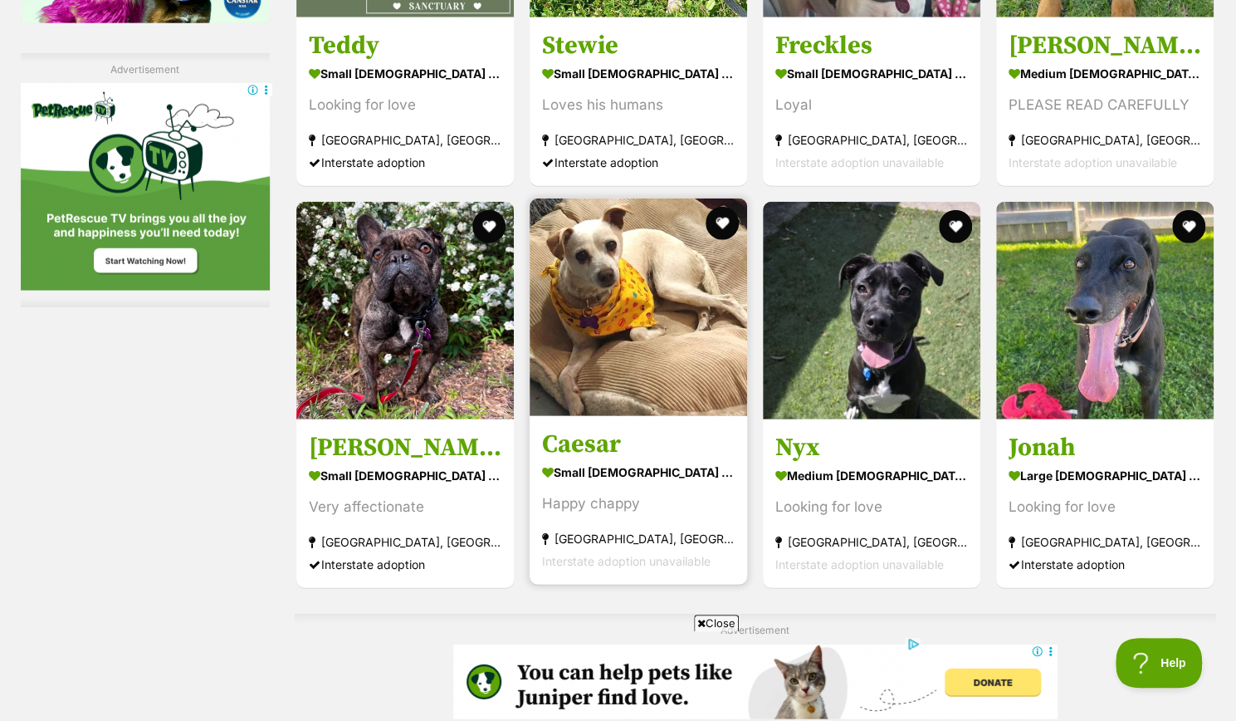
click at [663, 367] on img at bounding box center [639, 307] width 218 height 218
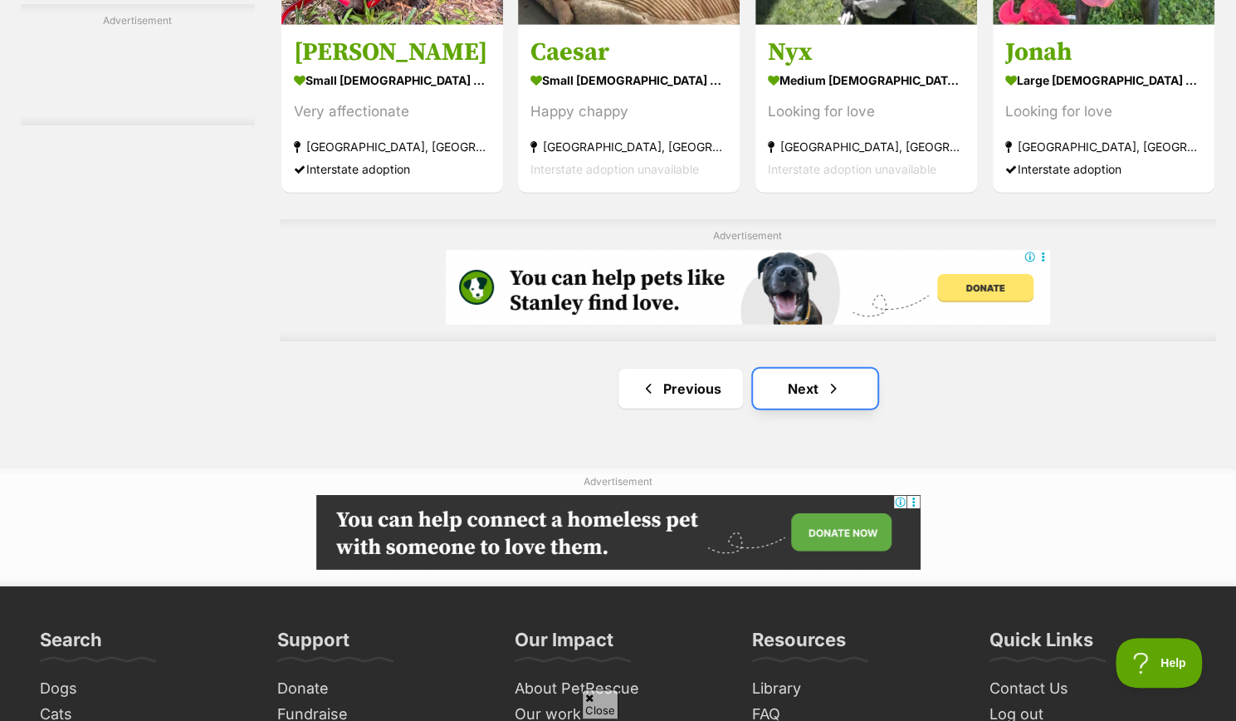
click at [809, 394] on link "Next" at bounding box center [815, 389] width 125 height 40
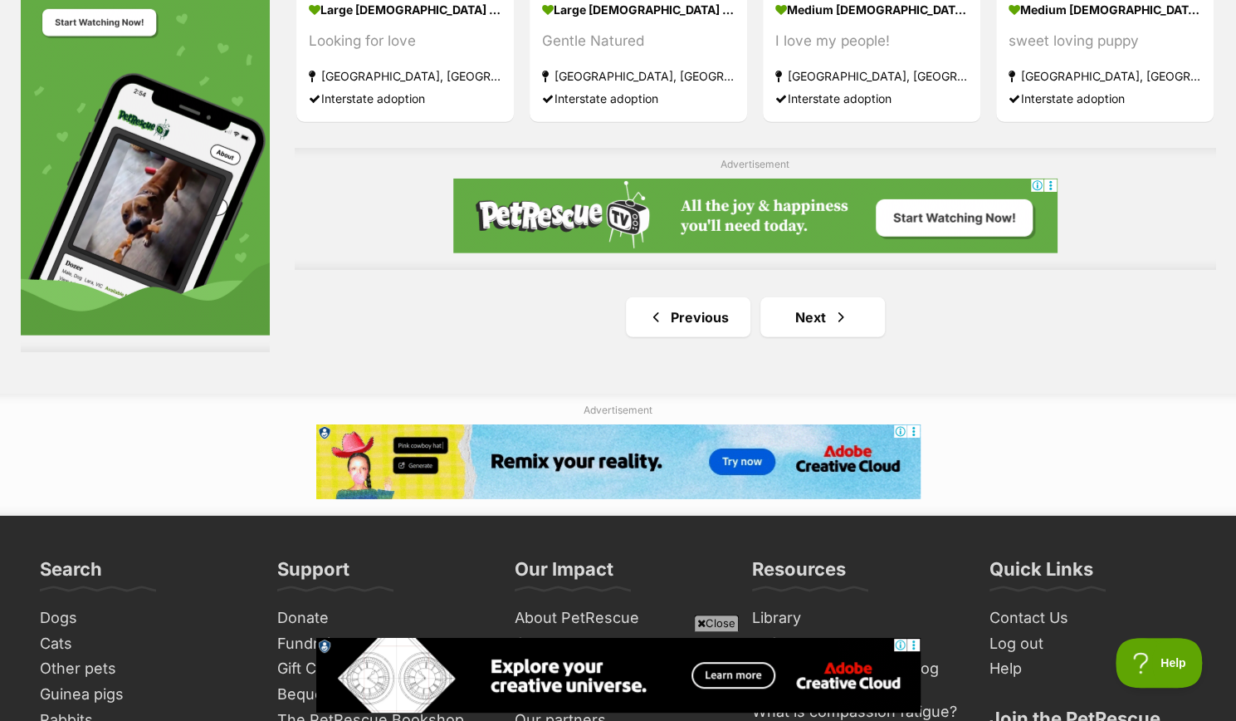
scroll to position [2906, 0]
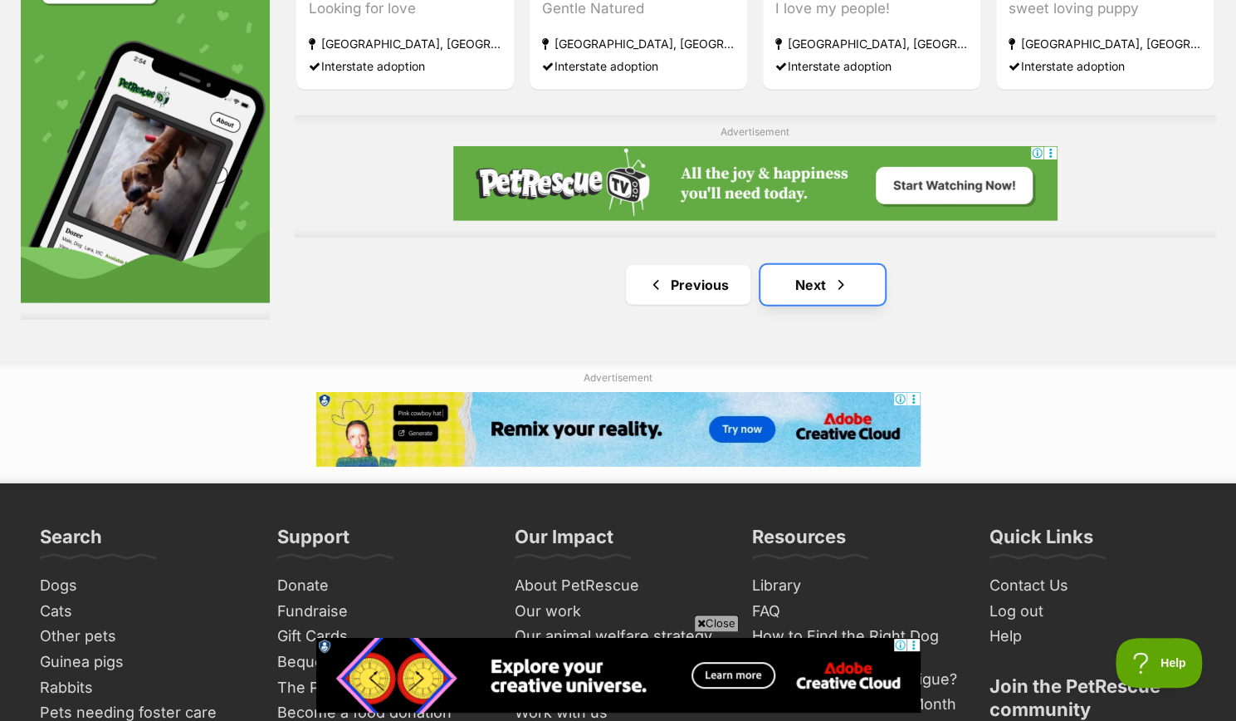
click at [822, 280] on link "Next" at bounding box center [823, 285] width 125 height 40
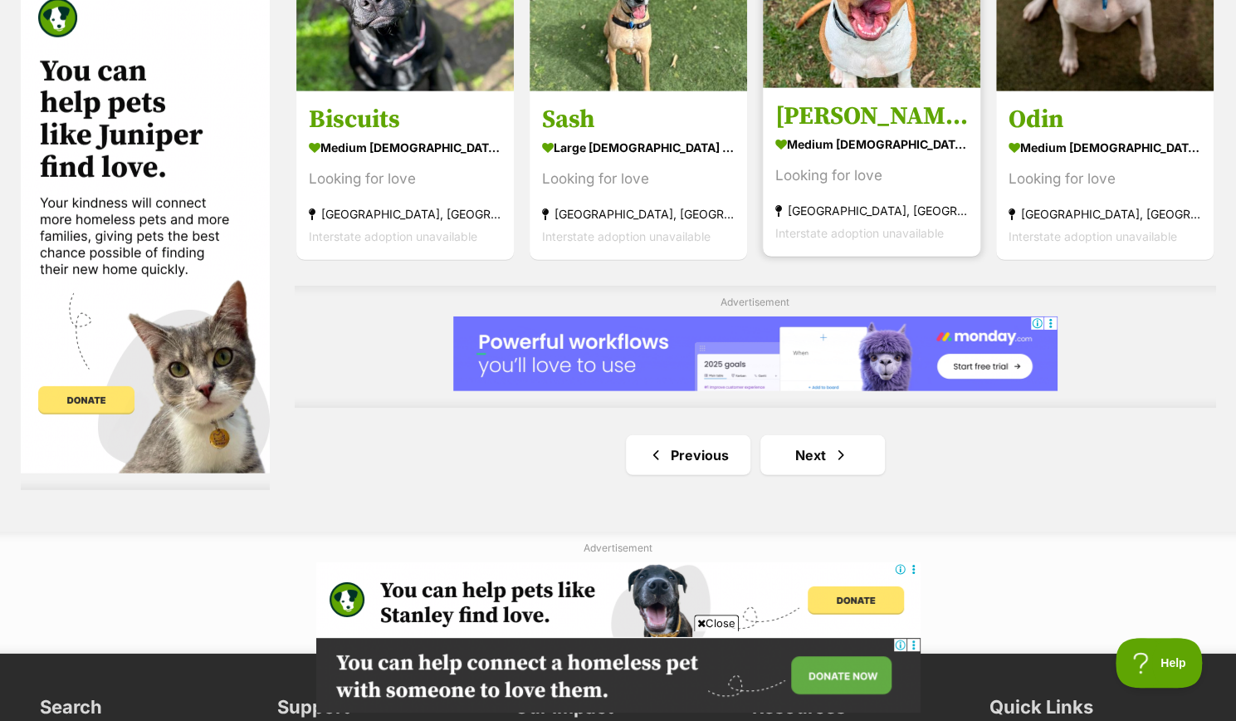
scroll to position [2740, 0]
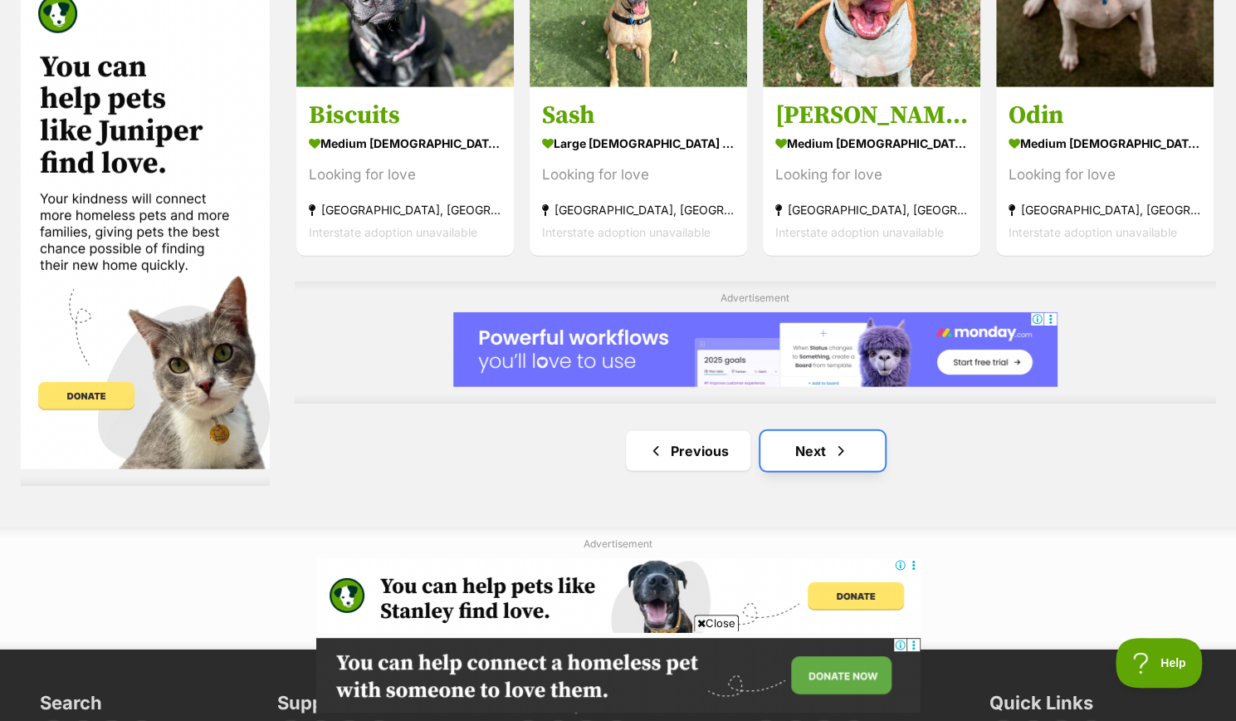
click at [833, 459] on span "Next page" at bounding box center [841, 451] width 17 height 20
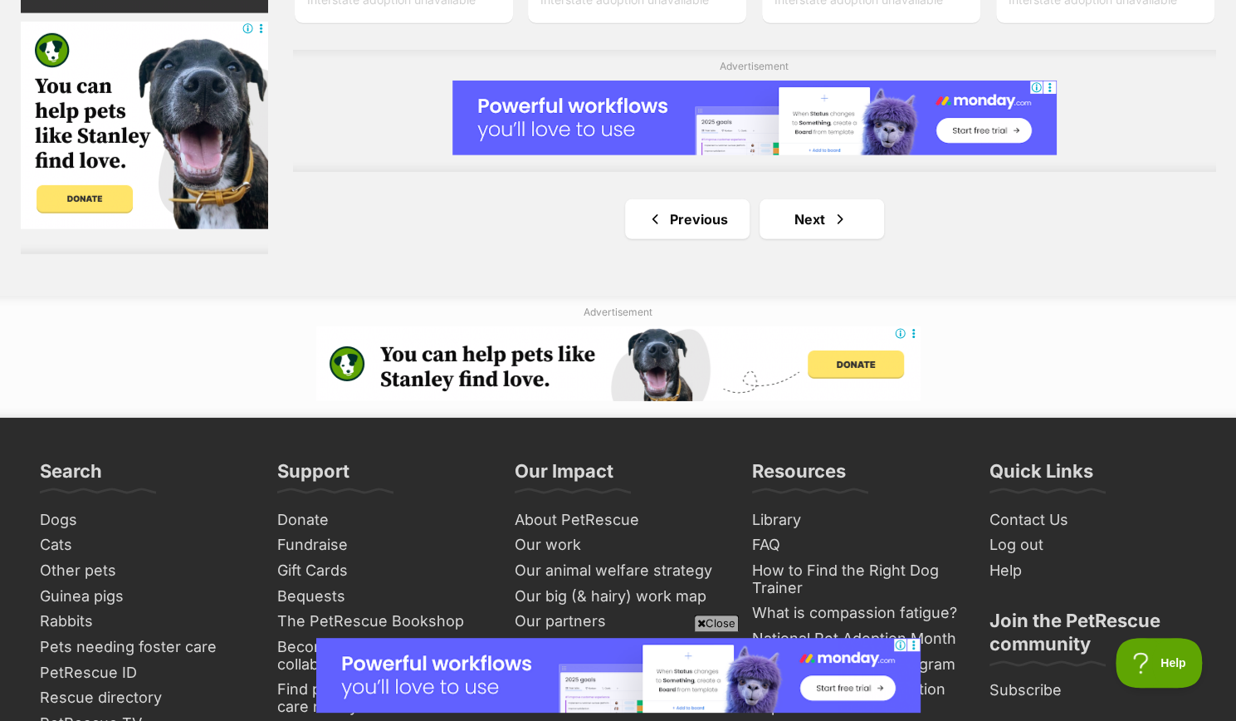
scroll to position [2989, 0]
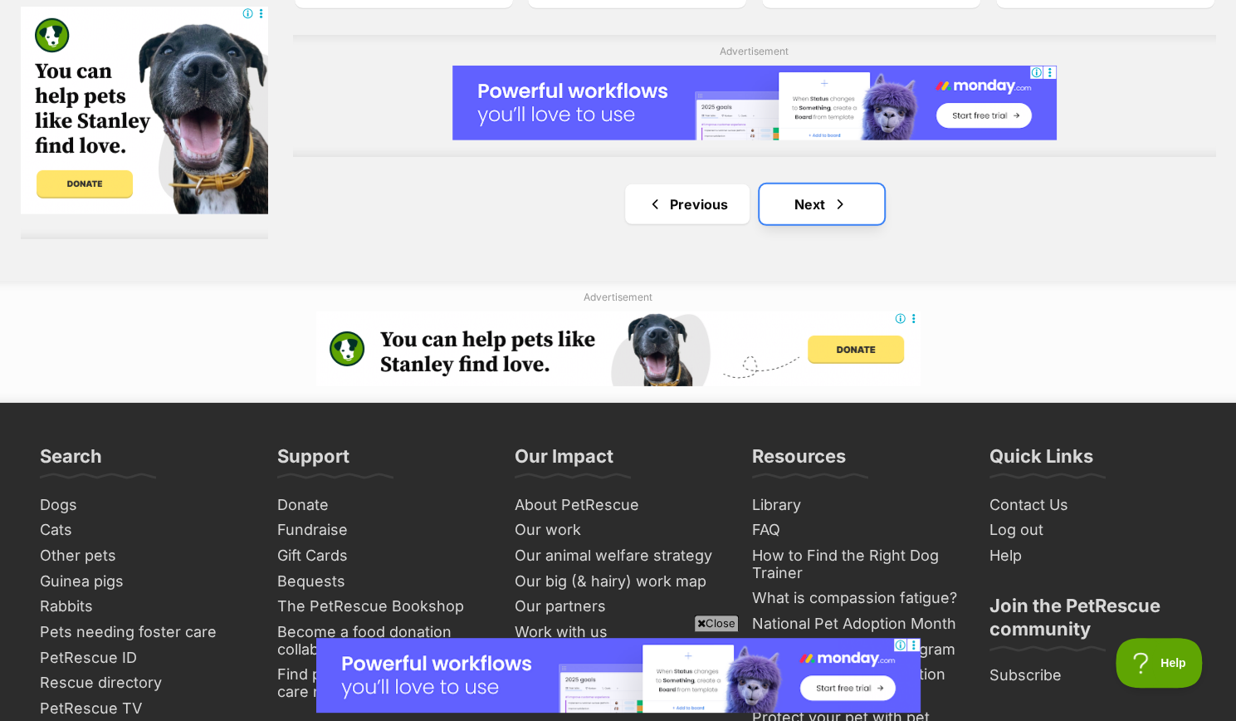
click at [799, 203] on link "Next" at bounding box center [822, 204] width 125 height 40
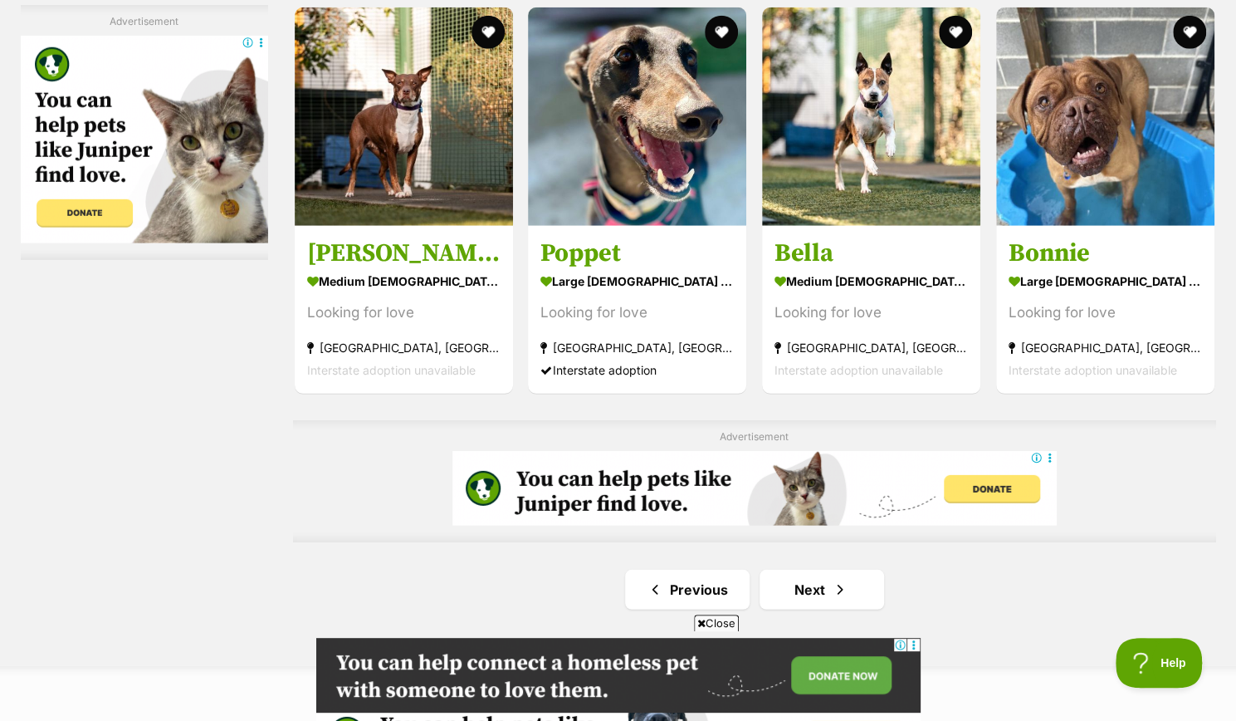
scroll to position [2657, 0]
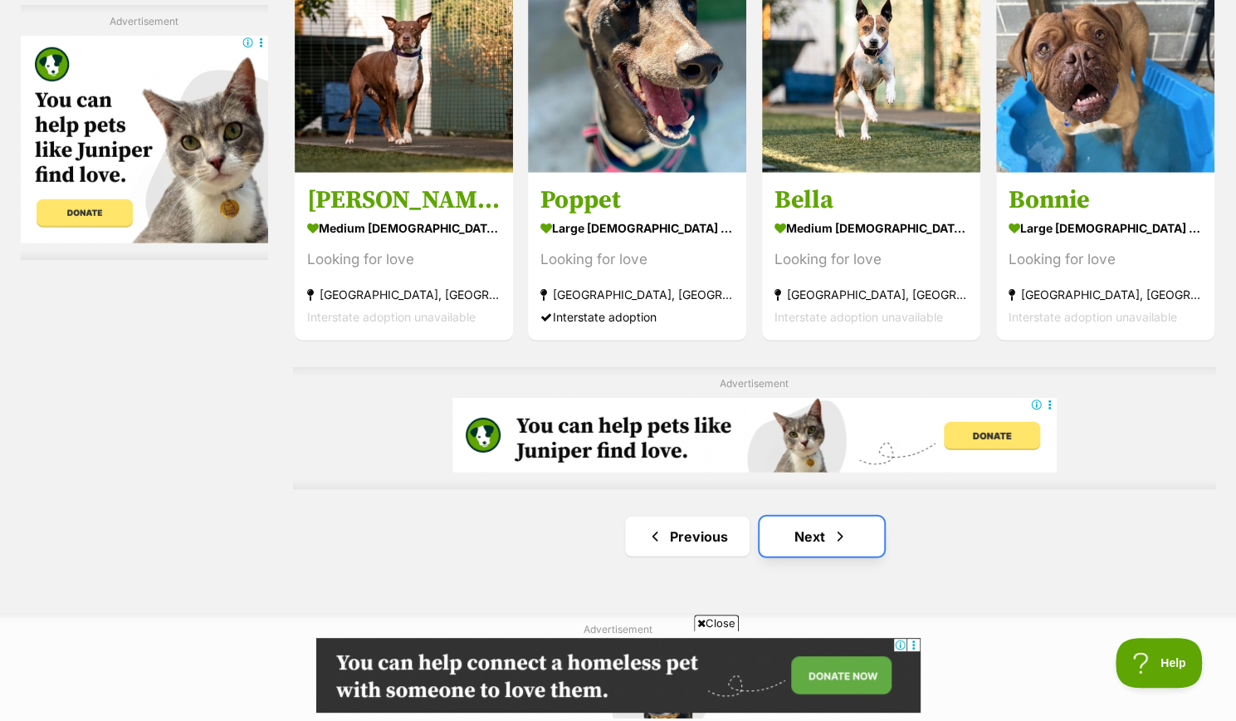
click at [799, 529] on link "Next" at bounding box center [822, 537] width 125 height 40
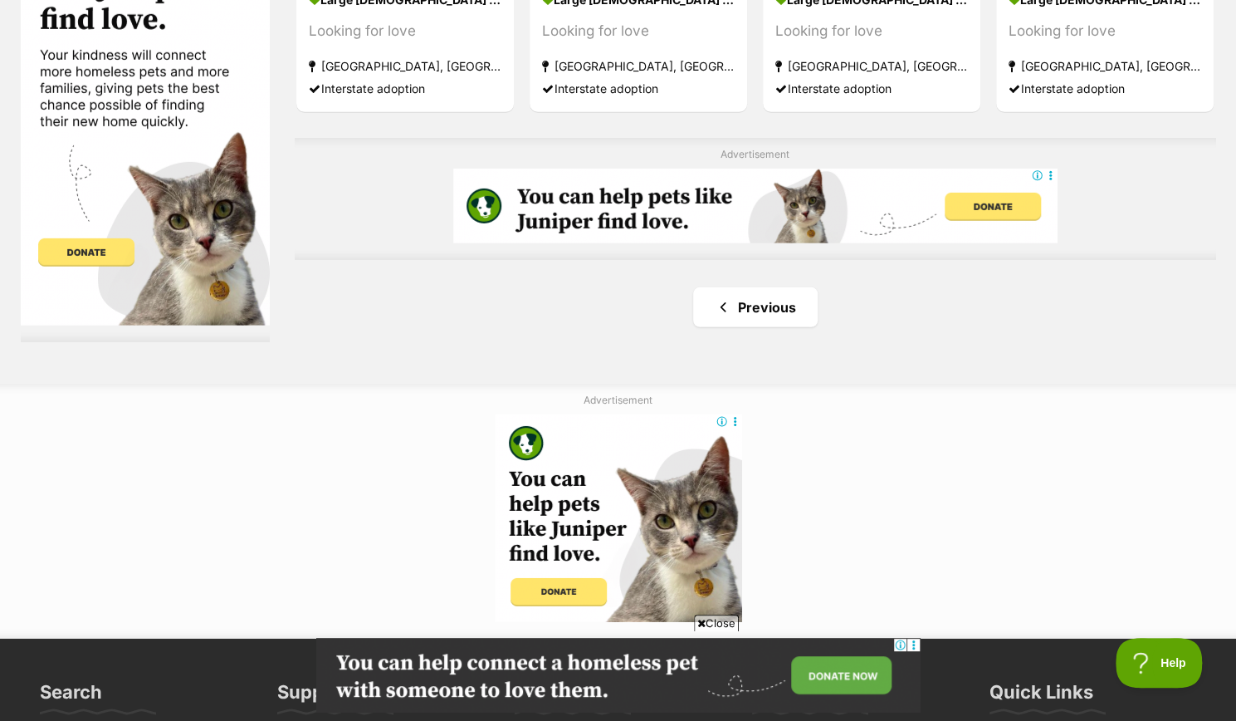
scroll to position [2906, 0]
